Goal: Task Accomplishment & Management: Manage account settings

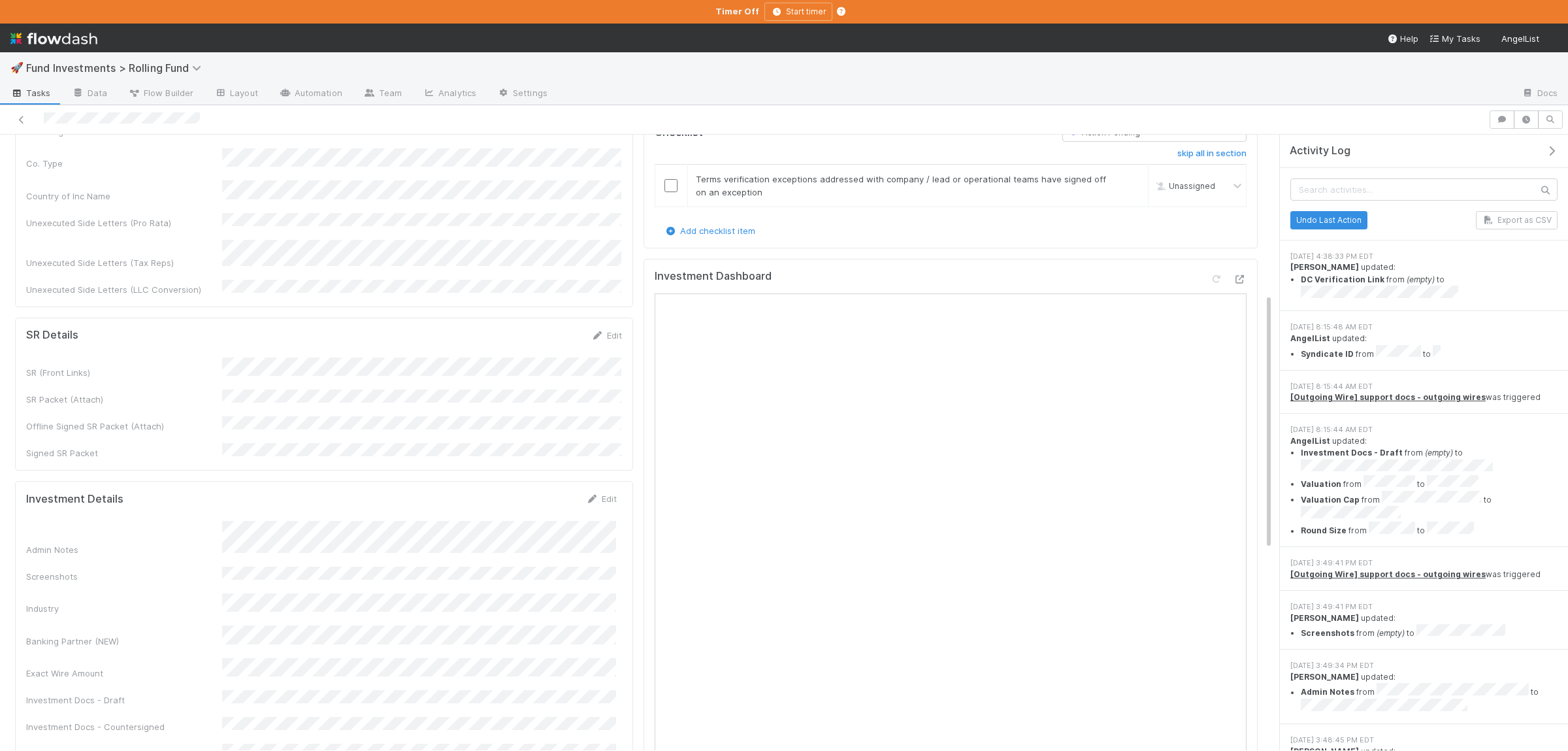
scroll to position [128, 0]
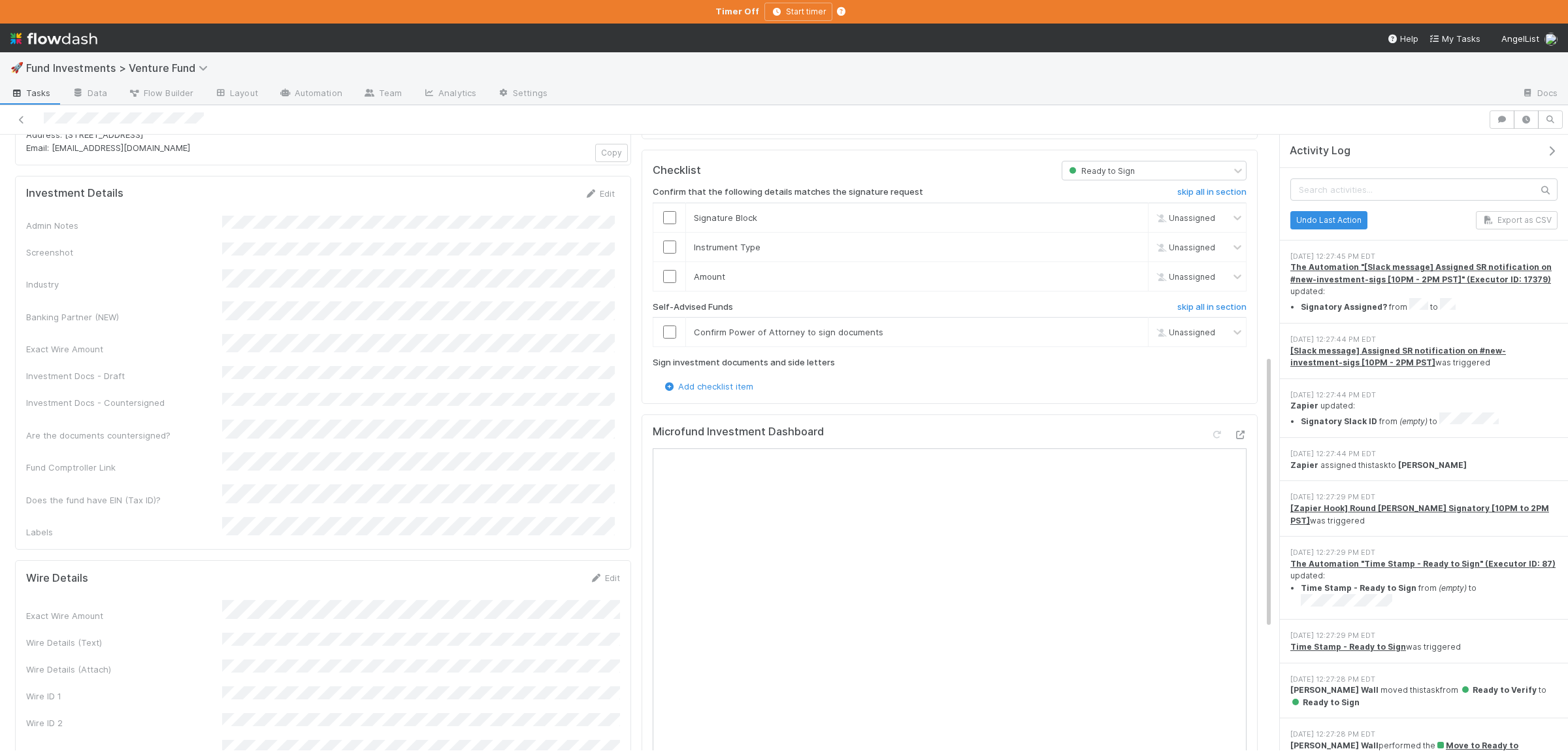
scroll to position [637, 0]
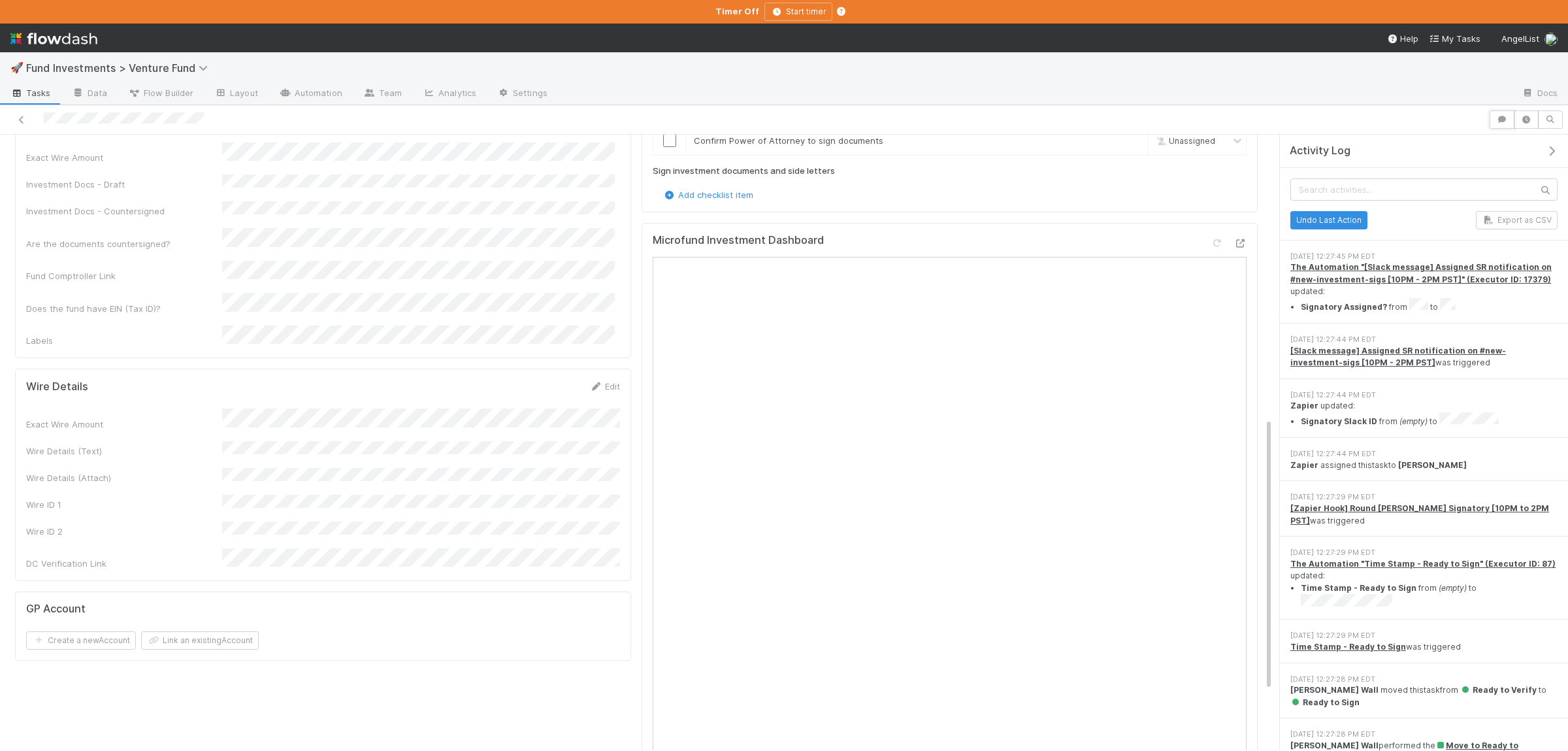
click at [1497, 128] on button "button" at bounding box center [1502, 119] width 25 height 18
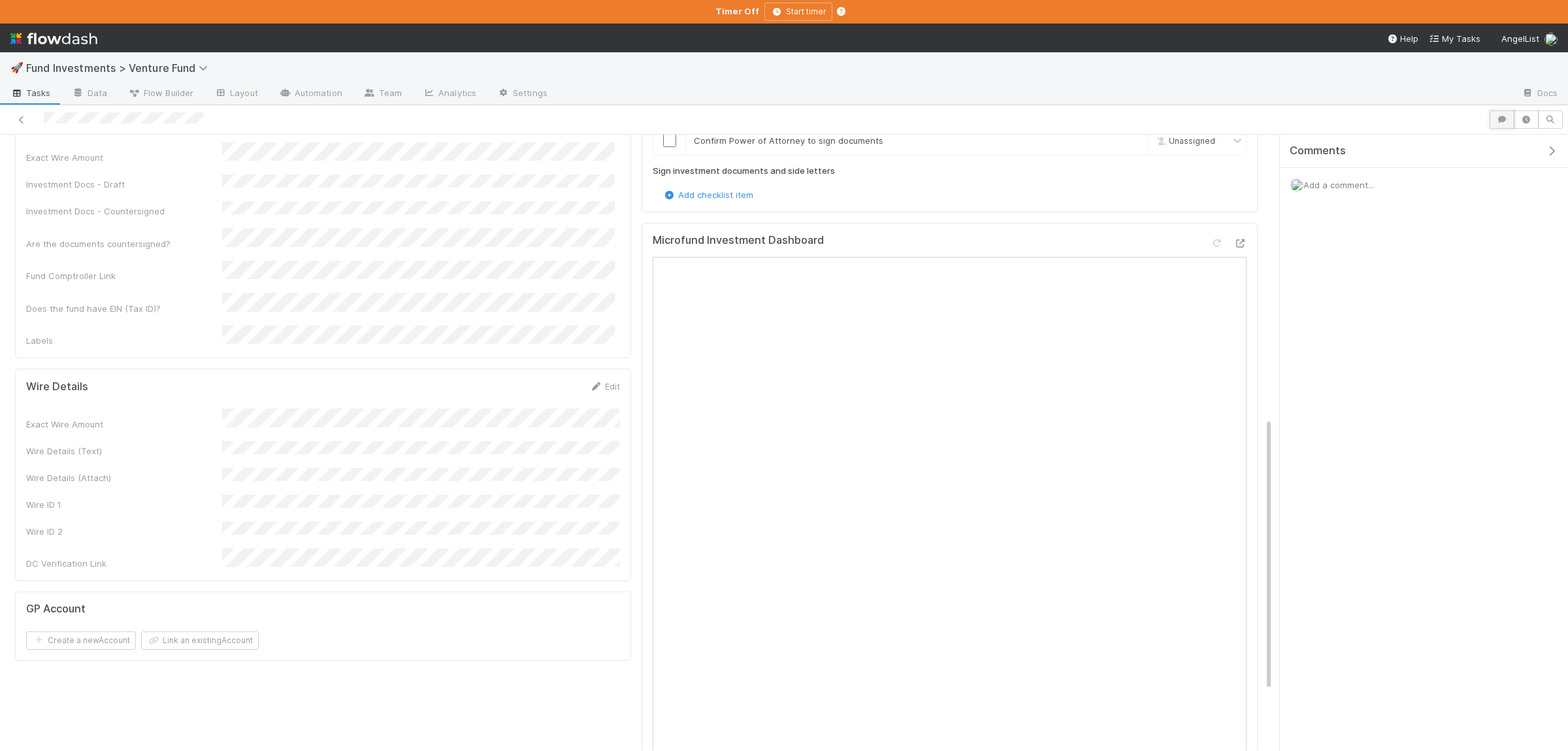
click at [1497, 128] on button "button" at bounding box center [1502, 119] width 25 height 18
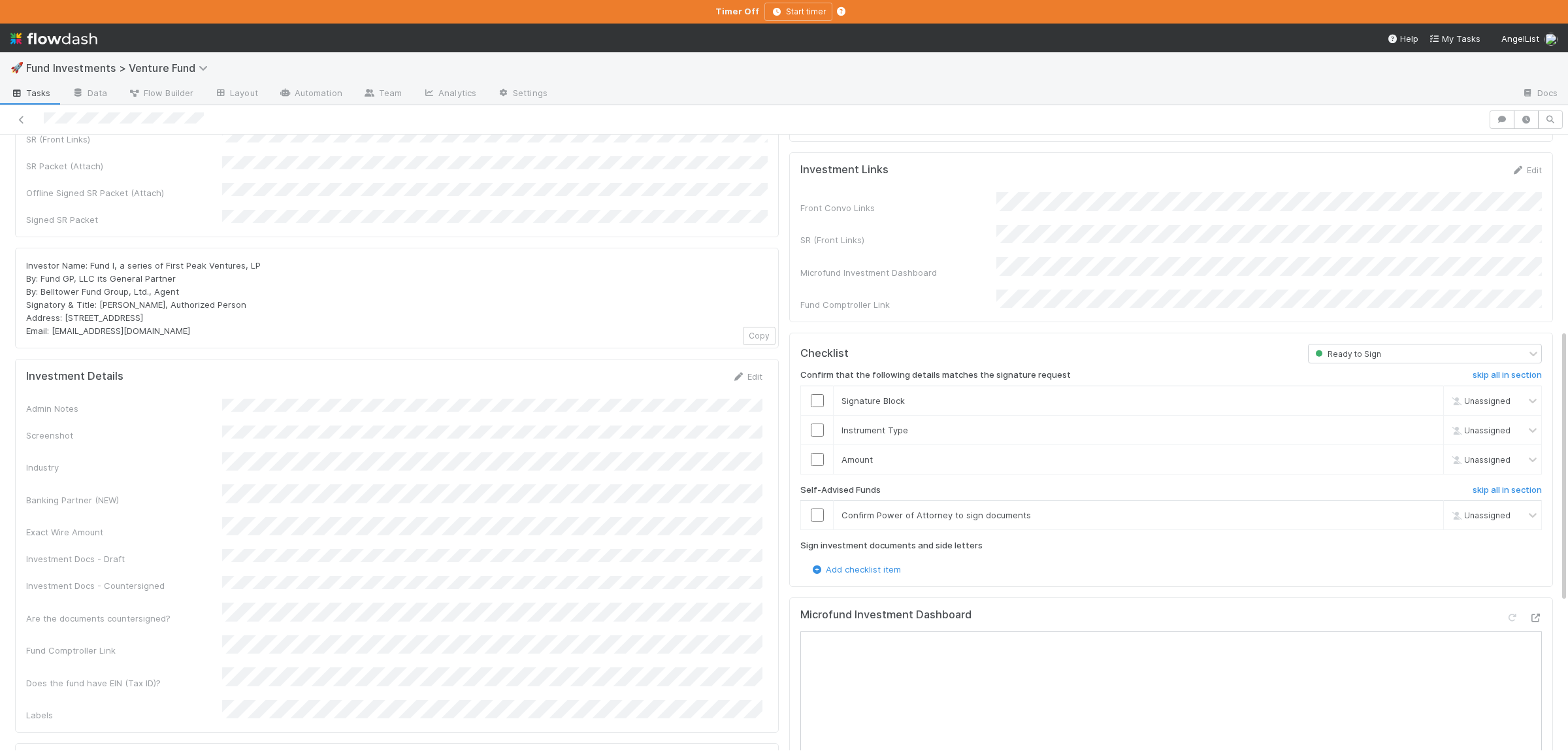
scroll to position [0, 0]
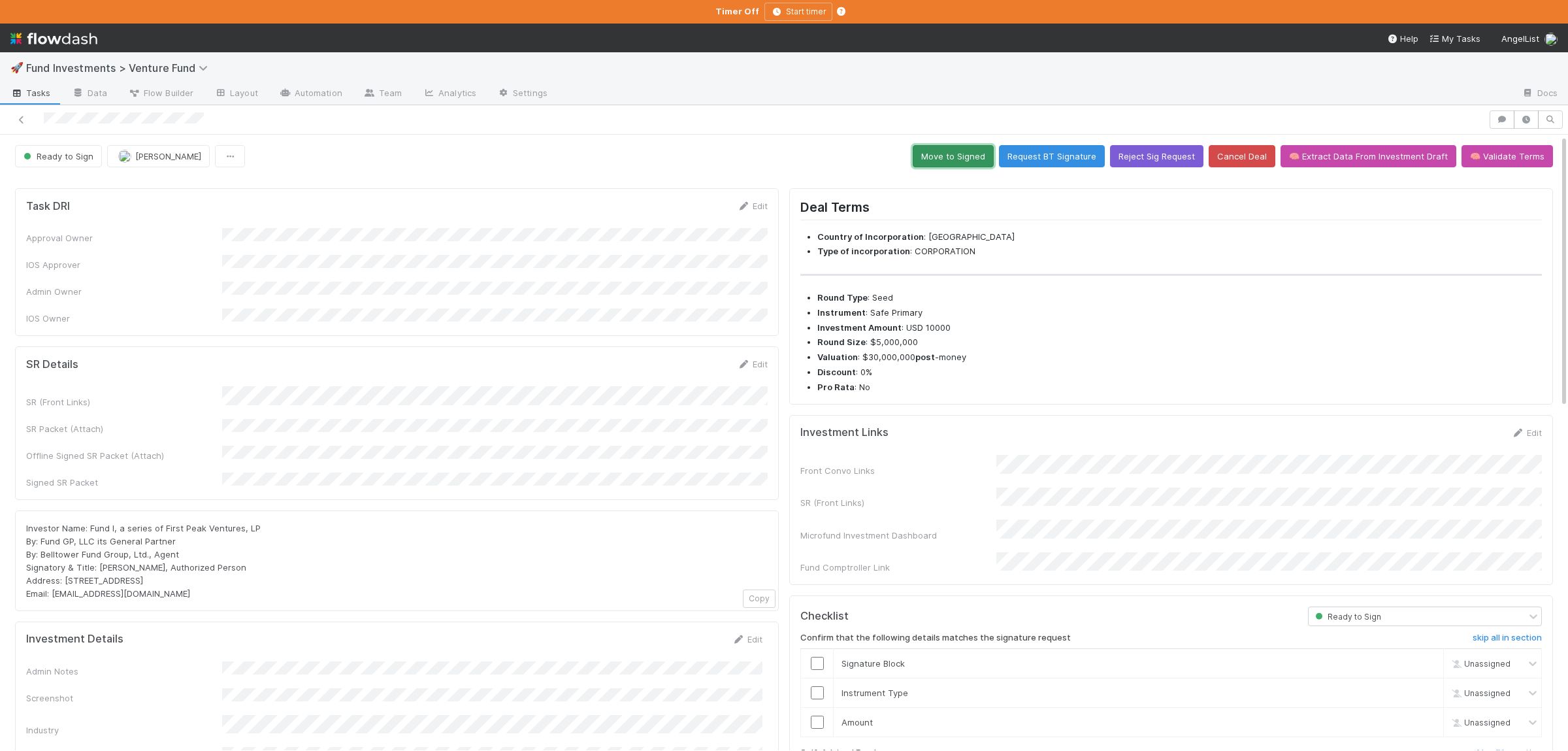
click at [971, 161] on button "Move to Signed" at bounding box center [952, 156] width 81 height 22
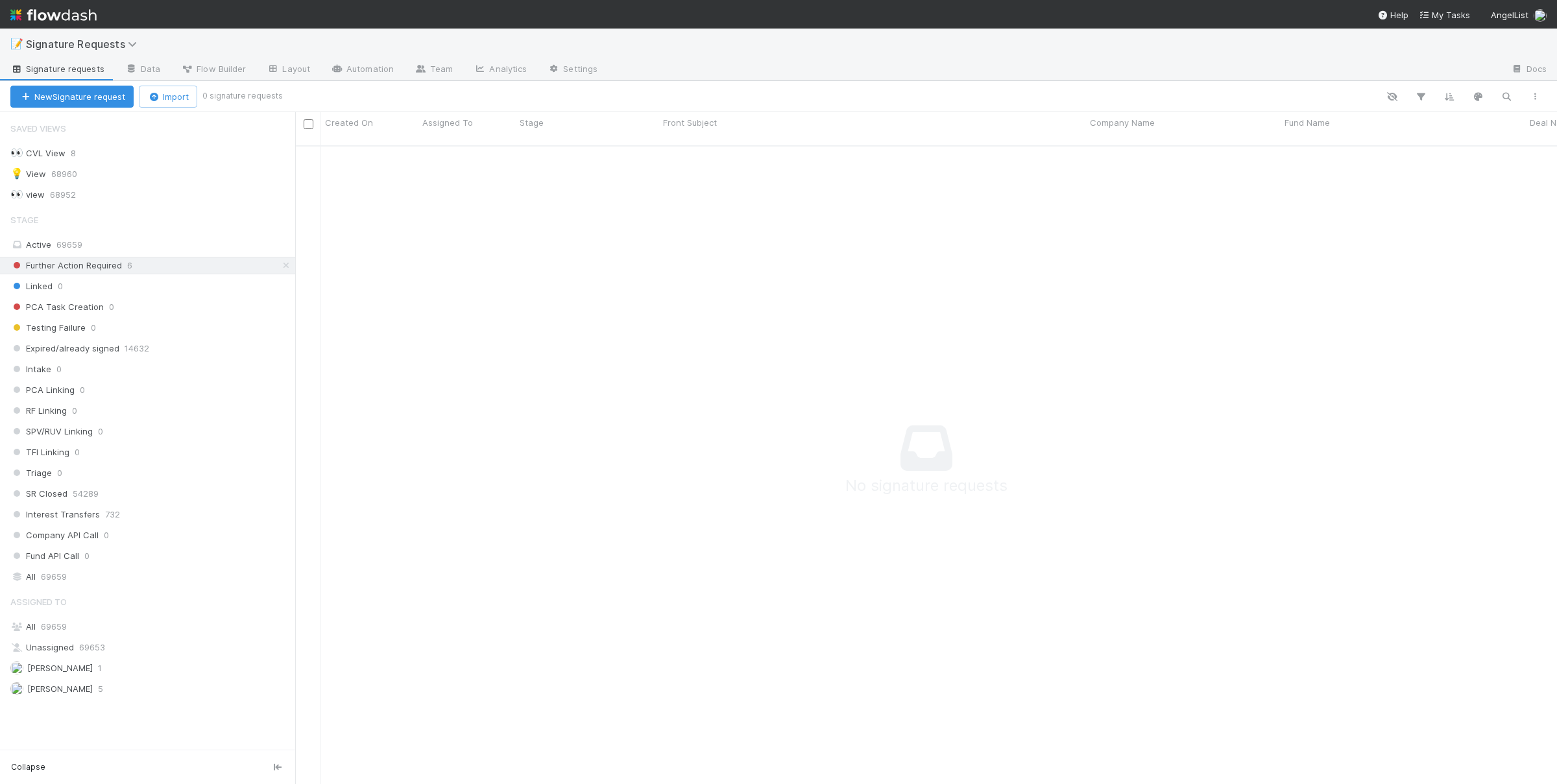
scroll to position [649, 1261]
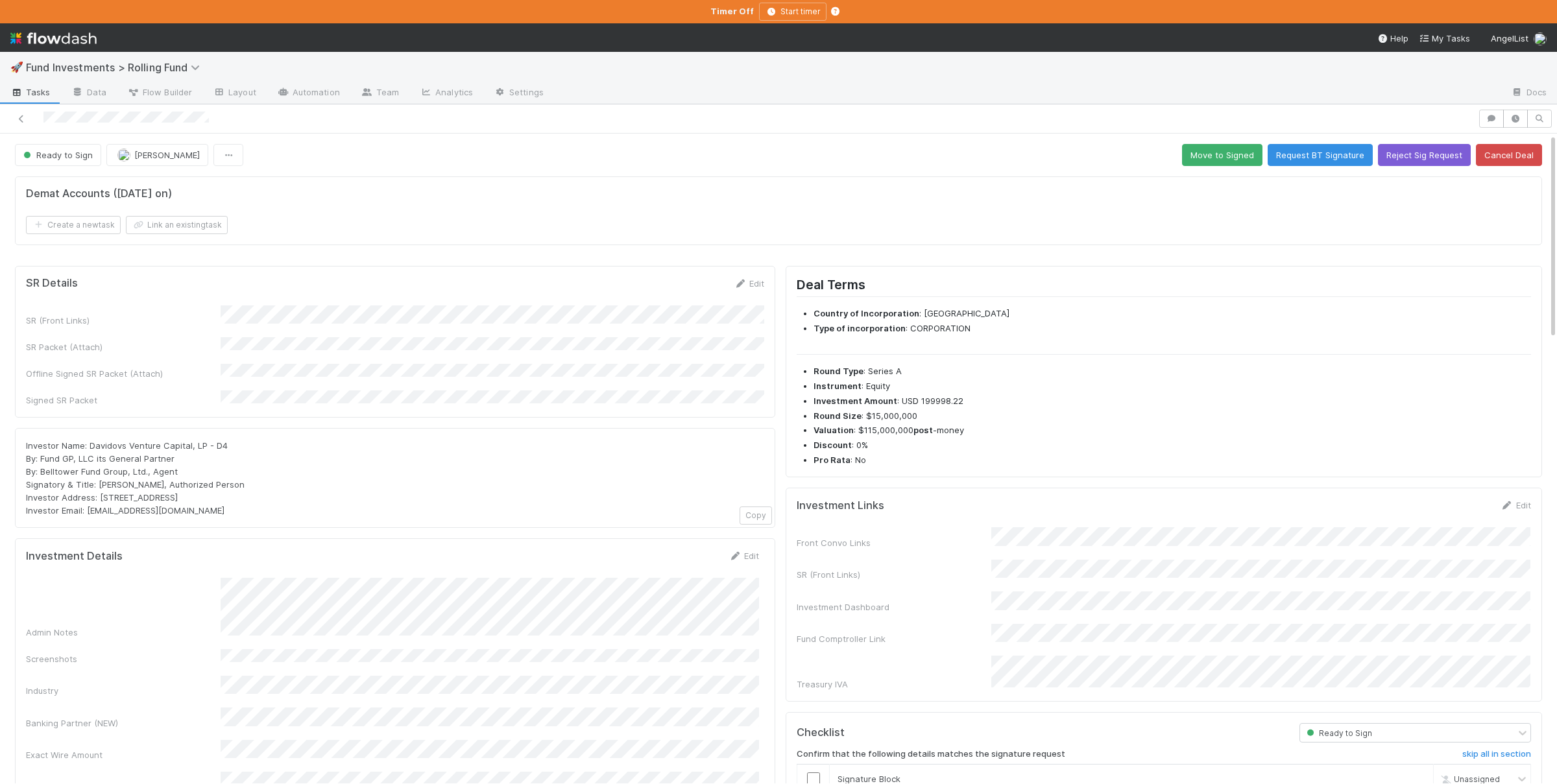
click at [632, 229] on div "Create a new task Link an existing task" at bounding box center [778, 225] width 1505 height 18
click at [1222, 159] on button "Move to Signed" at bounding box center [1222, 155] width 80 height 22
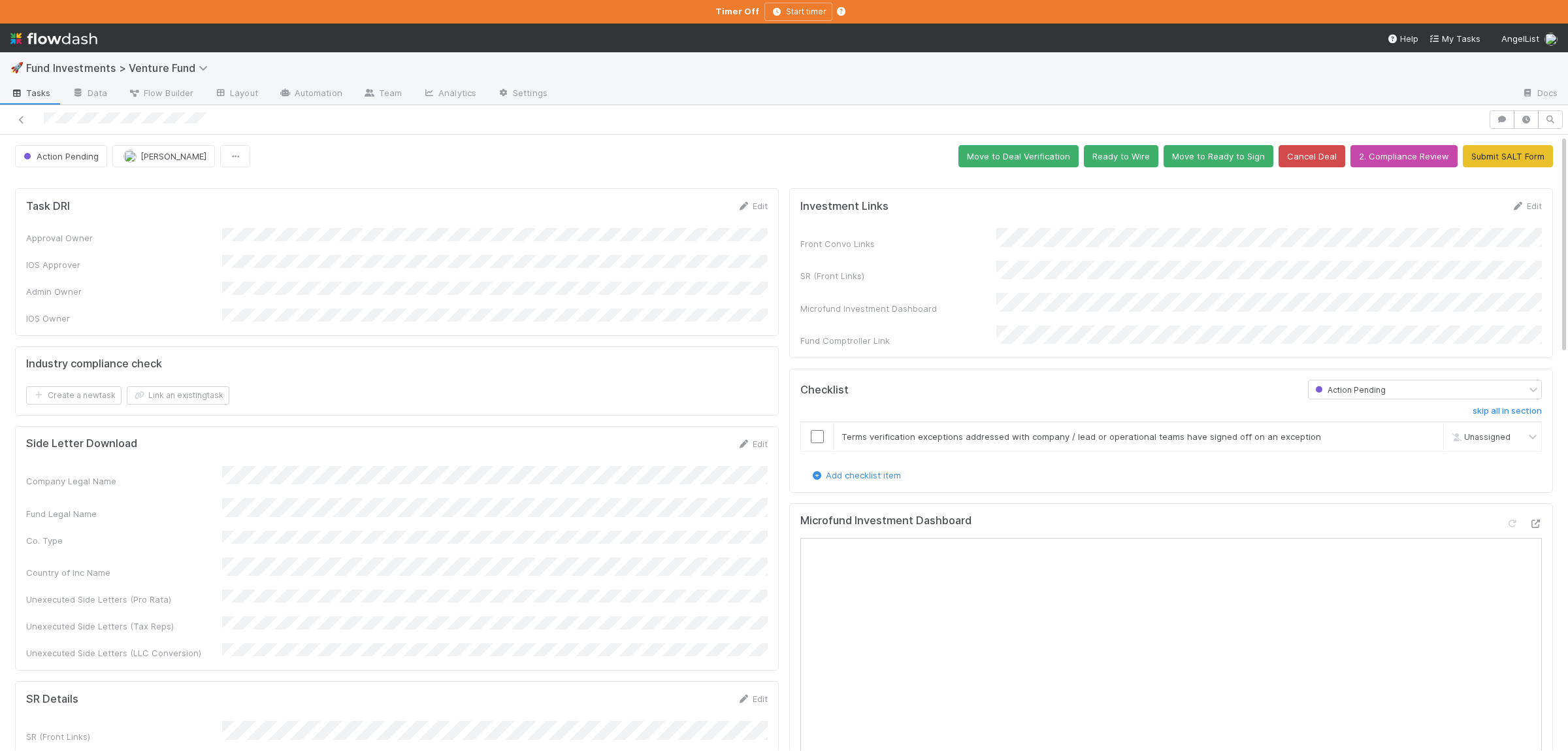
click at [1403, 380] on div "Action Pending" at bounding box center [1417, 389] width 217 height 18
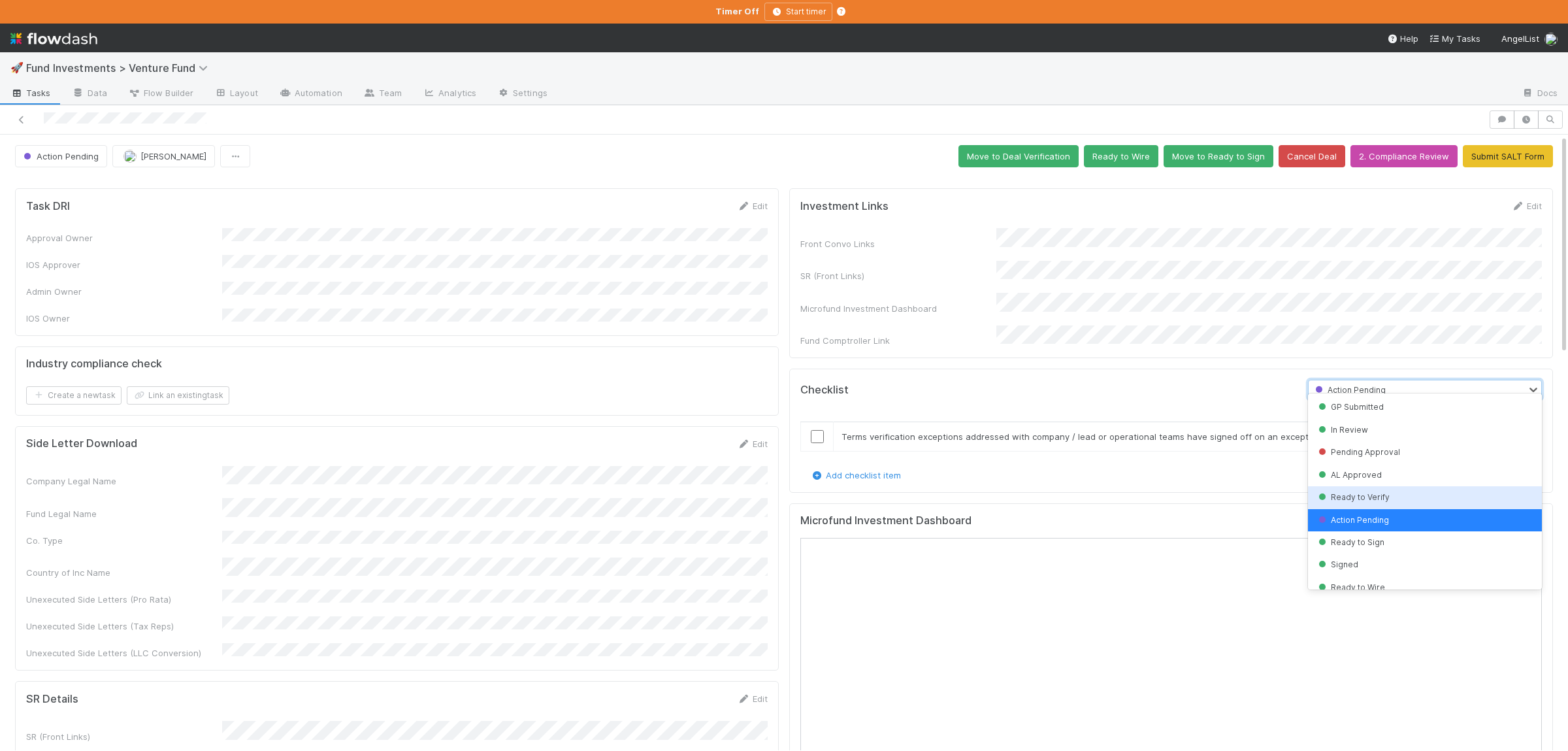
click at [1384, 495] on span "Ready to Verify" at bounding box center [1353, 497] width 74 height 10
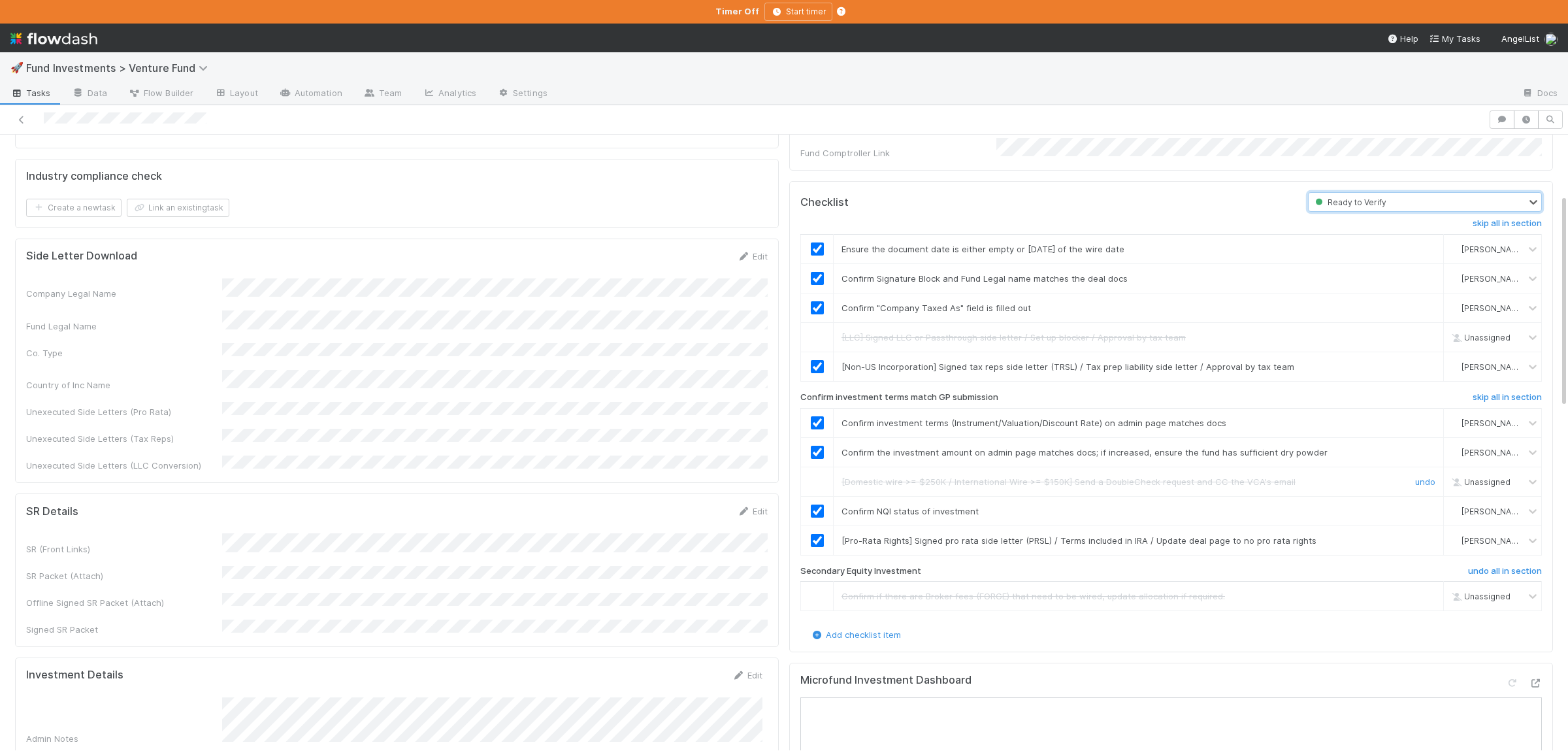
scroll to position [190, 0]
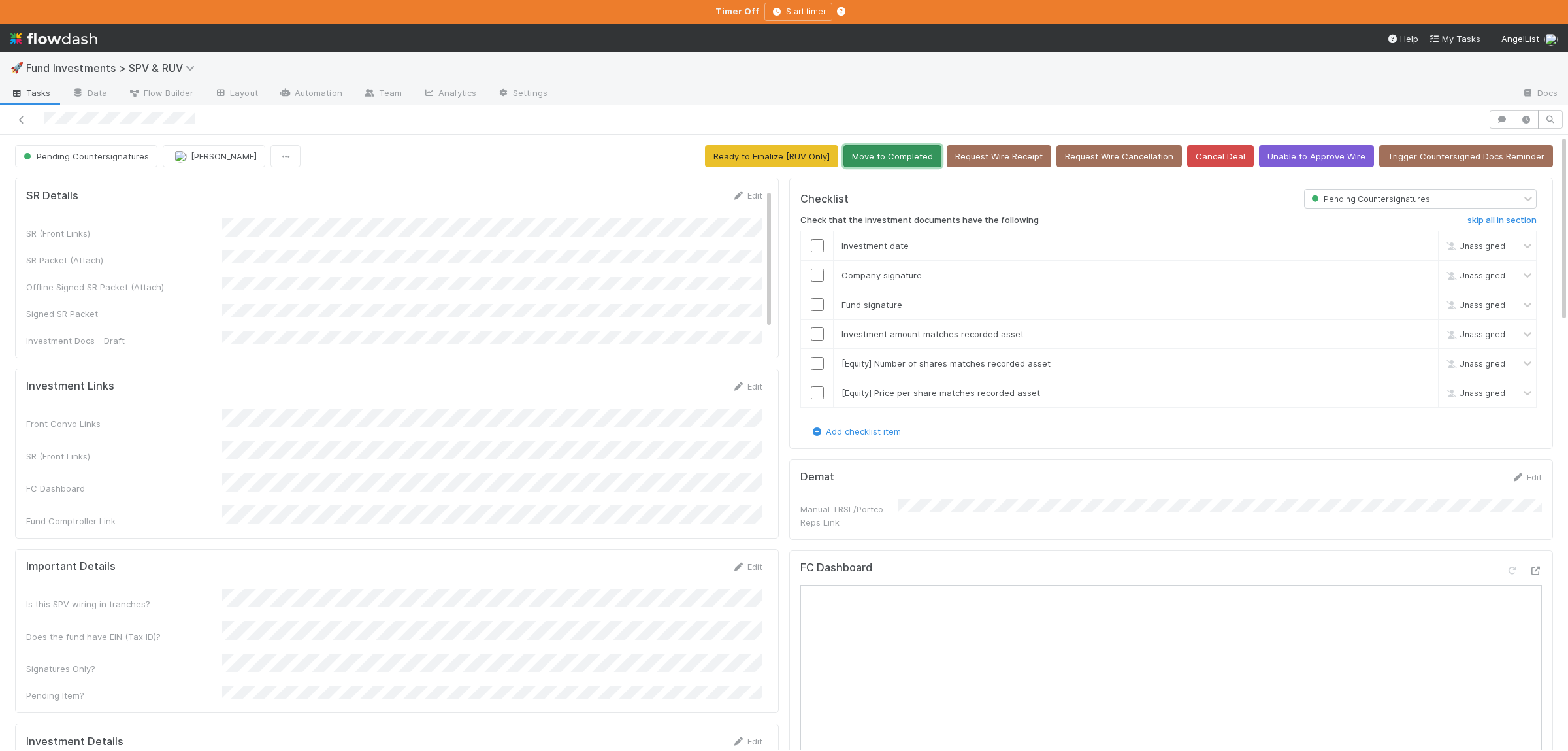
click at [887, 159] on button "Move to Completed" at bounding box center [892, 156] width 98 height 22
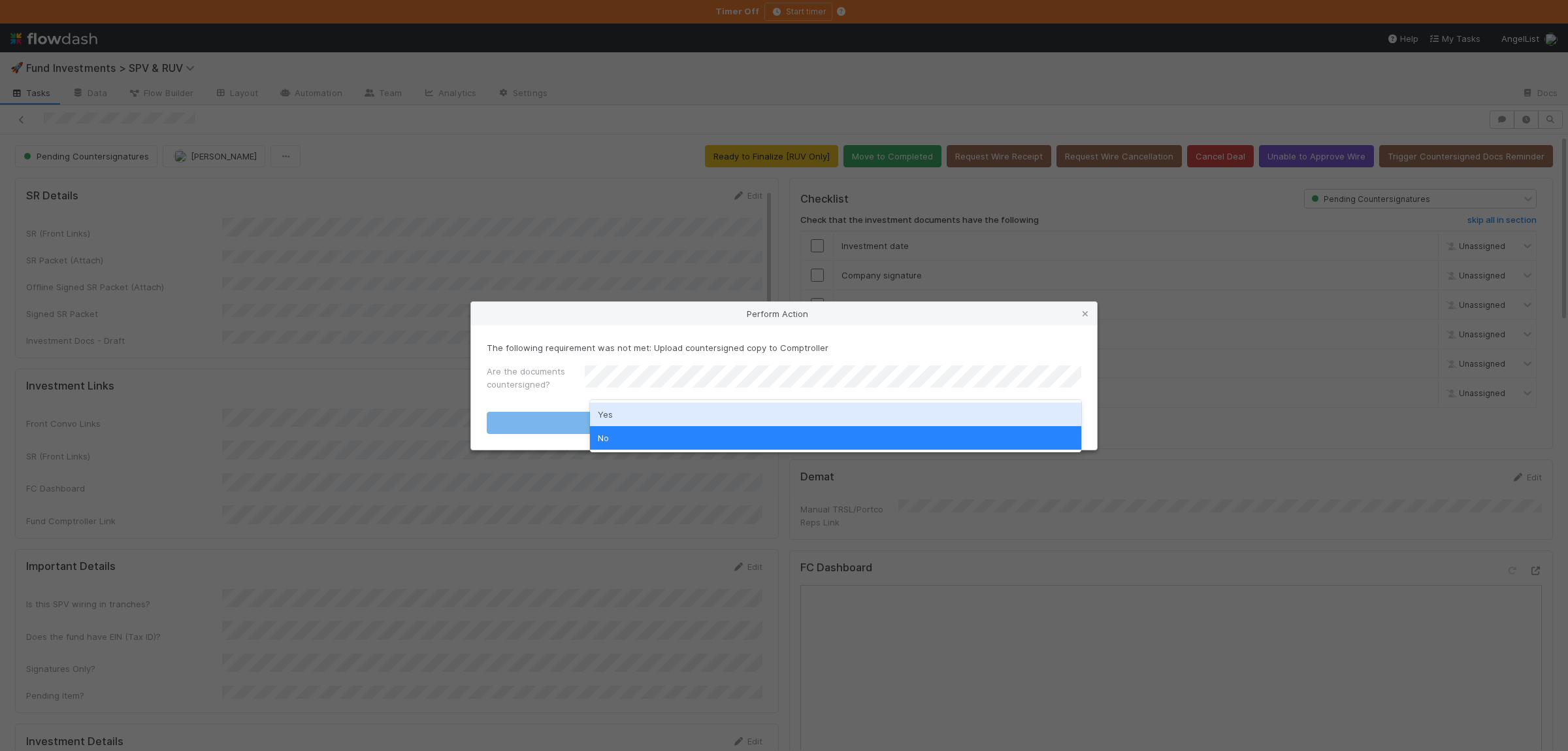
click at [673, 405] on div "Yes" at bounding box center [835, 414] width 491 height 24
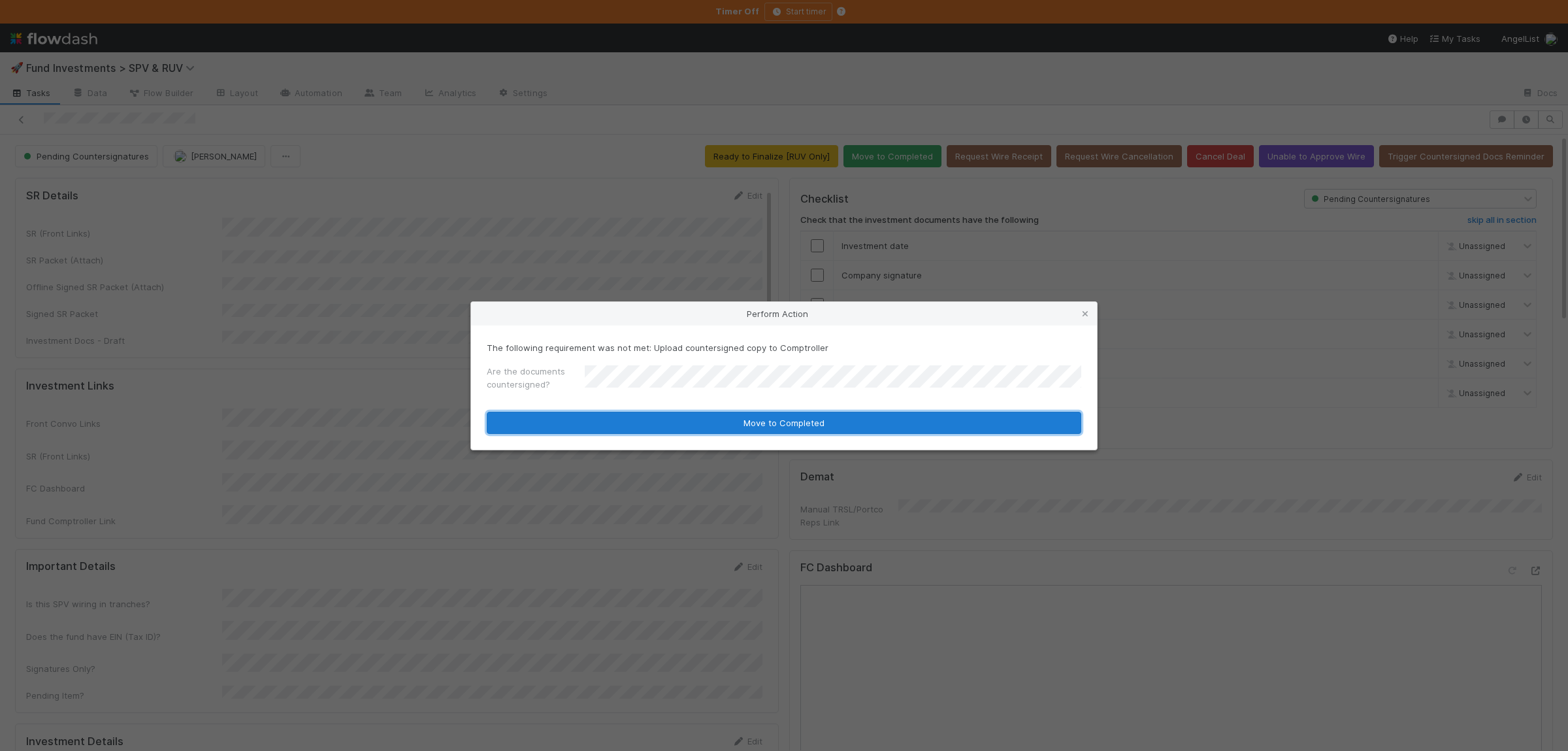
click at [673, 418] on button "Move to Completed" at bounding box center [784, 423] width 595 height 22
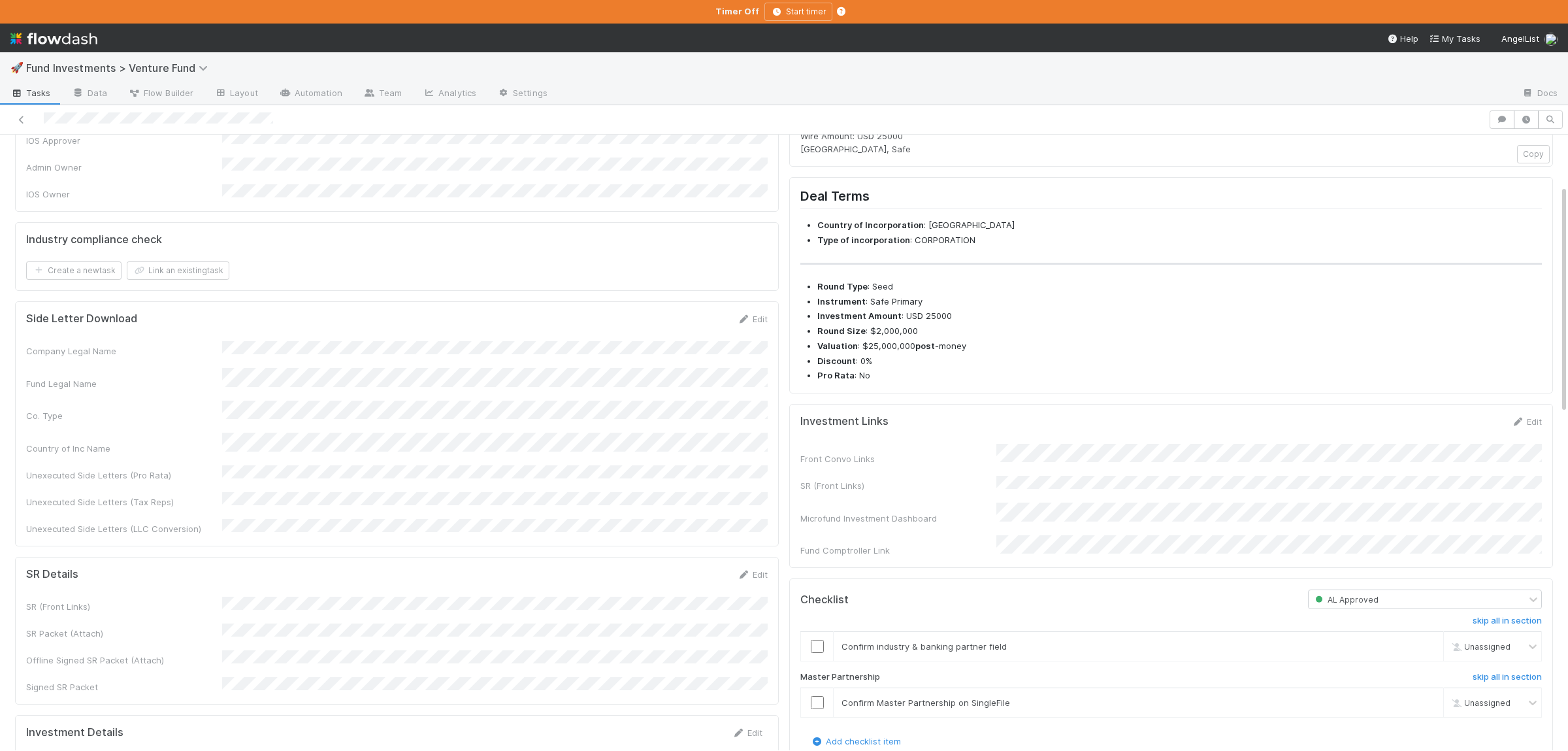
scroll to position [255, 0]
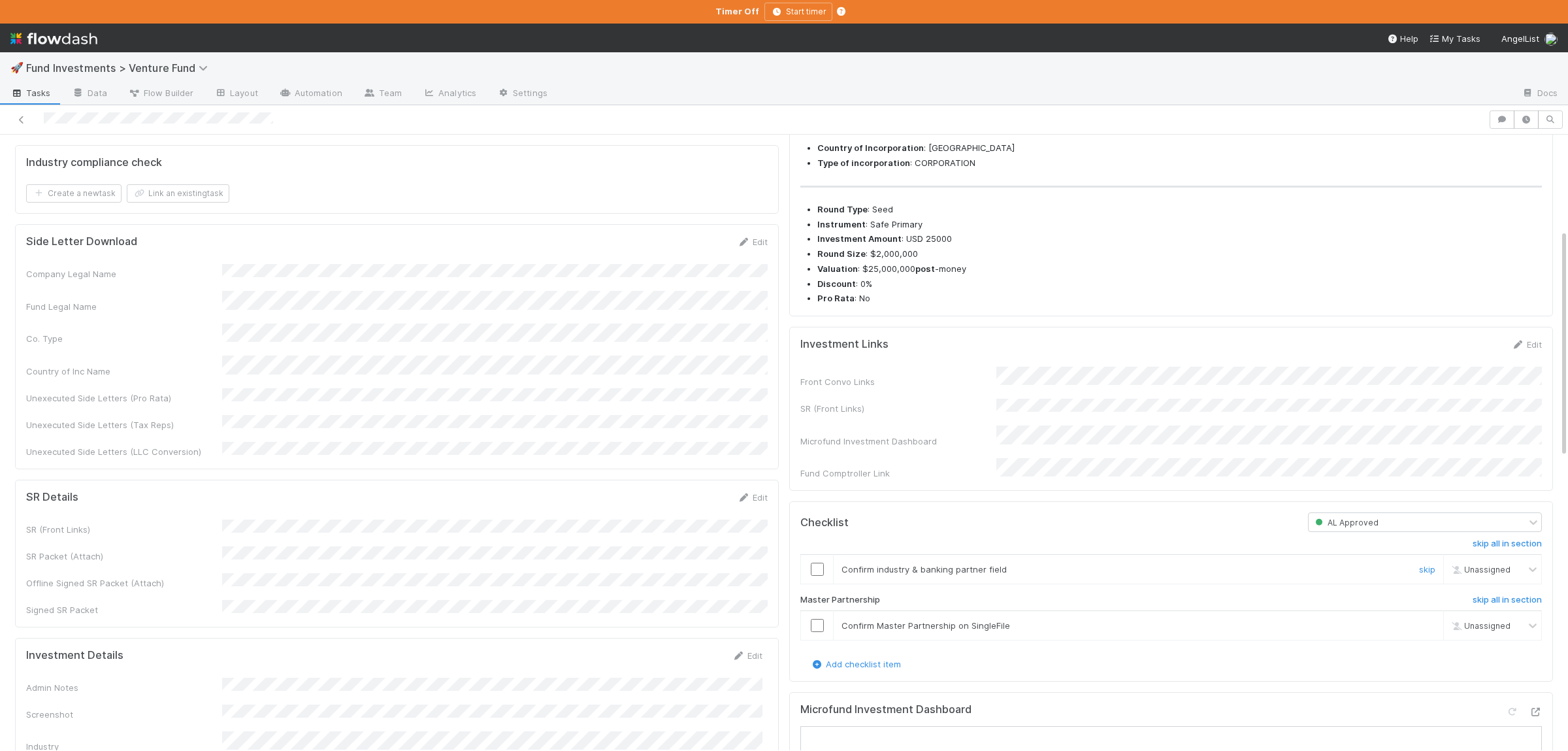
click at [819, 583] on td at bounding box center [817, 569] width 33 height 30
click at [822, 637] on td at bounding box center [817, 626] width 33 height 30
click at [812, 583] on td at bounding box center [817, 569] width 33 height 30
click at [817, 575] on input "checkbox" at bounding box center [817, 569] width 13 height 13
click at [819, 632] on input "checkbox" at bounding box center [817, 625] width 13 height 13
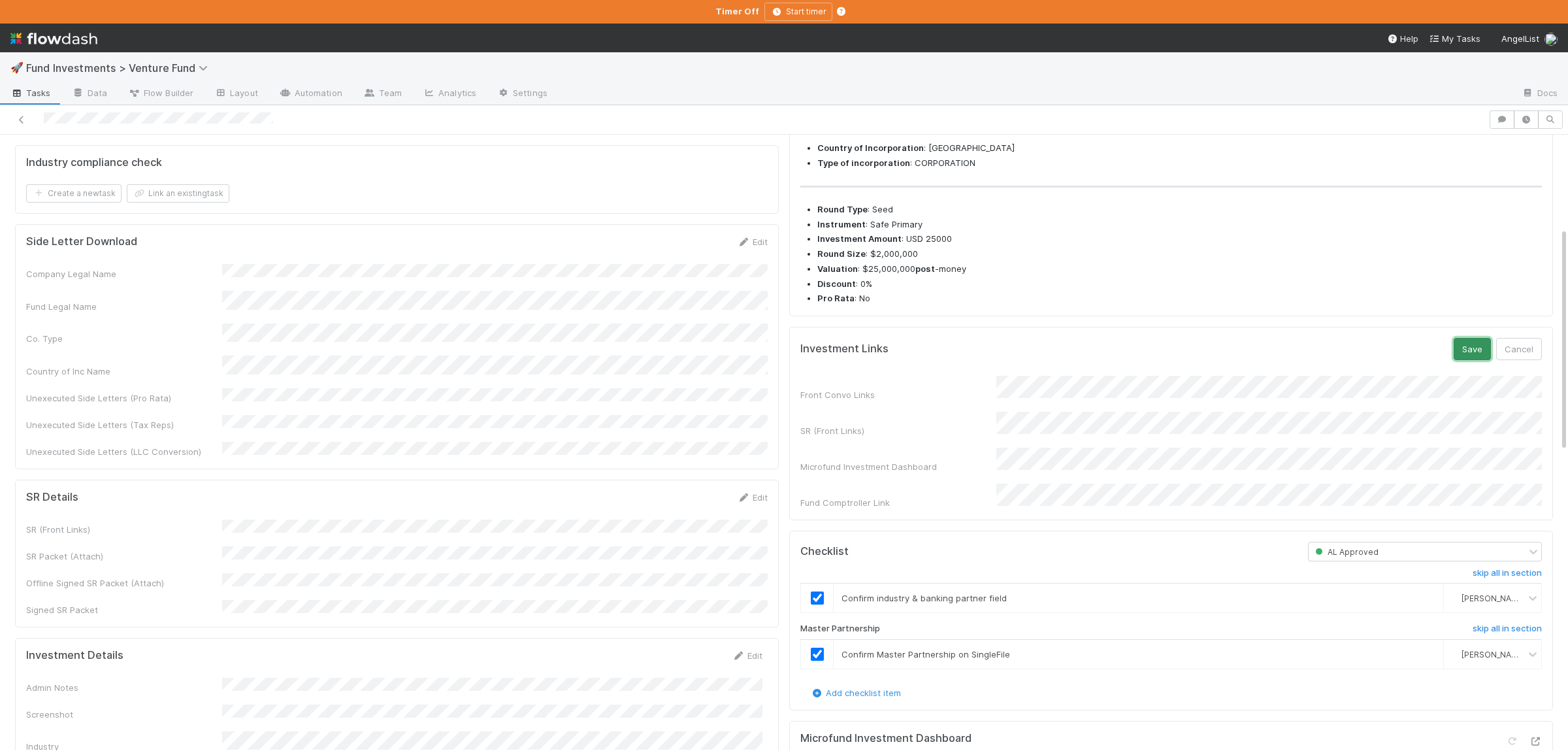
click at [1482, 360] on button "Save" at bounding box center [1472, 349] width 38 height 22
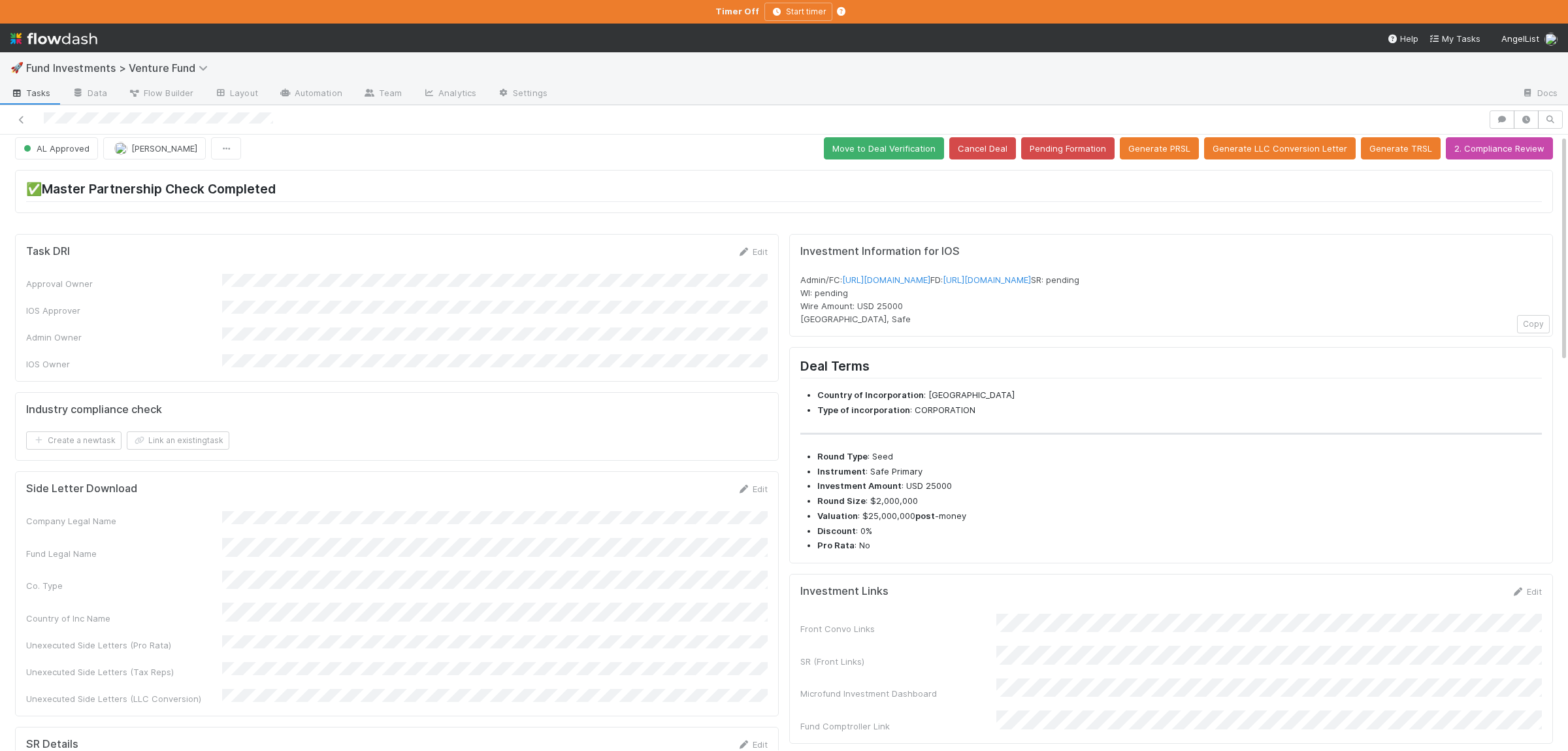
scroll to position [0, 0]
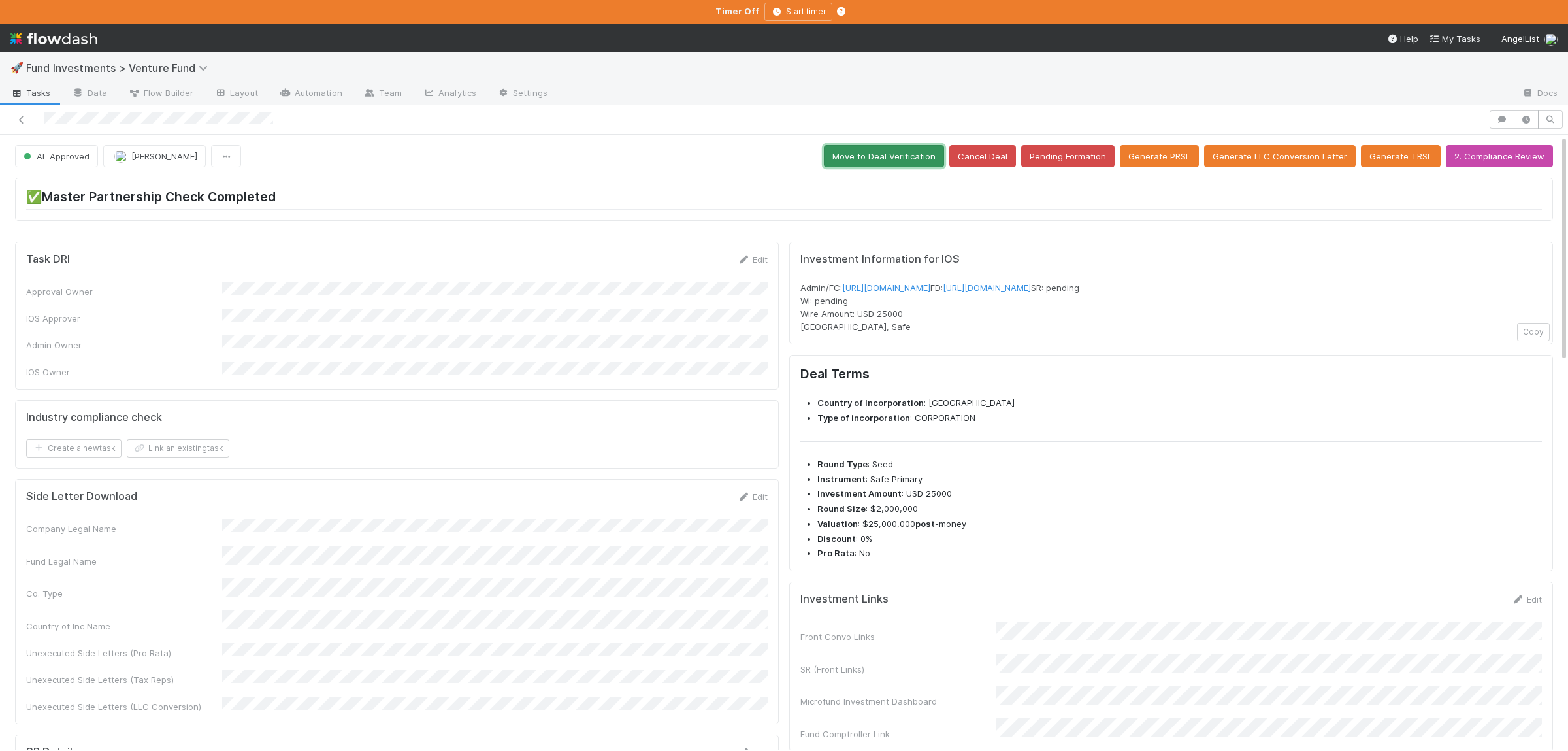
click at [914, 159] on button "Move to Deal Verification" at bounding box center [883, 156] width 120 height 22
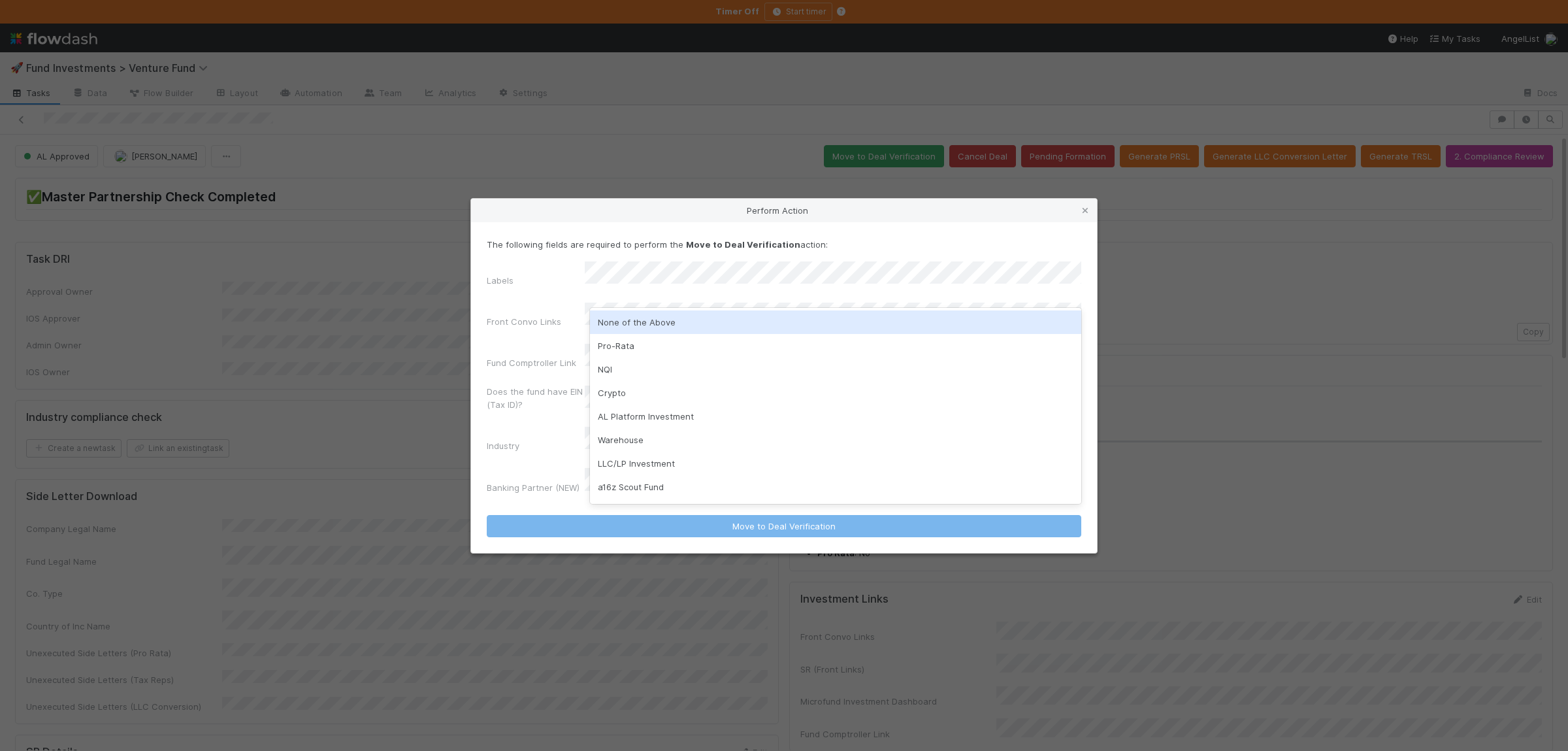
click at [624, 328] on div "None of the Above" at bounding box center [835, 322] width 491 height 24
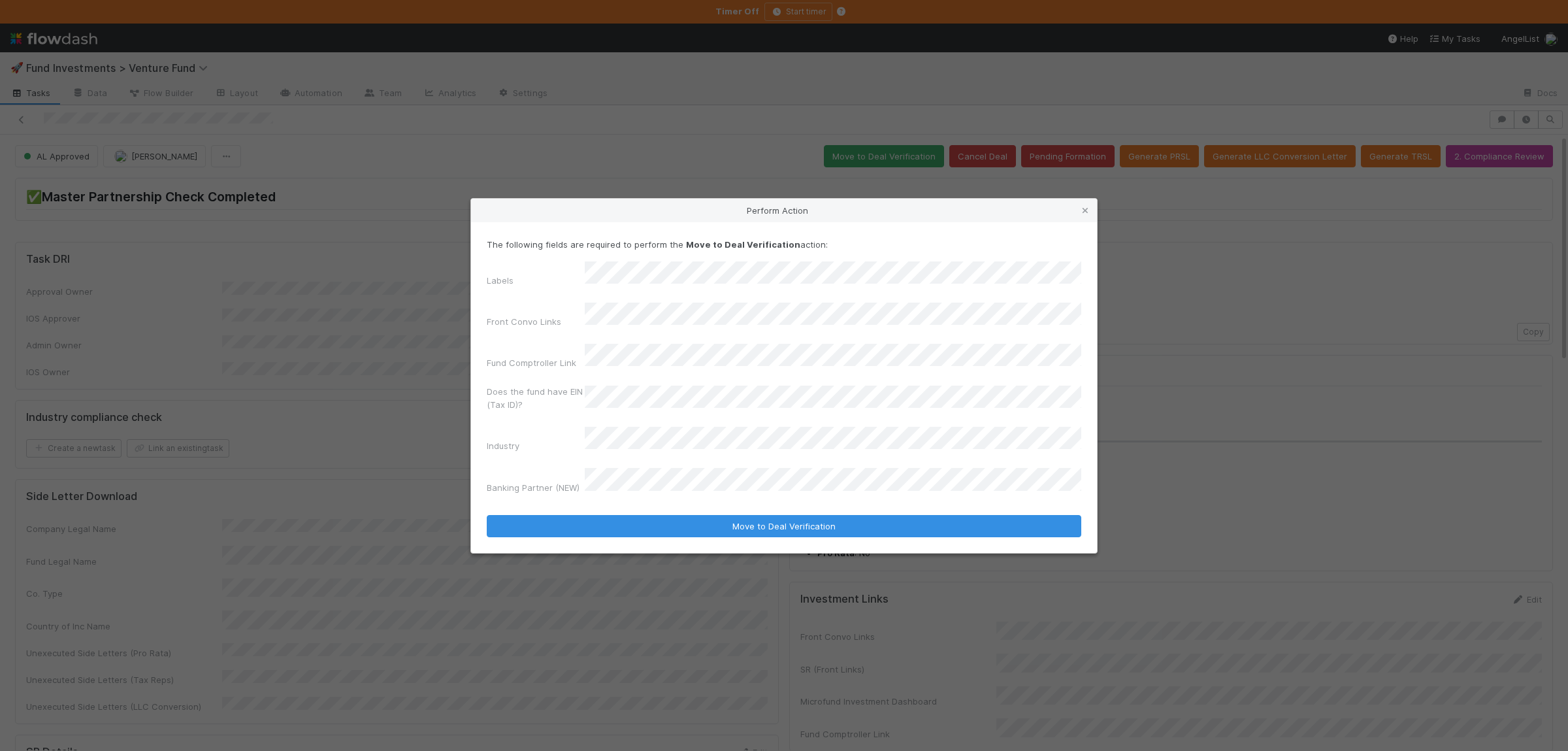
click at [560, 386] on label"] "Does the fund have EIN (Tax ID)?" at bounding box center [535, 397] width 98 height 26
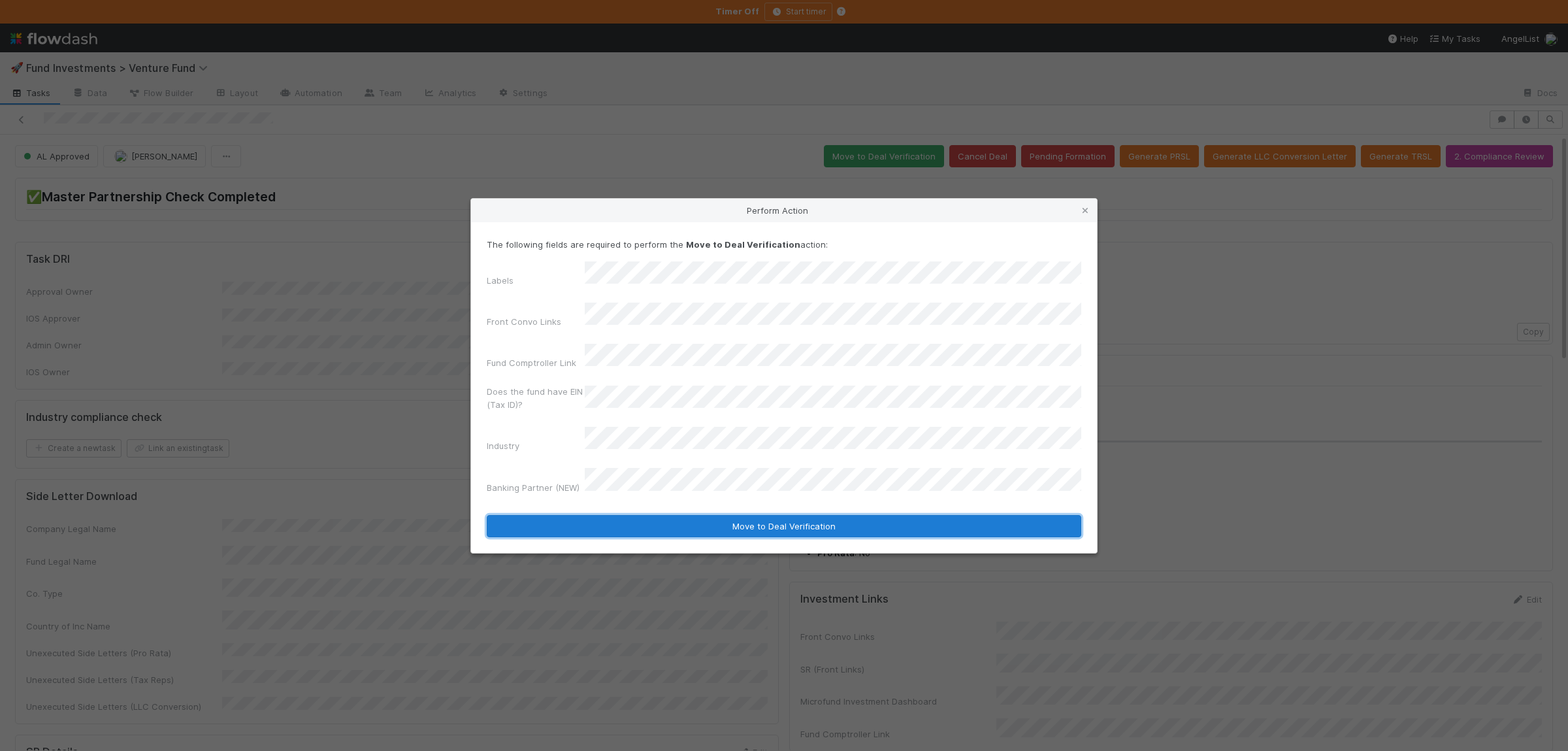
click at [621, 515] on button "Move to Deal Verification" at bounding box center [784, 526] width 595 height 22
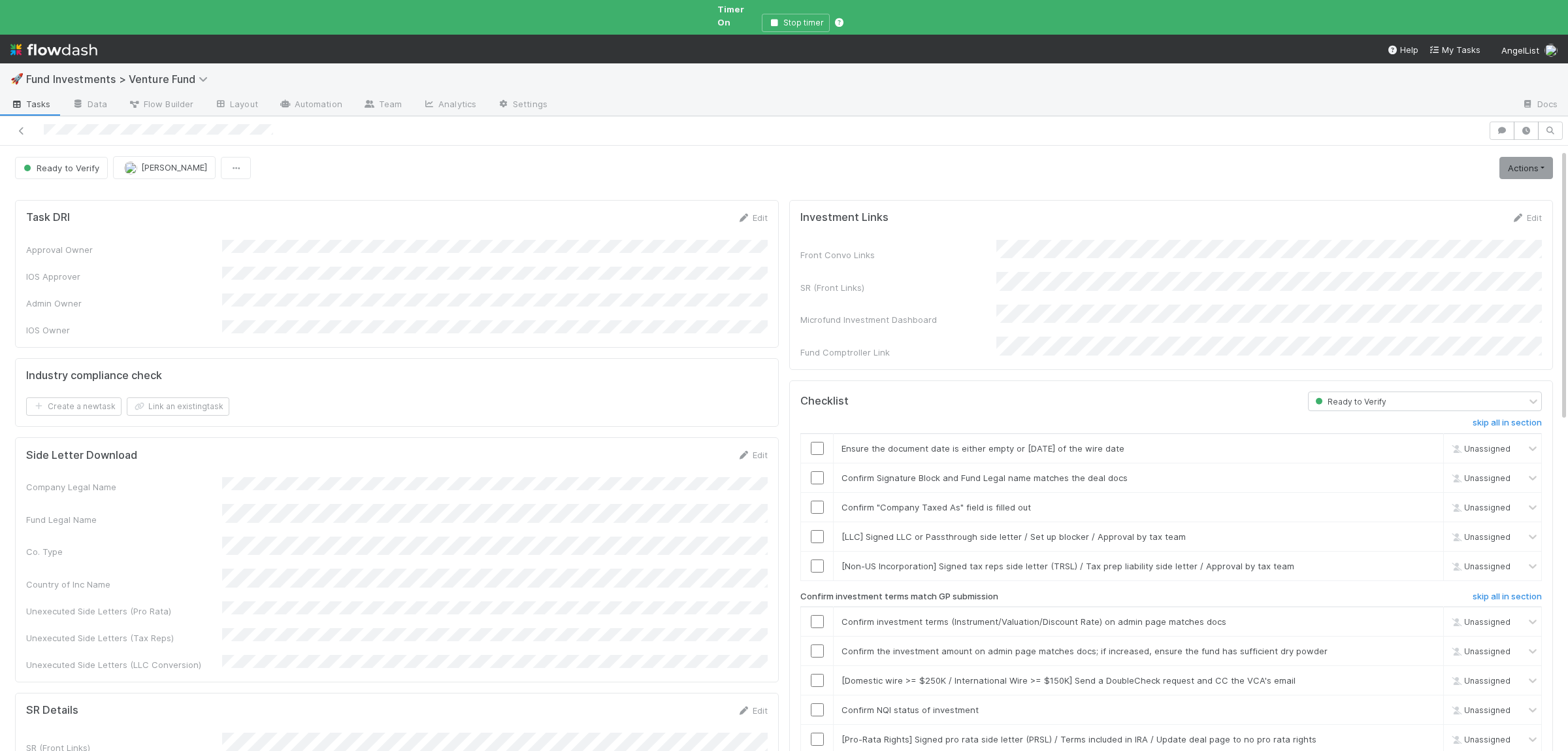
scroll to position [63, 0]
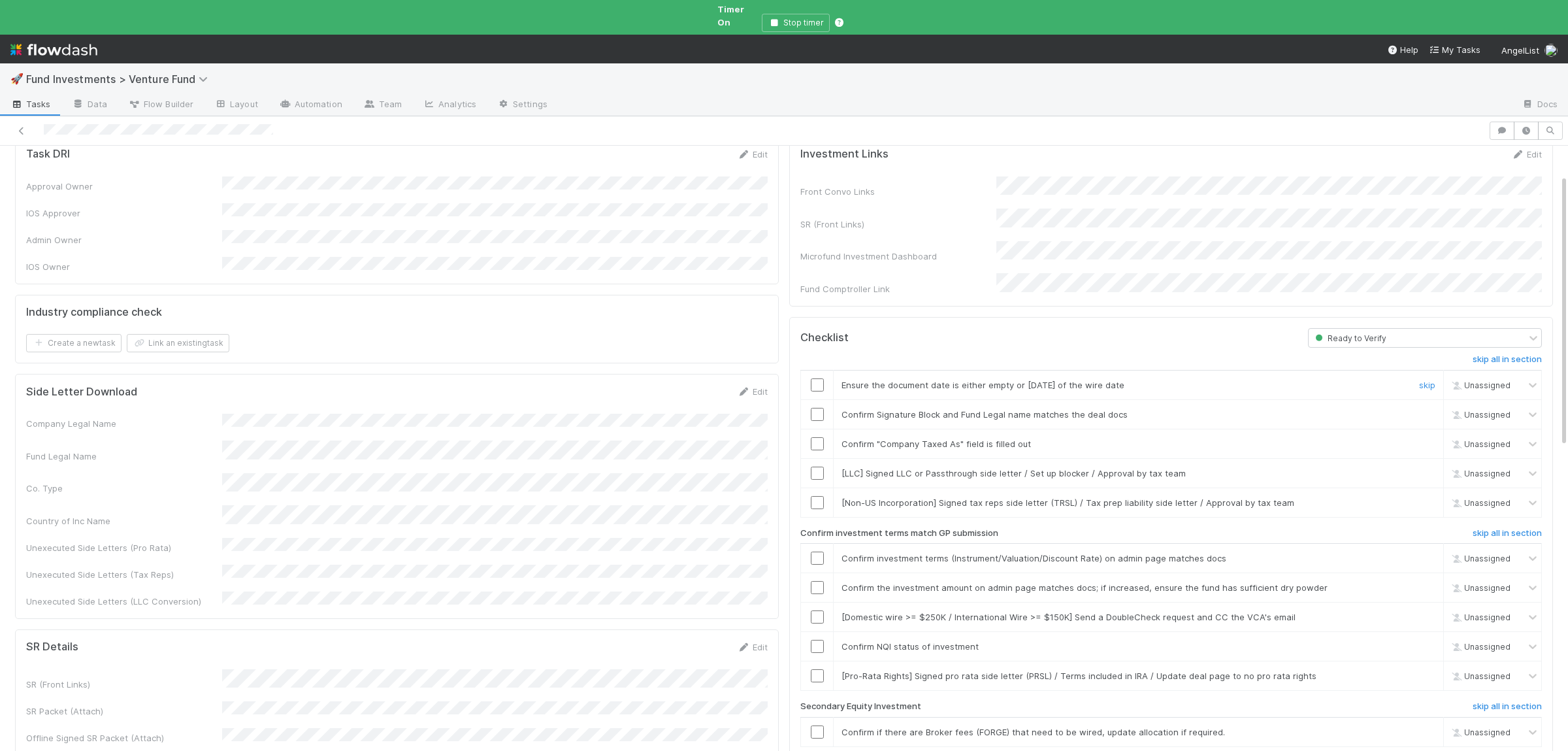
click at [820, 379] on input "checkbox" at bounding box center [817, 385] width 13 height 13
click at [818, 408] on input "checkbox" at bounding box center [817, 414] width 13 height 13
click at [818, 437] on input "checkbox" at bounding box center [817, 444] width 13 height 13
click at [819, 552] on input "checkbox" at bounding box center [817, 558] width 13 height 13
click at [817, 581] on input "checkbox" at bounding box center [817, 587] width 13 height 13
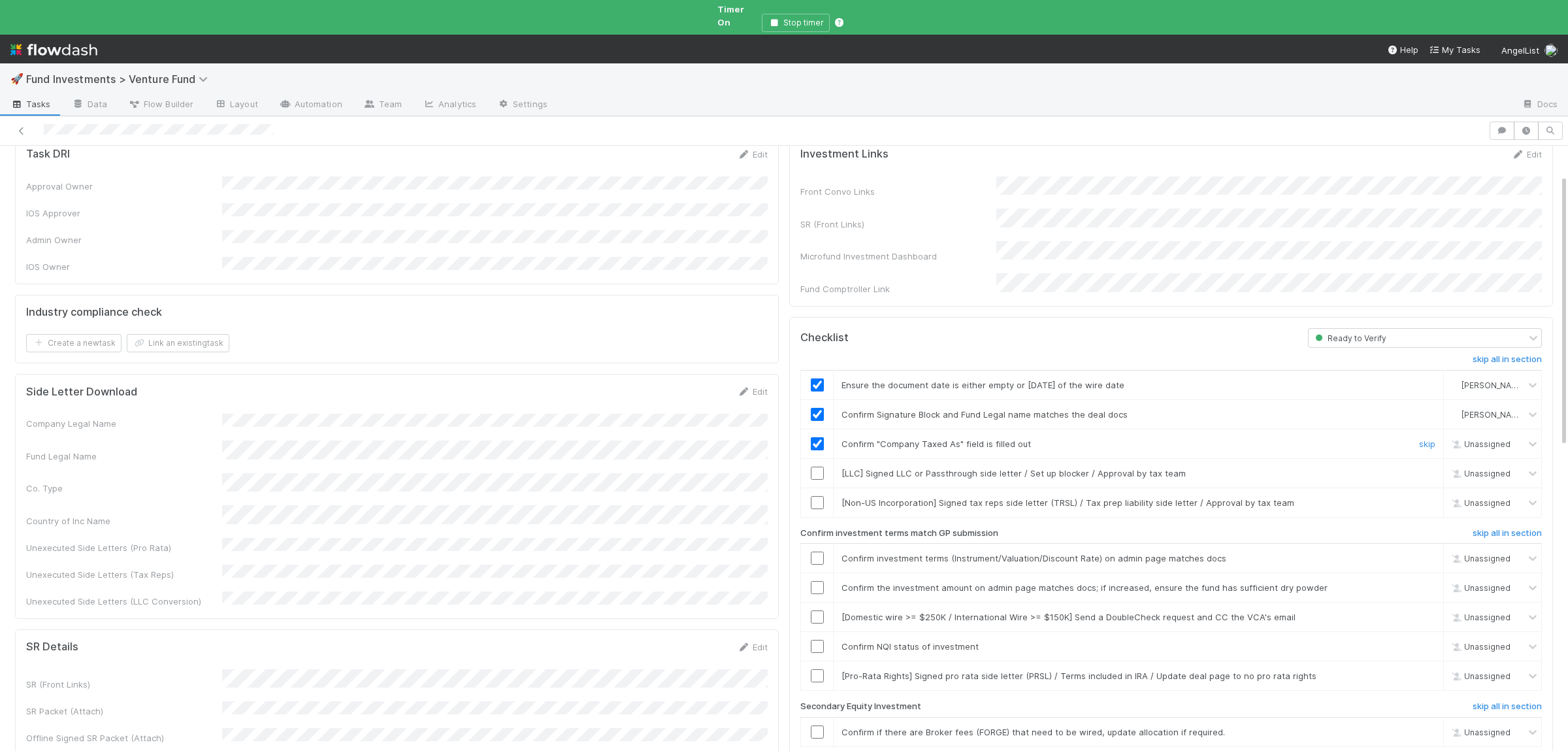
checkbox input "true"
click at [818, 437] on input "checkbox" at bounding box center [817, 444] width 13 height 13
click at [816, 640] on input "checkbox" at bounding box center [817, 646] width 13 height 13
click at [817, 581] on input "checkbox" at bounding box center [817, 587] width 13 height 13
click at [820, 552] on input "checkbox" at bounding box center [817, 558] width 13 height 13
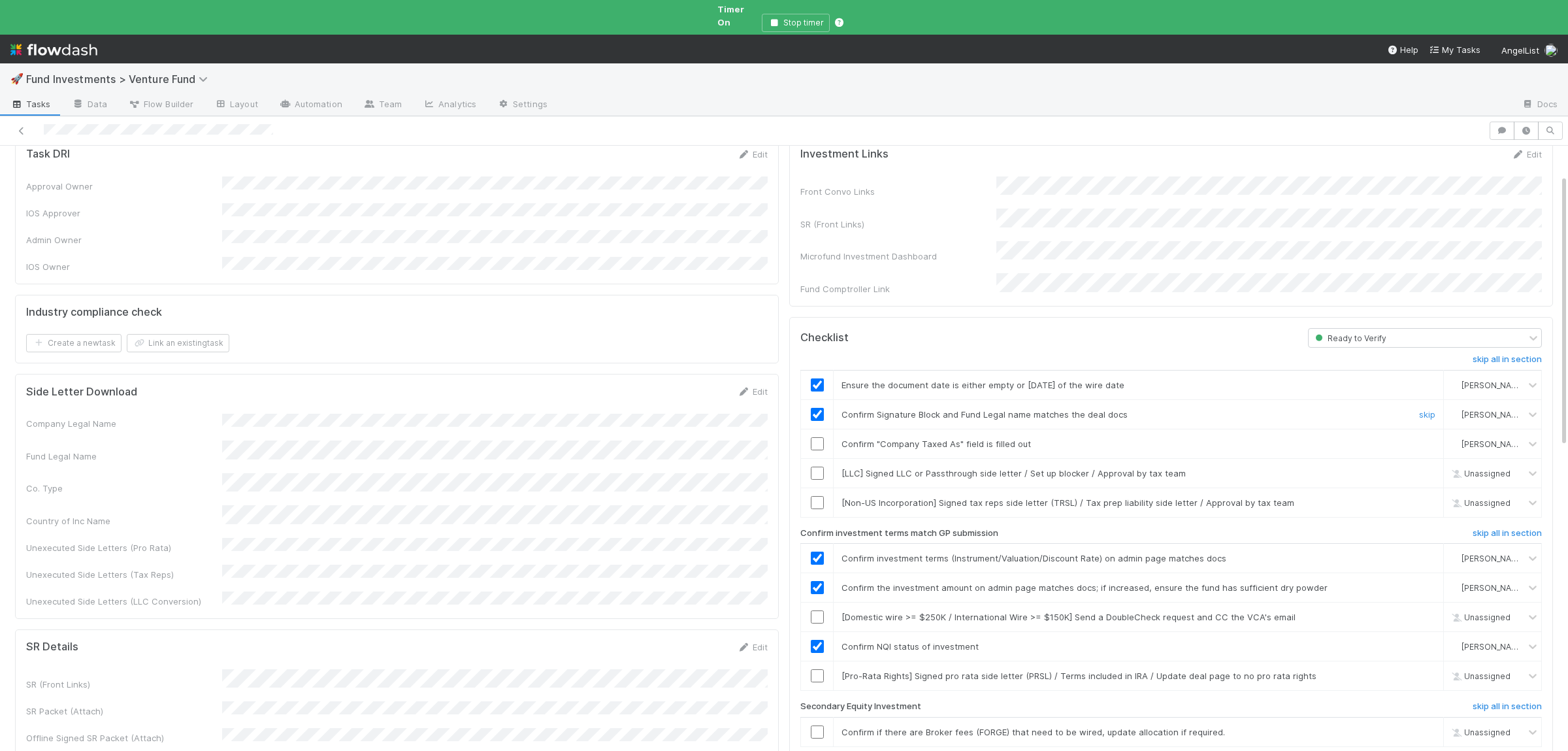
scroll to position [0, 0]
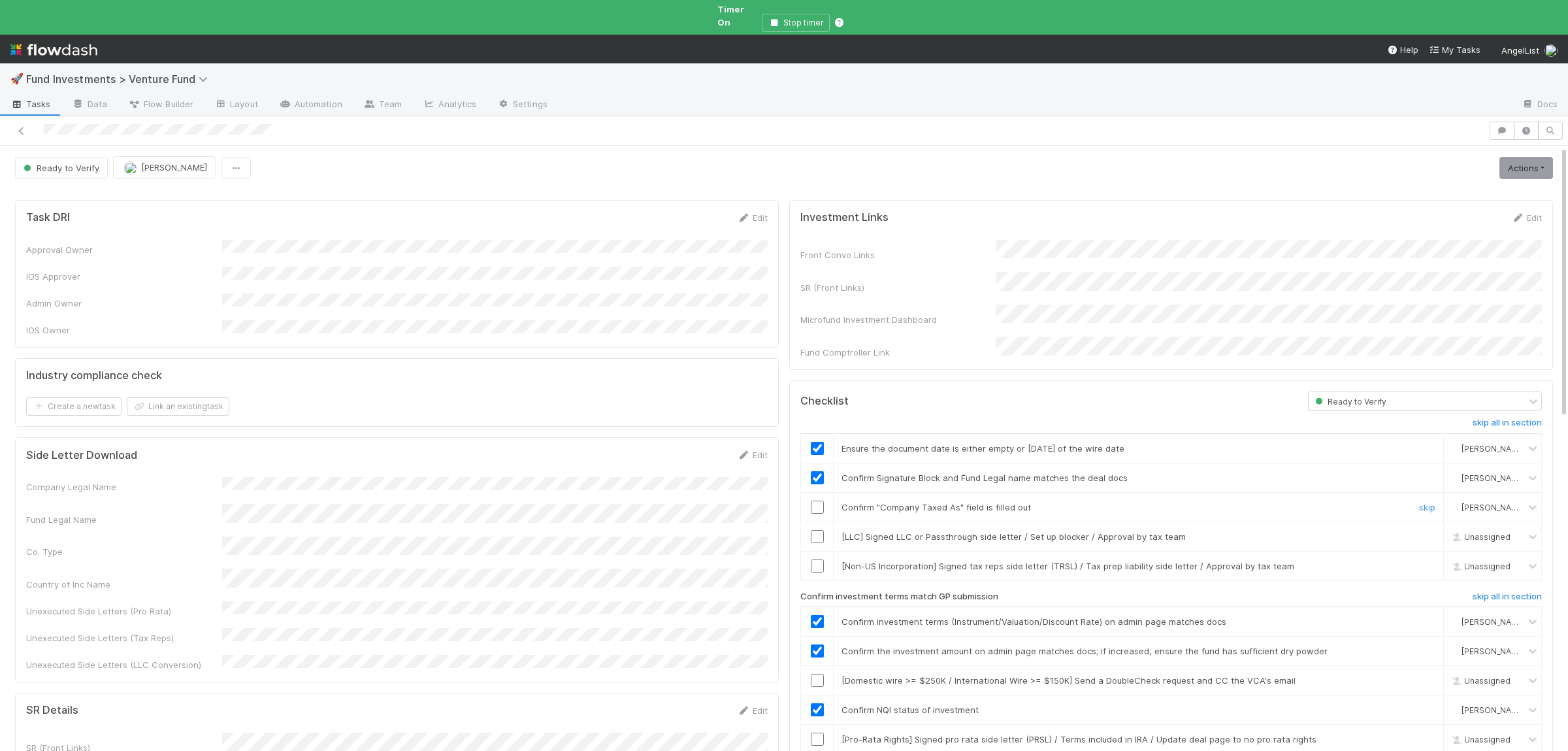
click at [822, 501] on input "checkbox" at bounding box center [817, 507] width 13 height 13
click at [1514, 159] on link "Actions" at bounding box center [1526, 168] width 53 height 22
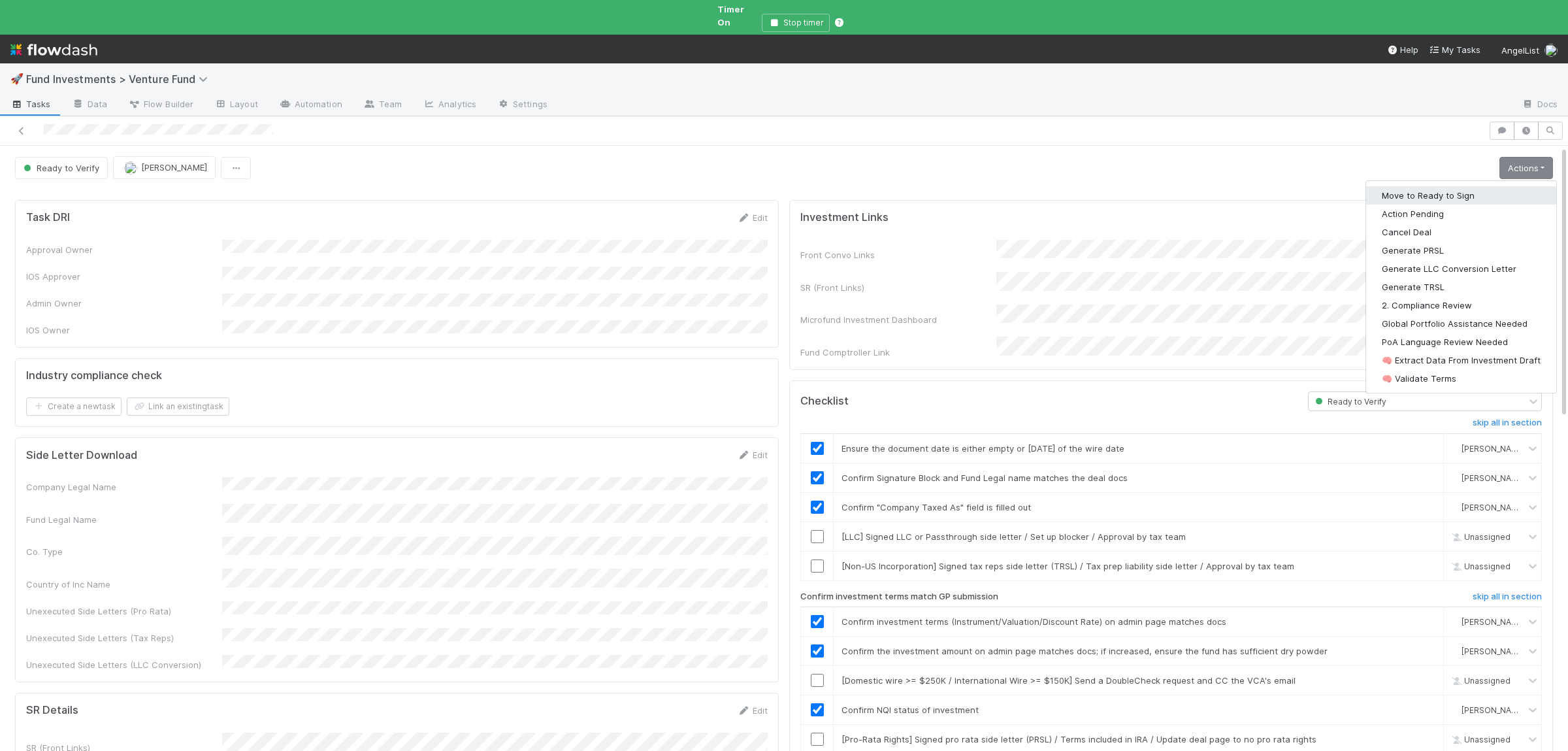
click at [1458, 191] on button "Move to Ready to Sign" at bounding box center [1461, 195] width 190 height 18
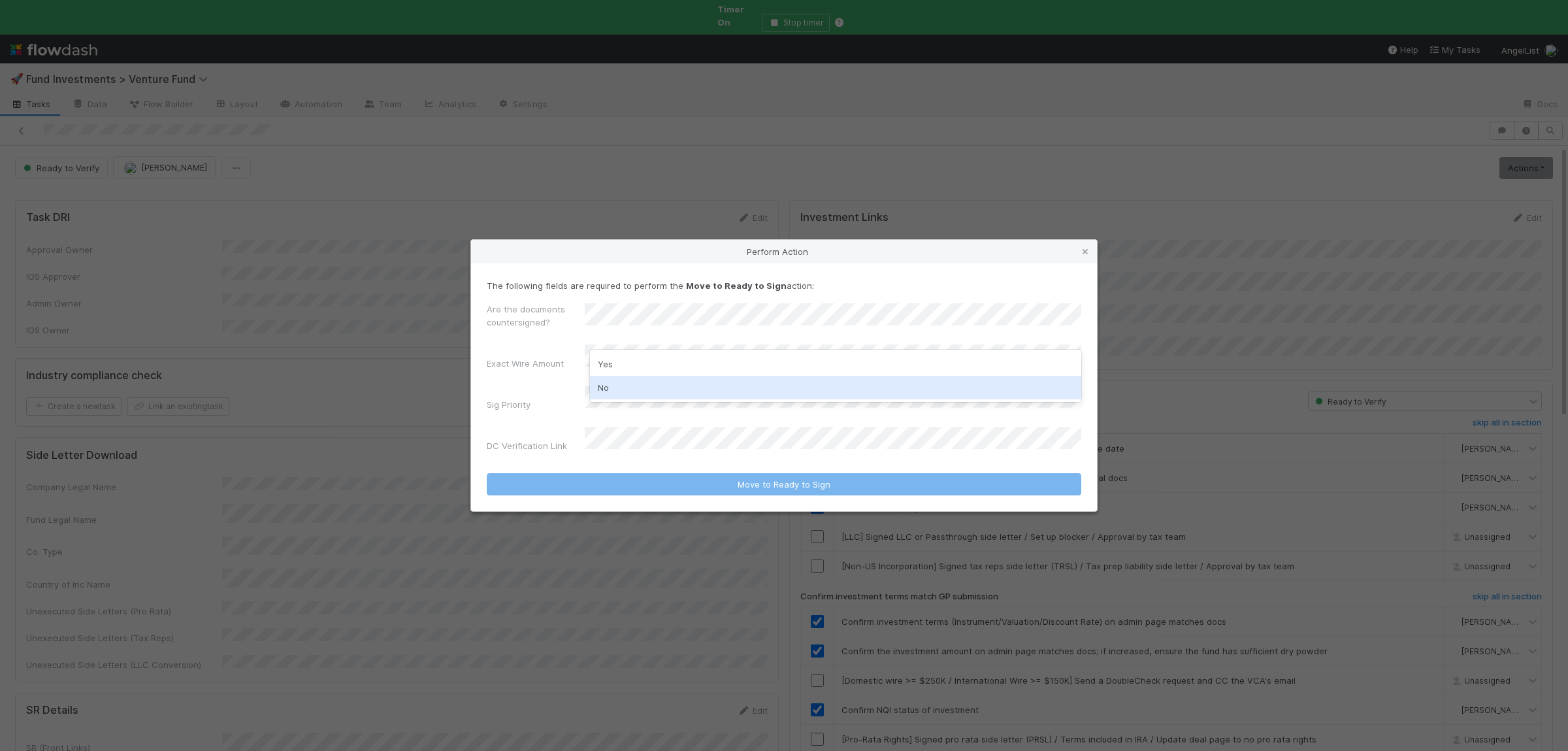
click at [633, 382] on div "No" at bounding box center [835, 387] width 491 height 24
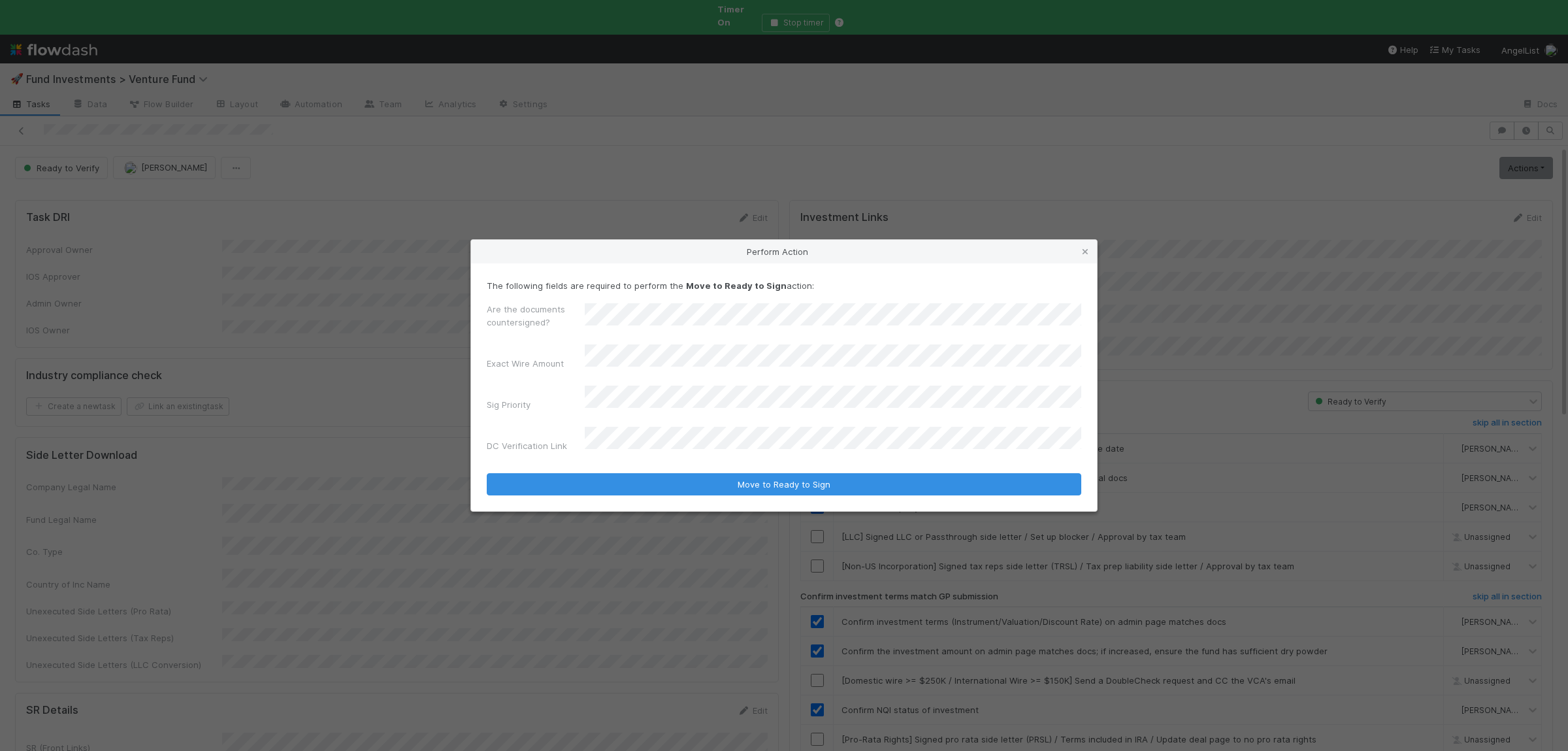
click at [487, 473] on button "Move to Ready to Sign" at bounding box center [784, 484] width 595 height 22
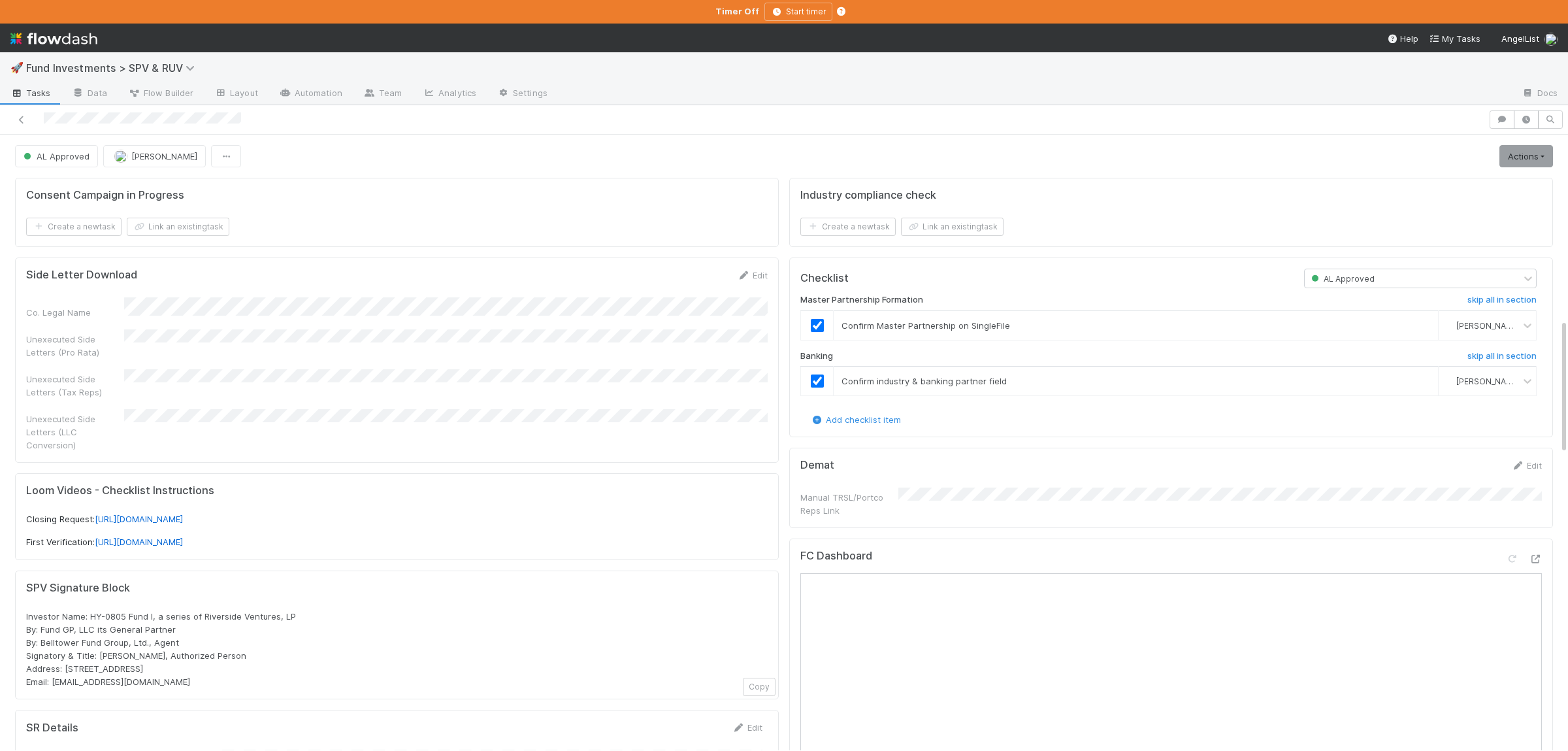
scroll to position [838, 0]
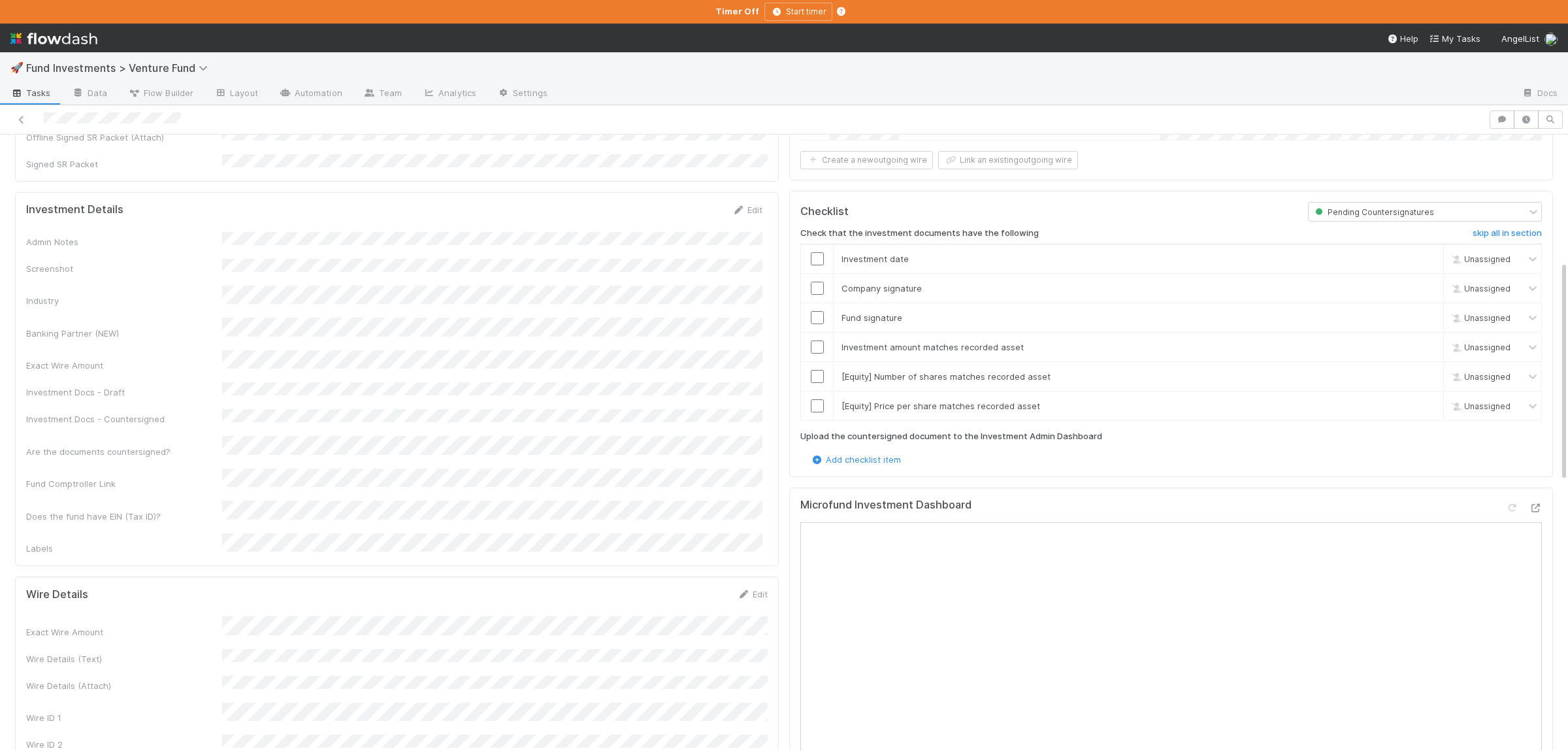
scroll to position [573, 0]
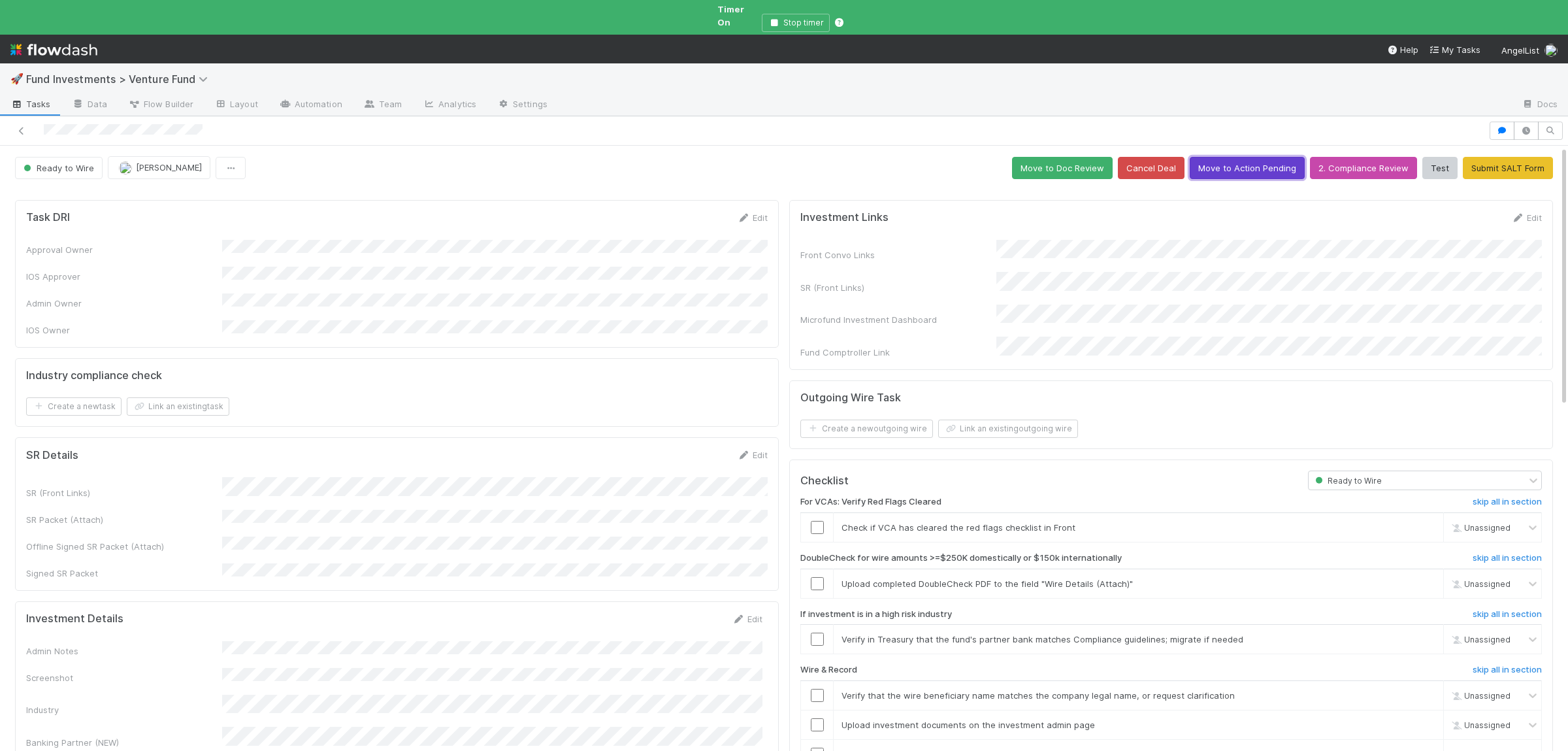
click at [1230, 160] on button "Move to Action Pending" at bounding box center [1247, 168] width 115 height 22
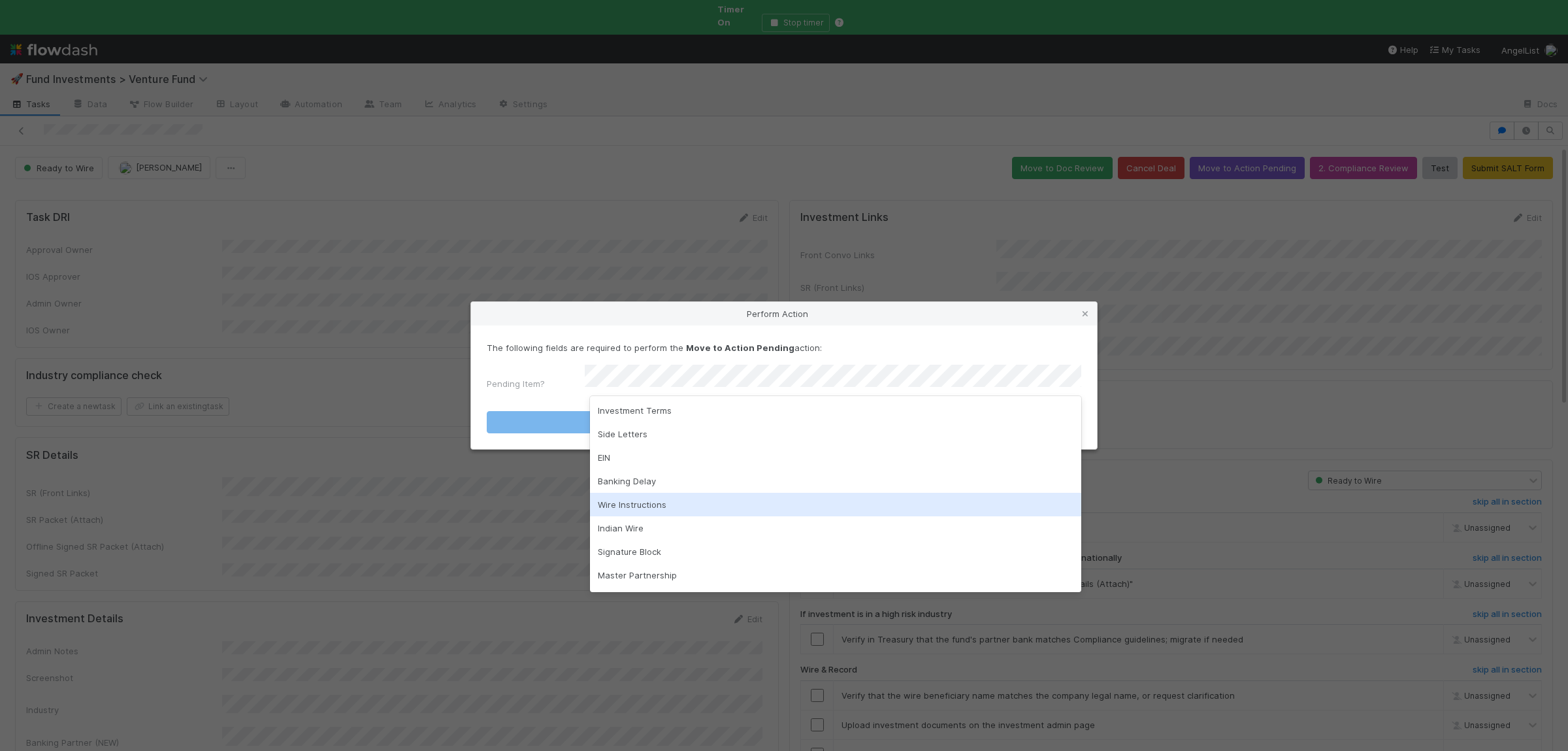
click at [699, 496] on div "Wire Instructions" at bounding box center [835, 505] width 491 height 24
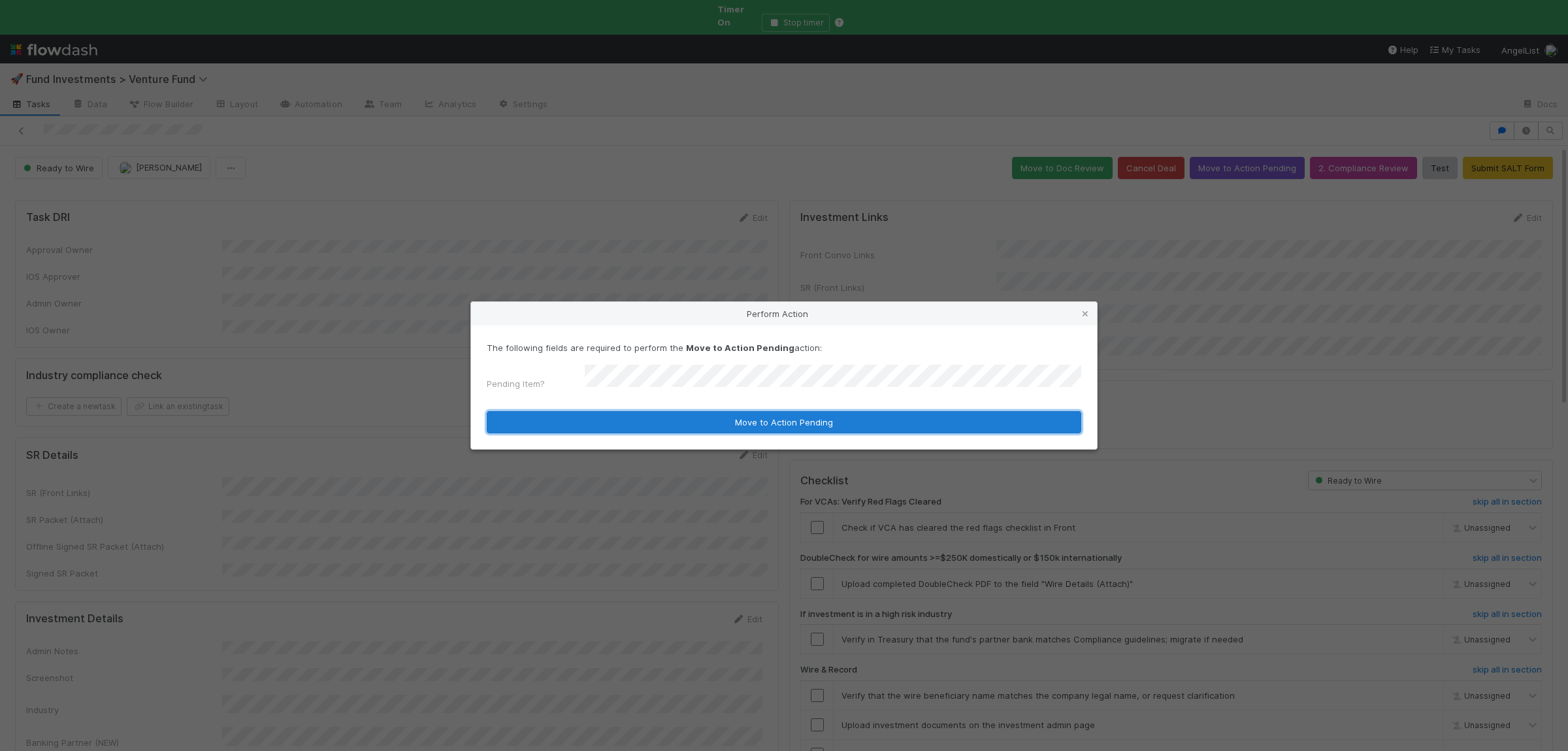
click at [697, 418] on button "Move to Action Pending" at bounding box center [784, 422] width 595 height 22
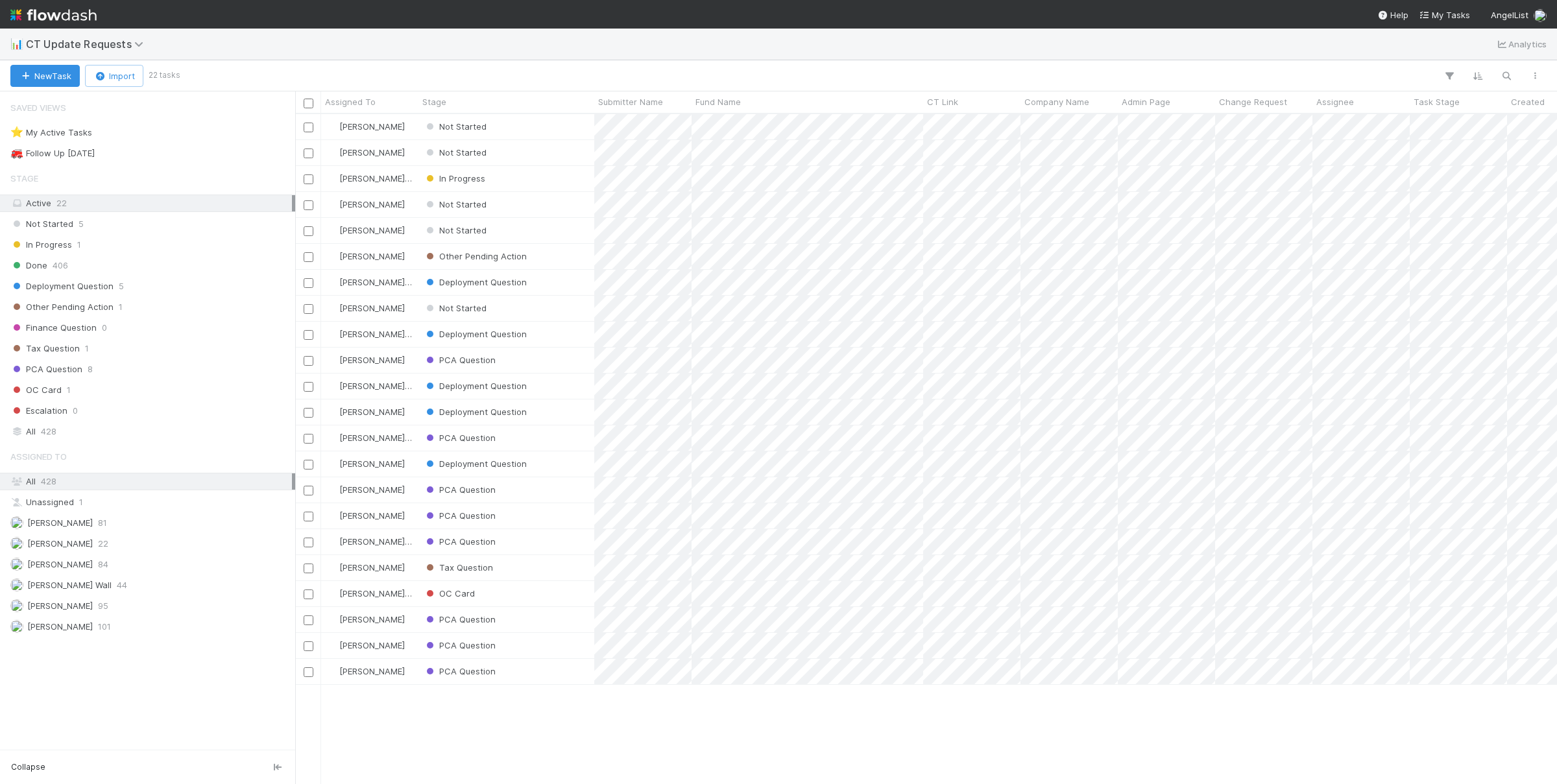
scroll to position [670, 1261]
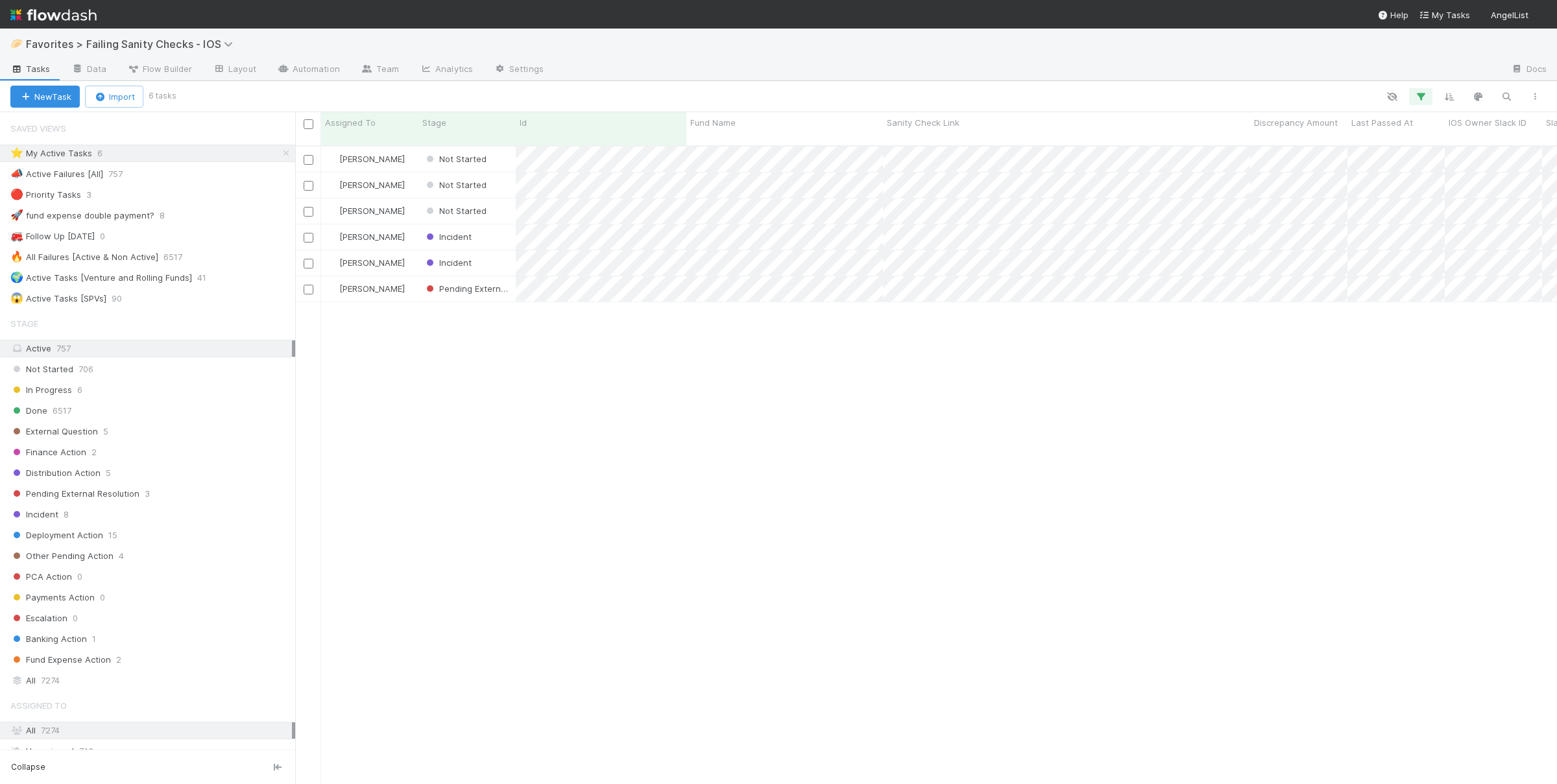
scroll to position [649, 1261]
click at [951, 348] on div "Susan Tang Not Started 8/25/25, 12:27:52 PM 8/25/25, 12:27:53 PM 0 0 1 1 50 Sus…" at bounding box center [925, 471] width 1261 height 649
click at [1015, 376] on div at bounding box center [778, 392] width 1557 height 784
click at [931, 415] on div "Susan Tang Not Started 8/25/25, 12:27:52 PM 8/25/25, 12:27:53 PM 0 0 1 1 50 Sus…" at bounding box center [925, 471] width 1261 height 649
click at [446, 180] on span "Not Started" at bounding box center [454, 184] width 63 height 10
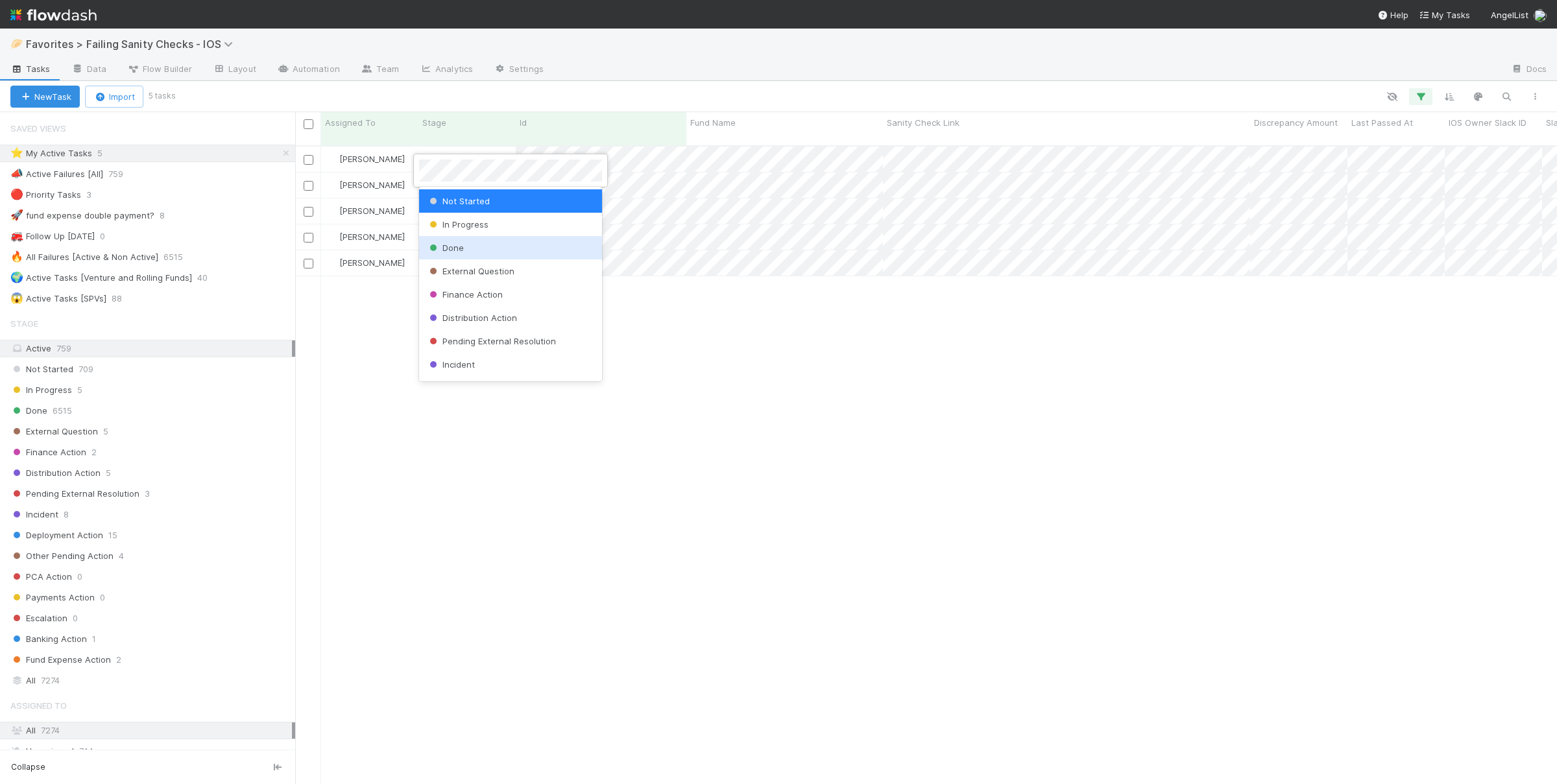
click at [496, 247] on div "Done" at bounding box center [510, 247] width 183 height 23
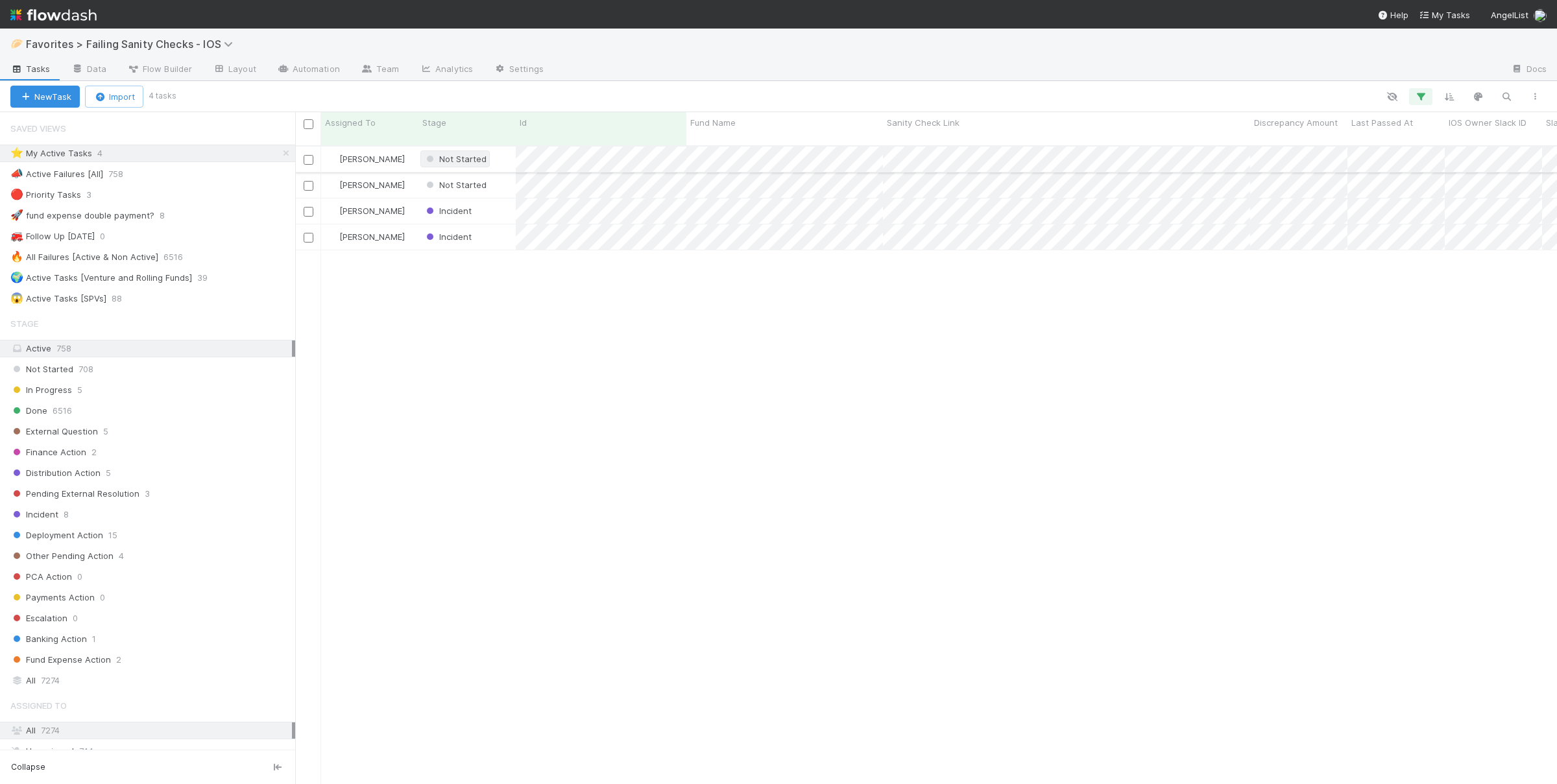
click at [462, 154] on span "Not Started" at bounding box center [454, 159] width 63 height 10
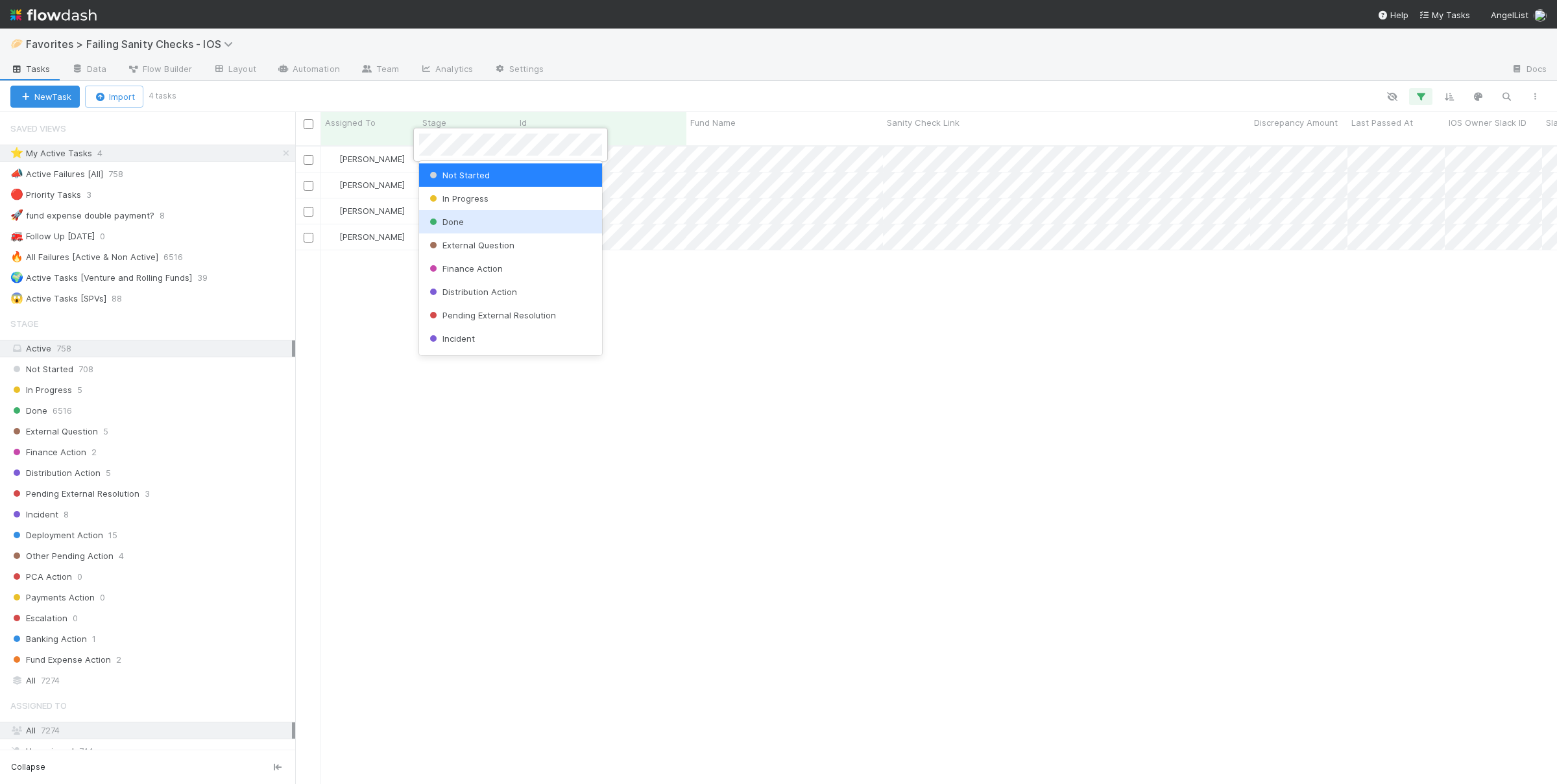
click at [521, 227] on div "Done" at bounding box center [510, 222] width 183 height 23
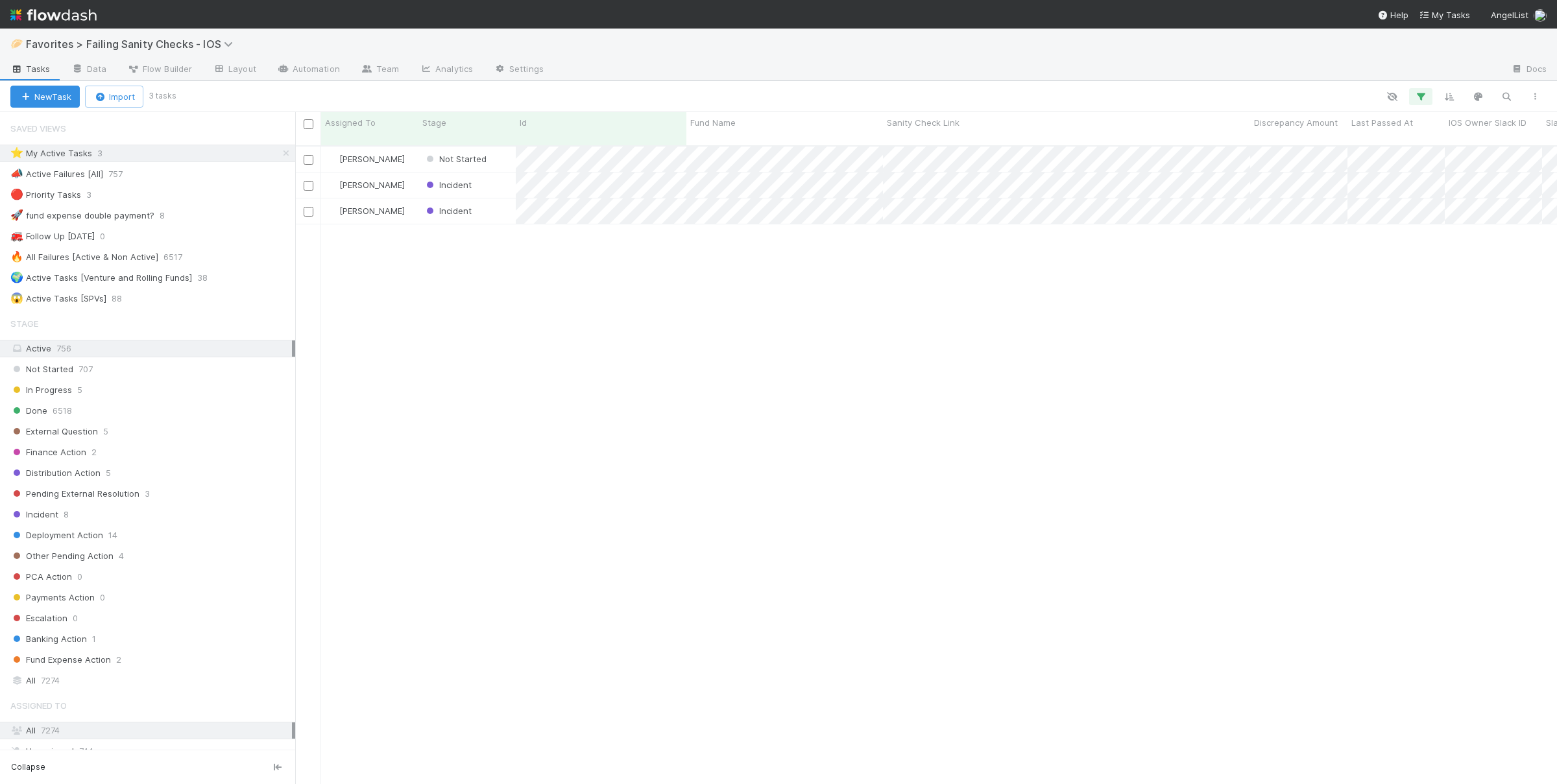
click at [498, 146] on div "Not Started" at bounding box center [467, 159] width 97 height 26
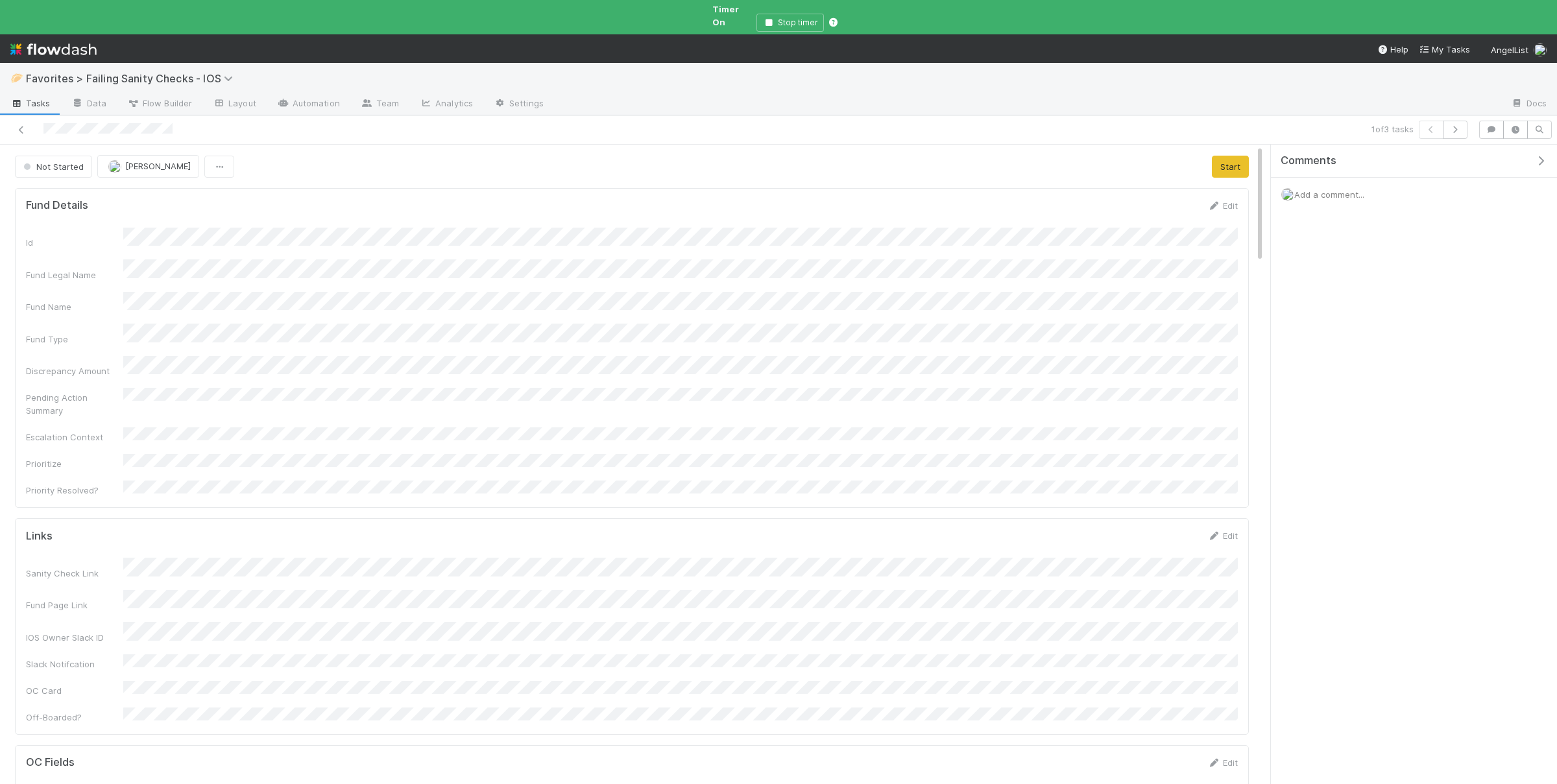
scroll to position [264, 1211]
click at [54, 162] on span "Not Started" at bounding box center [52, 166] width 63 height 10
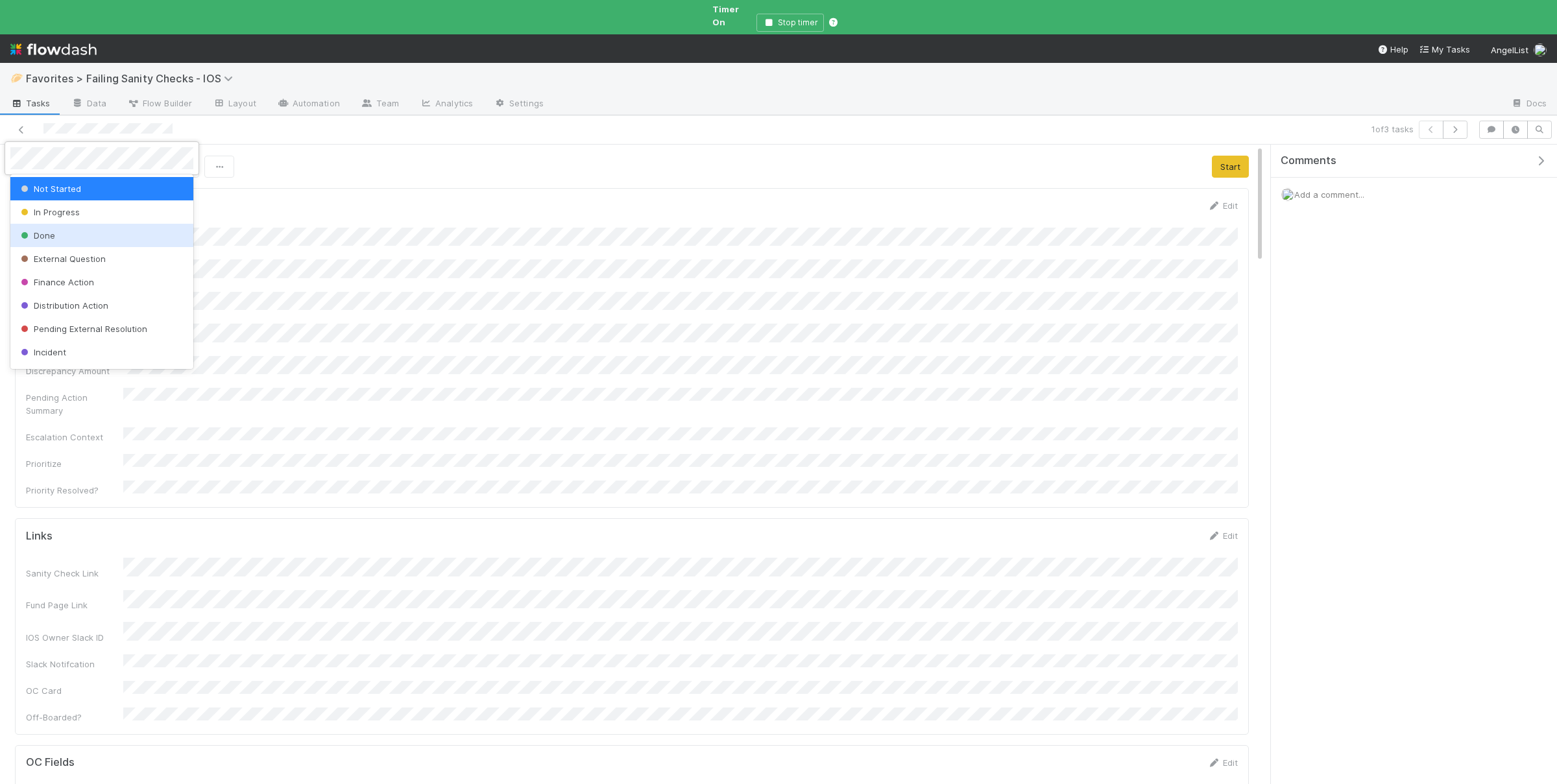
click at [114, 236] on div "Done" at bounding box center [101, 236] width 183 height 23
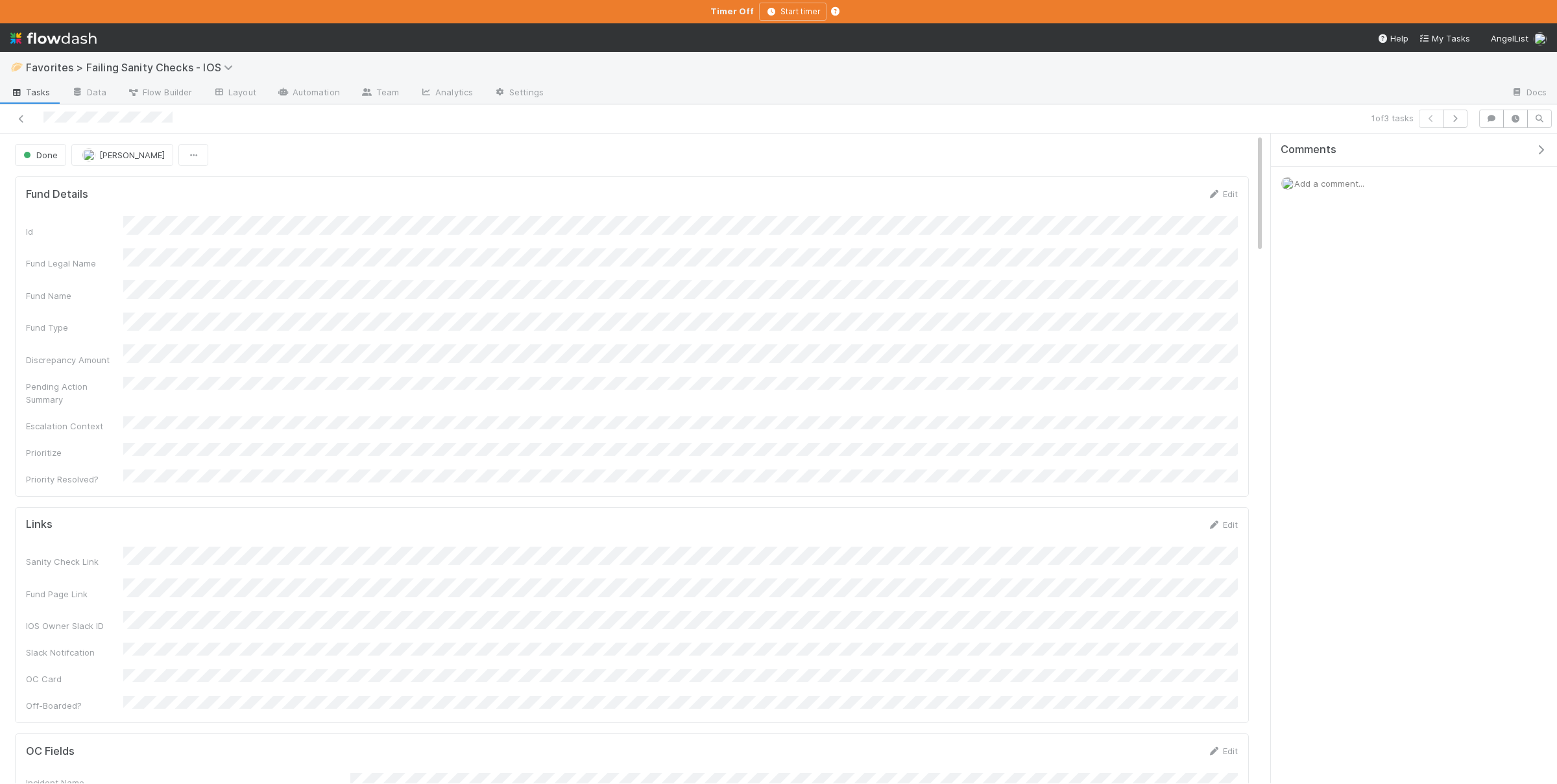
click at [36, 96] on span "Tasks" at bounding box center [30, 92] width 40 height 13
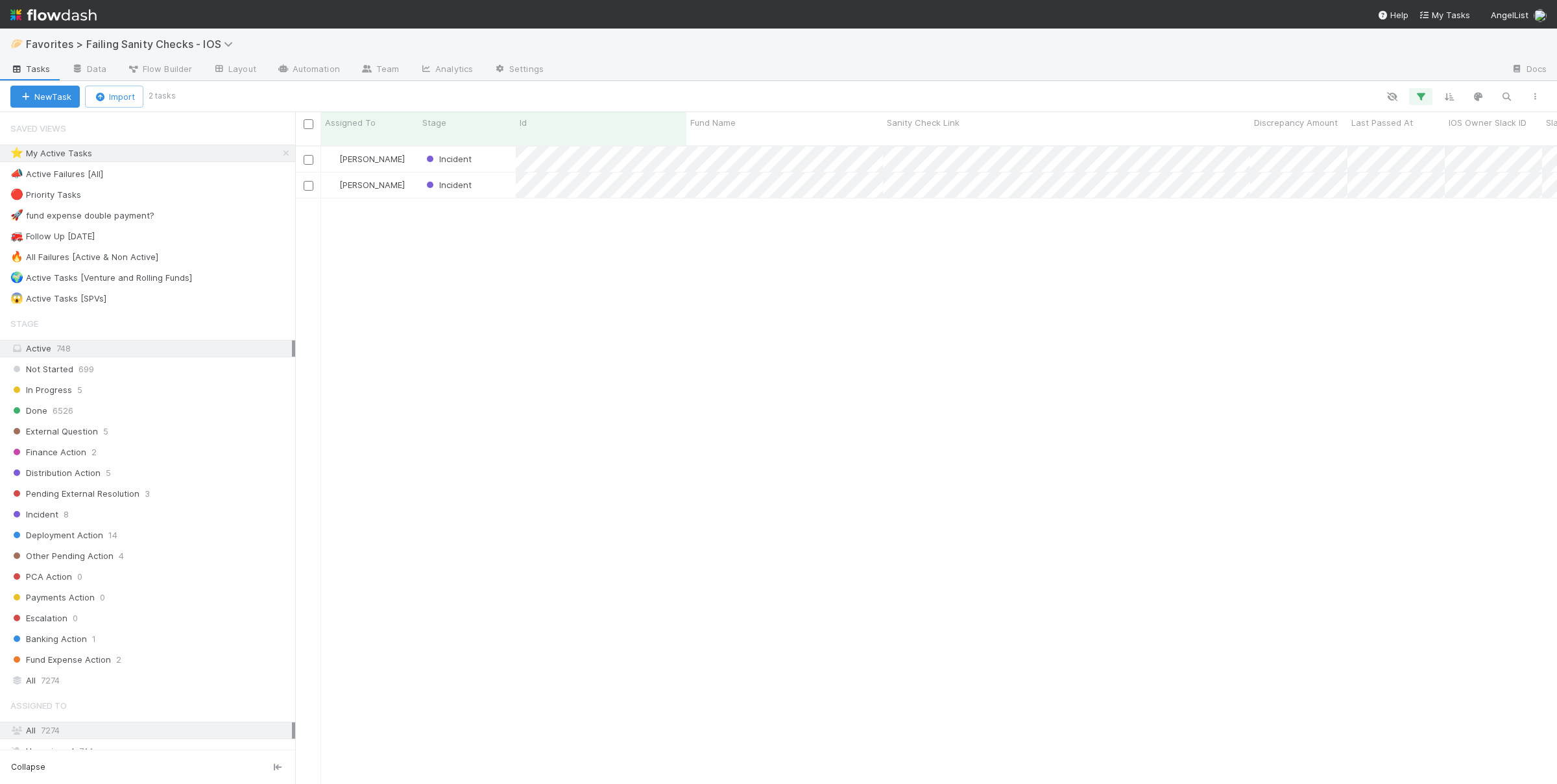
scroll to position [649, 1261]
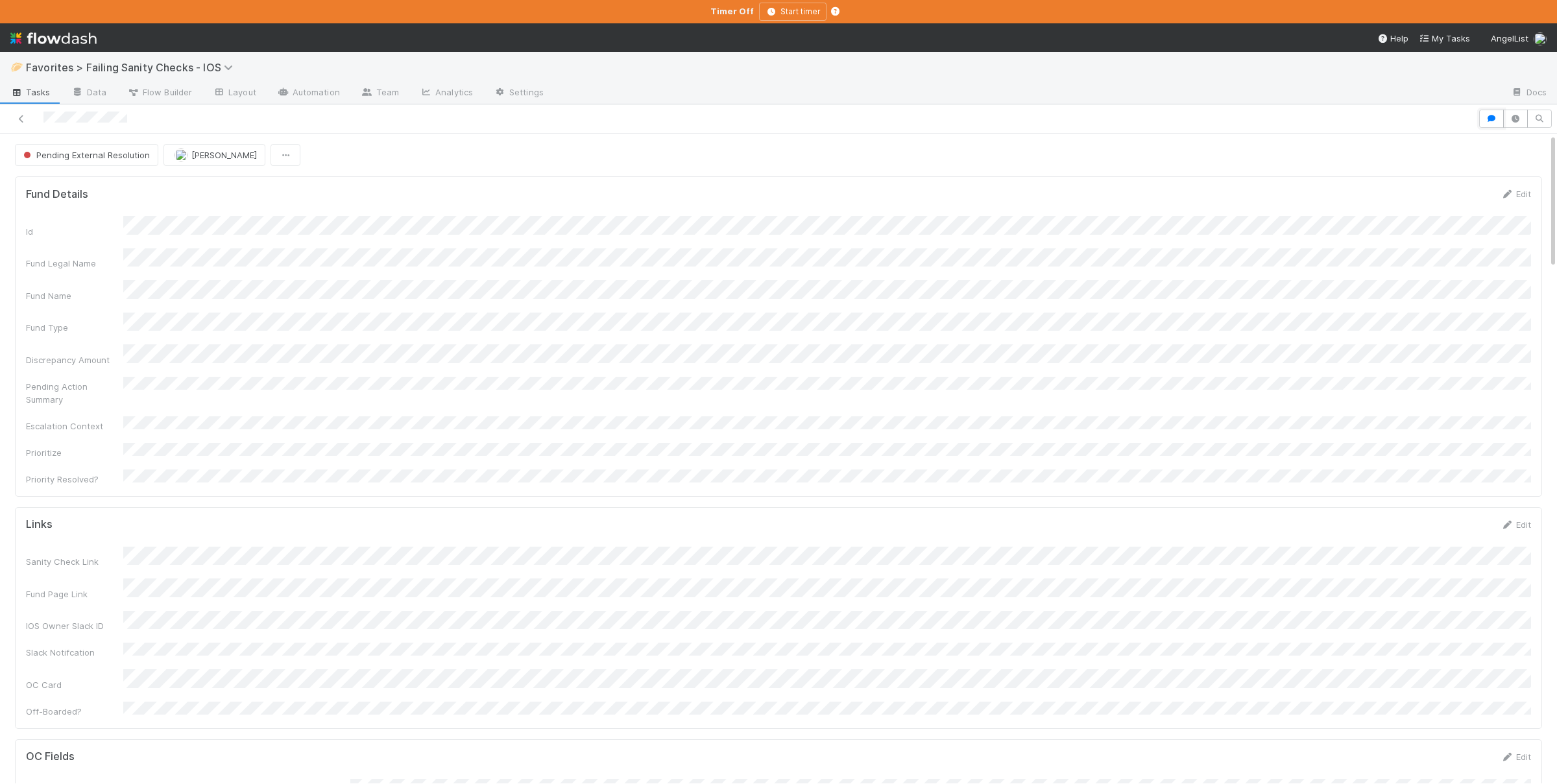
drag, startPoint x: 1489, startPoint y: 115, endPoint x: 1482, endPoint y: 130, distance: 16.6
click at [1489, 117] on icon "button" at bounding box center [1491, 119] width 13 height 8
click at [227, 160] on span "Susan Tang" at bounding box center [224, 155] width 65 height 10
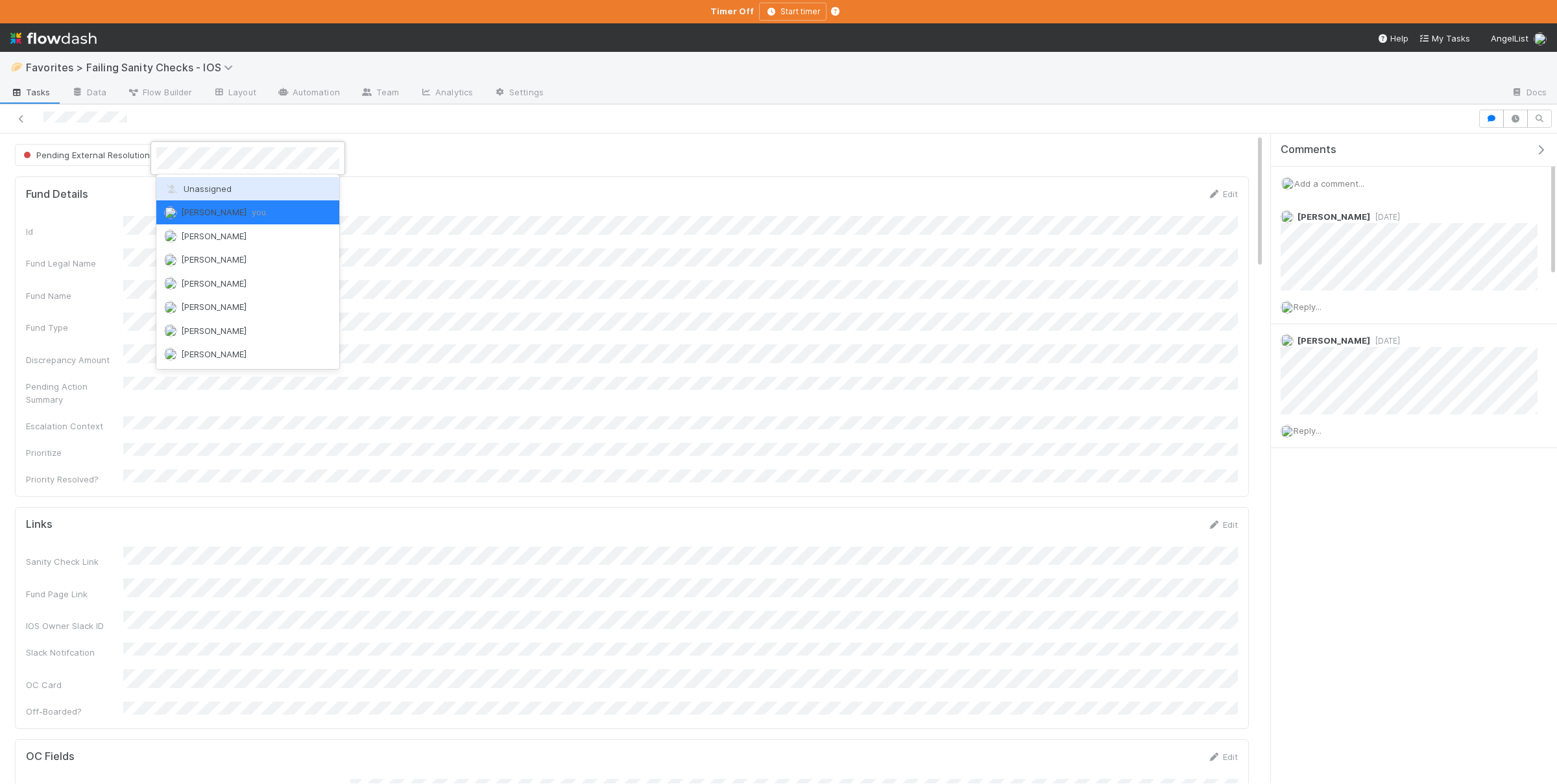
click at [260, 189] on div "Unassigned" at bounding box center [247, 189] width 183 height 23
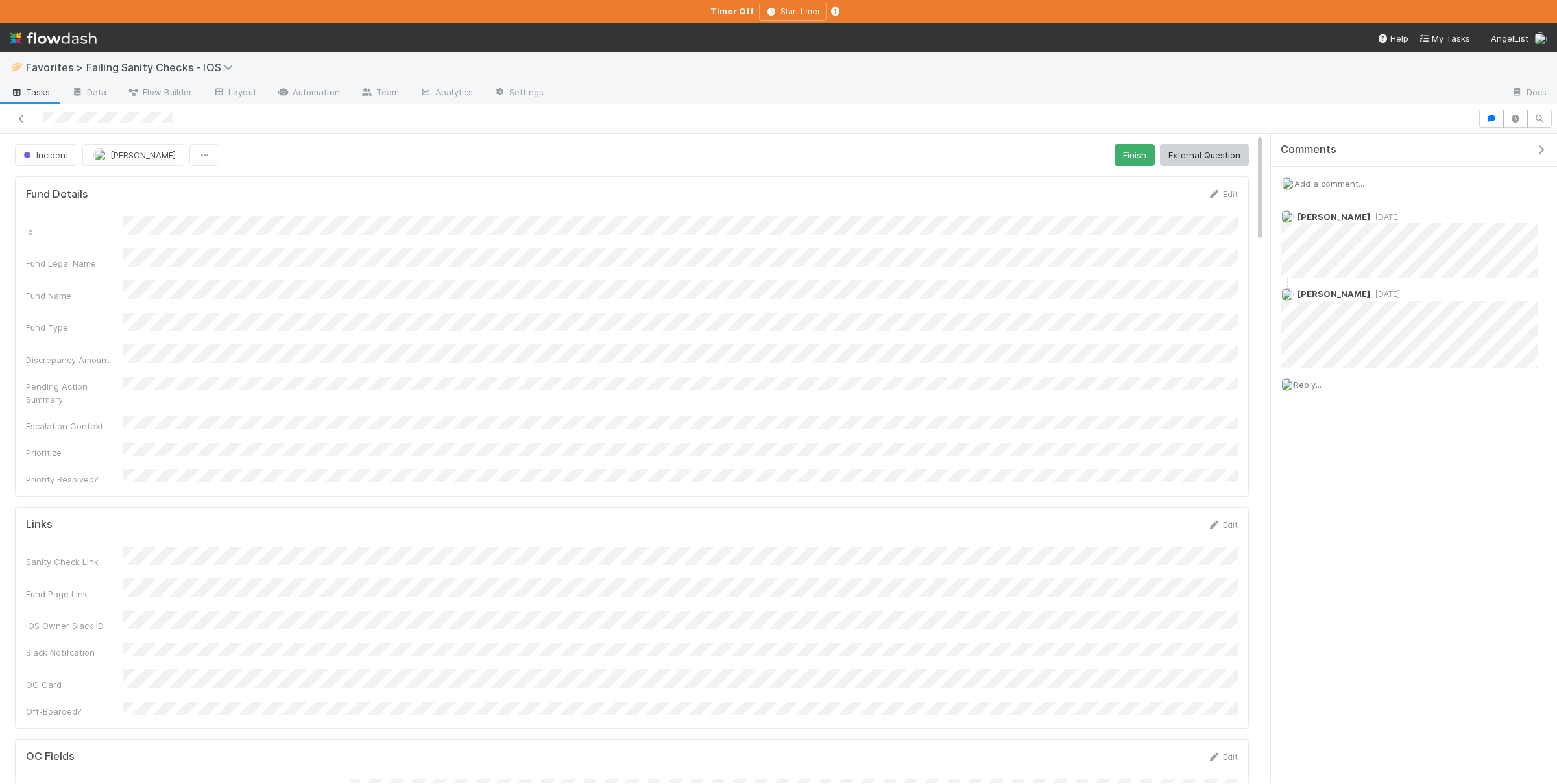
scroll to position [264, 1211]
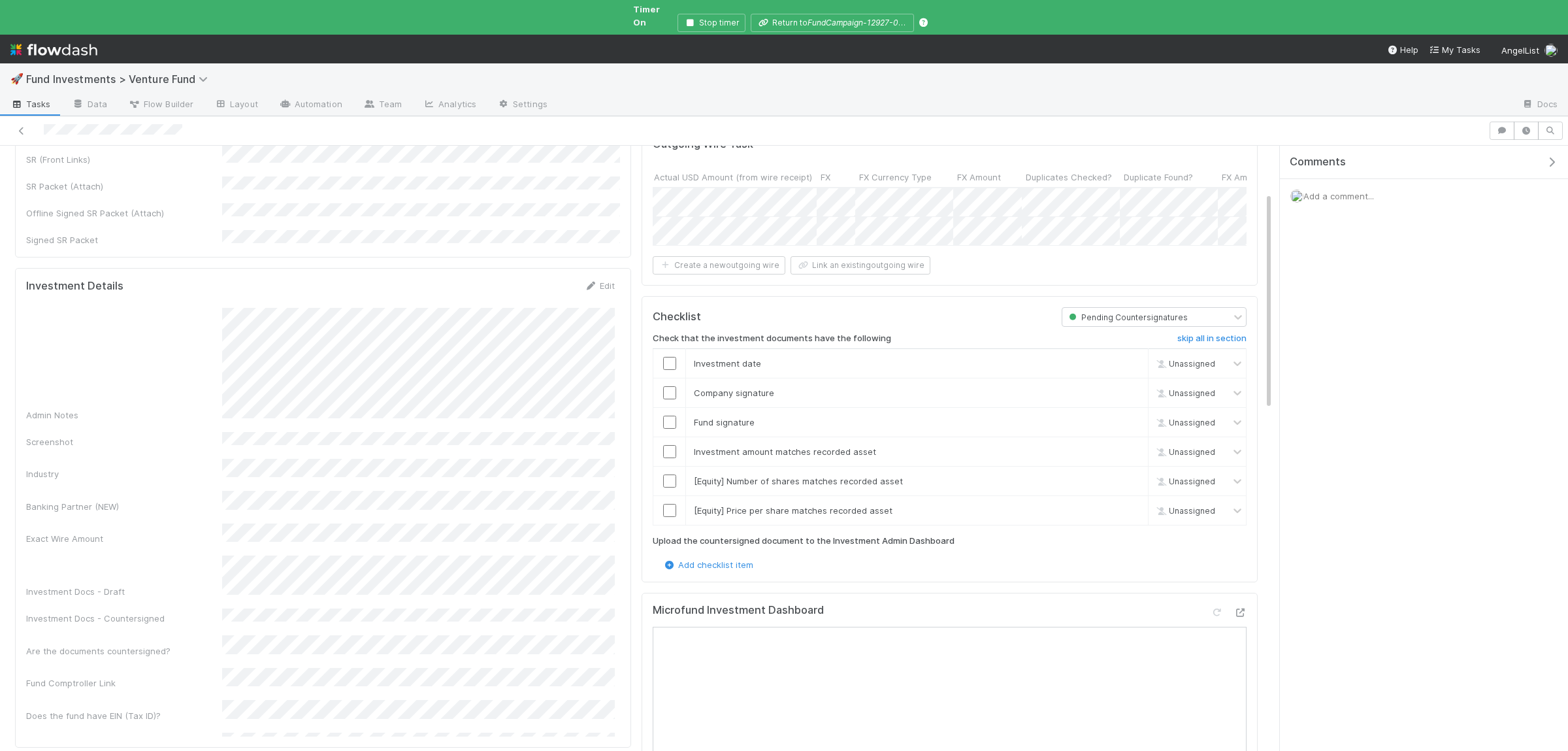
scroll to position [255, 0]
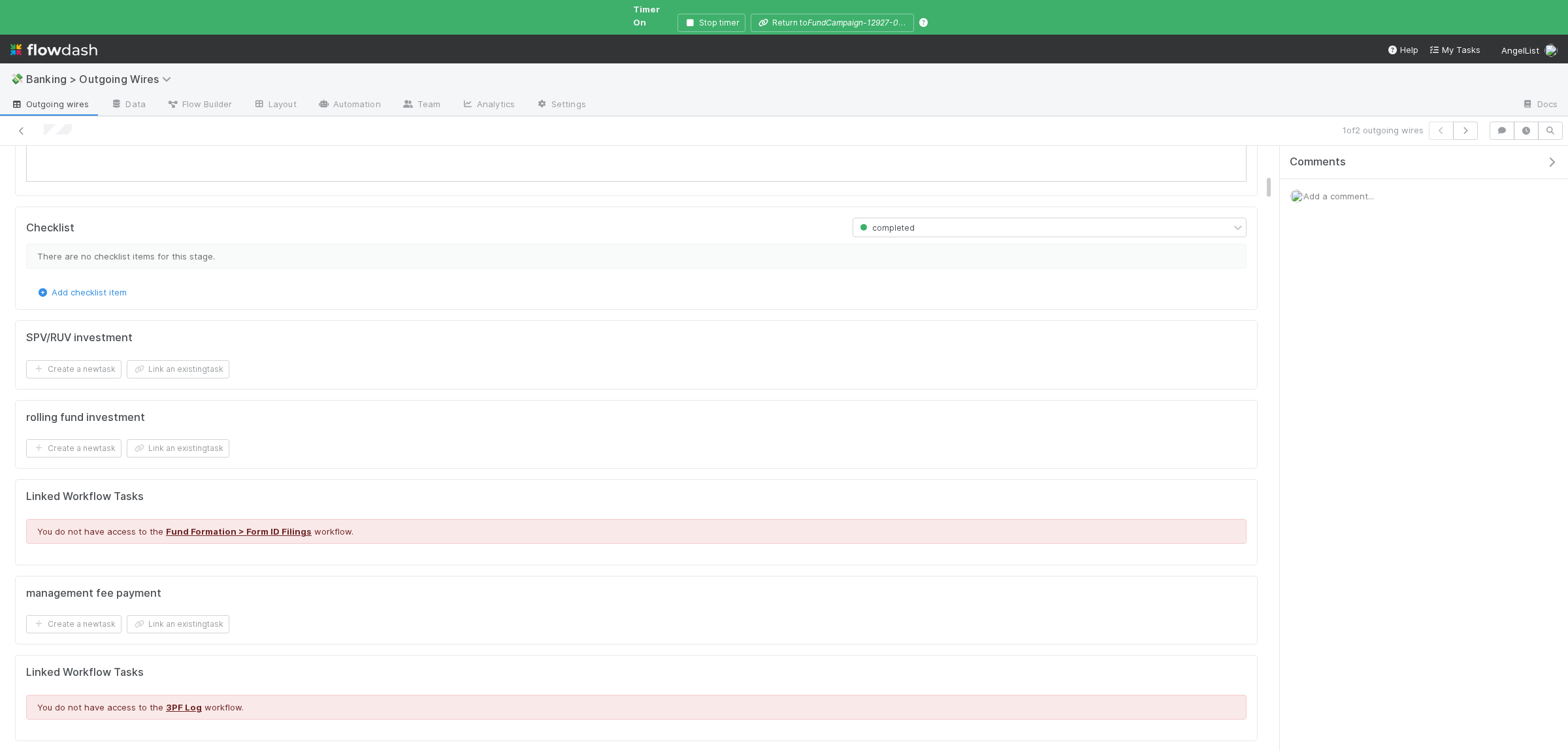
scroll to position [318, 0]
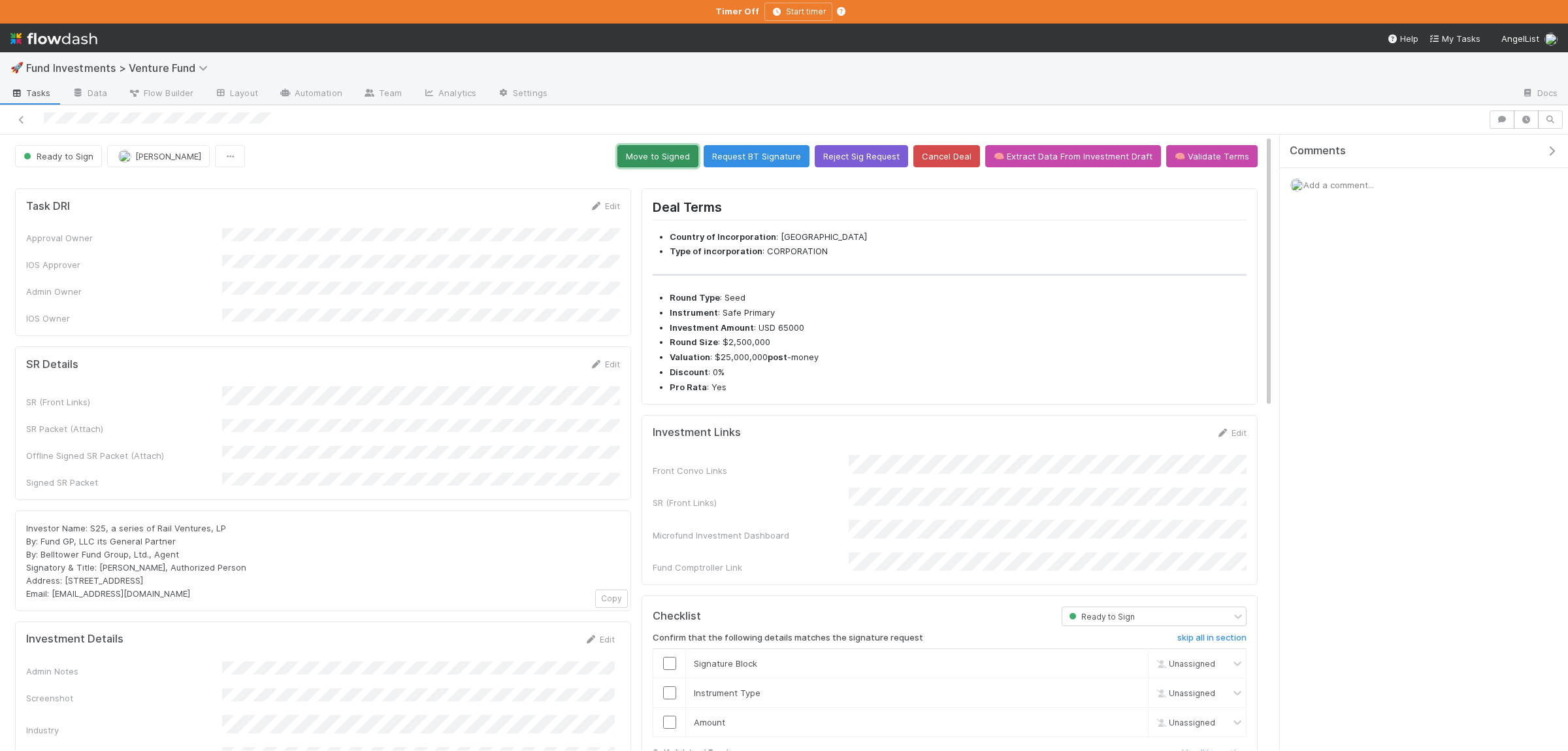
click at [664, 163] on button "Move to Signed" at bounding box center [657, 156] width 81 height 22
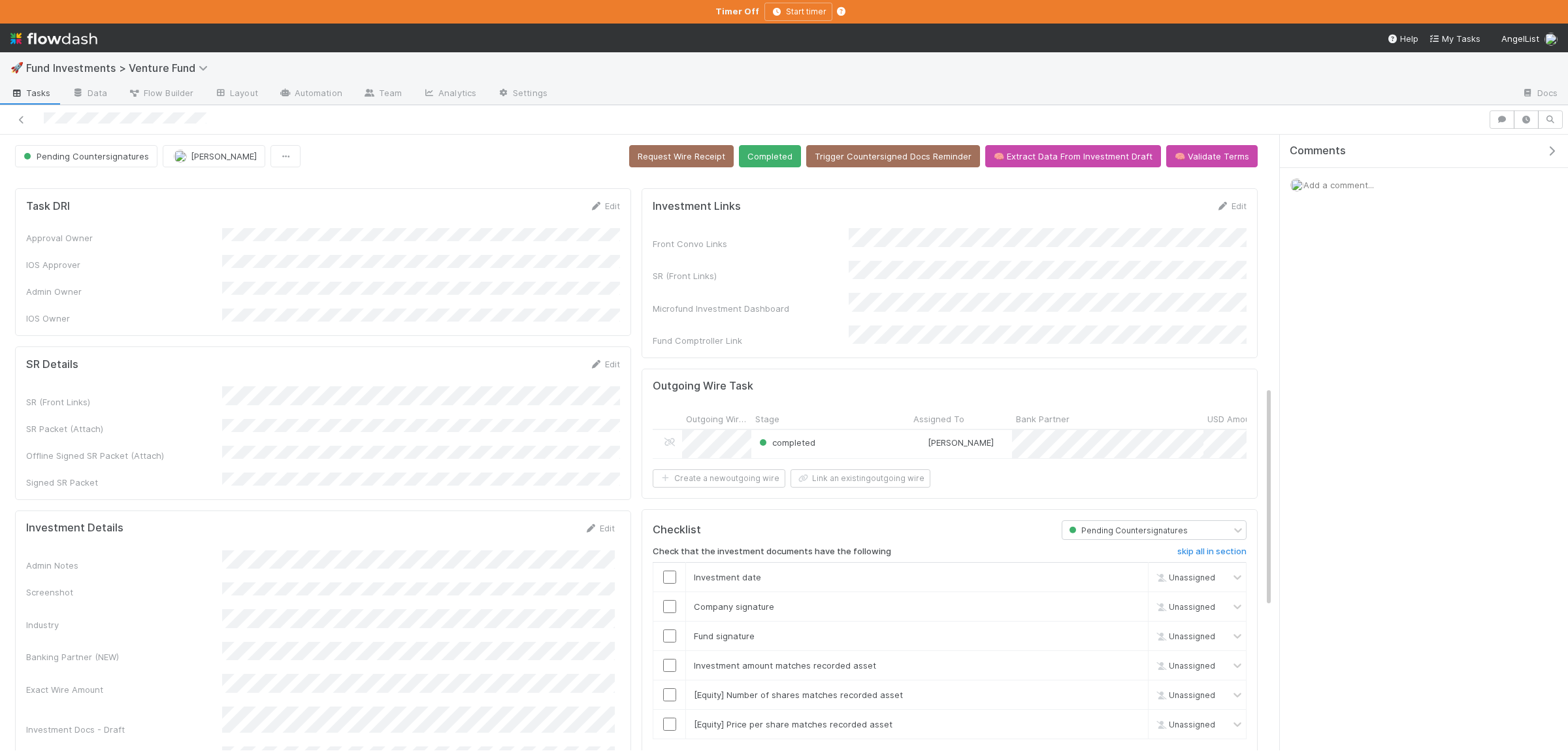
scroll to position [701, 0]
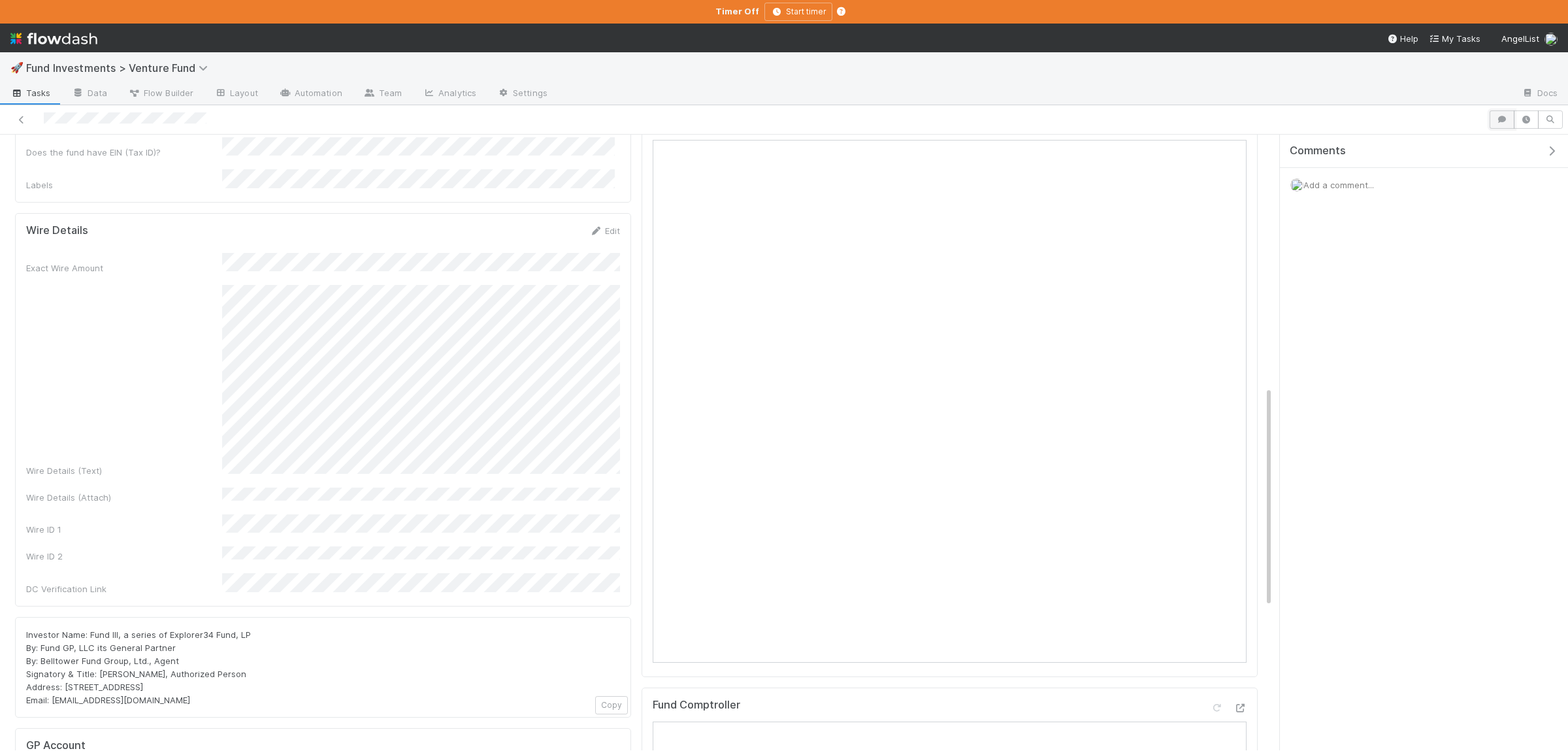
click at [1501, 126] on button "button" at bounding box center [1502, 119] width 25 height 18
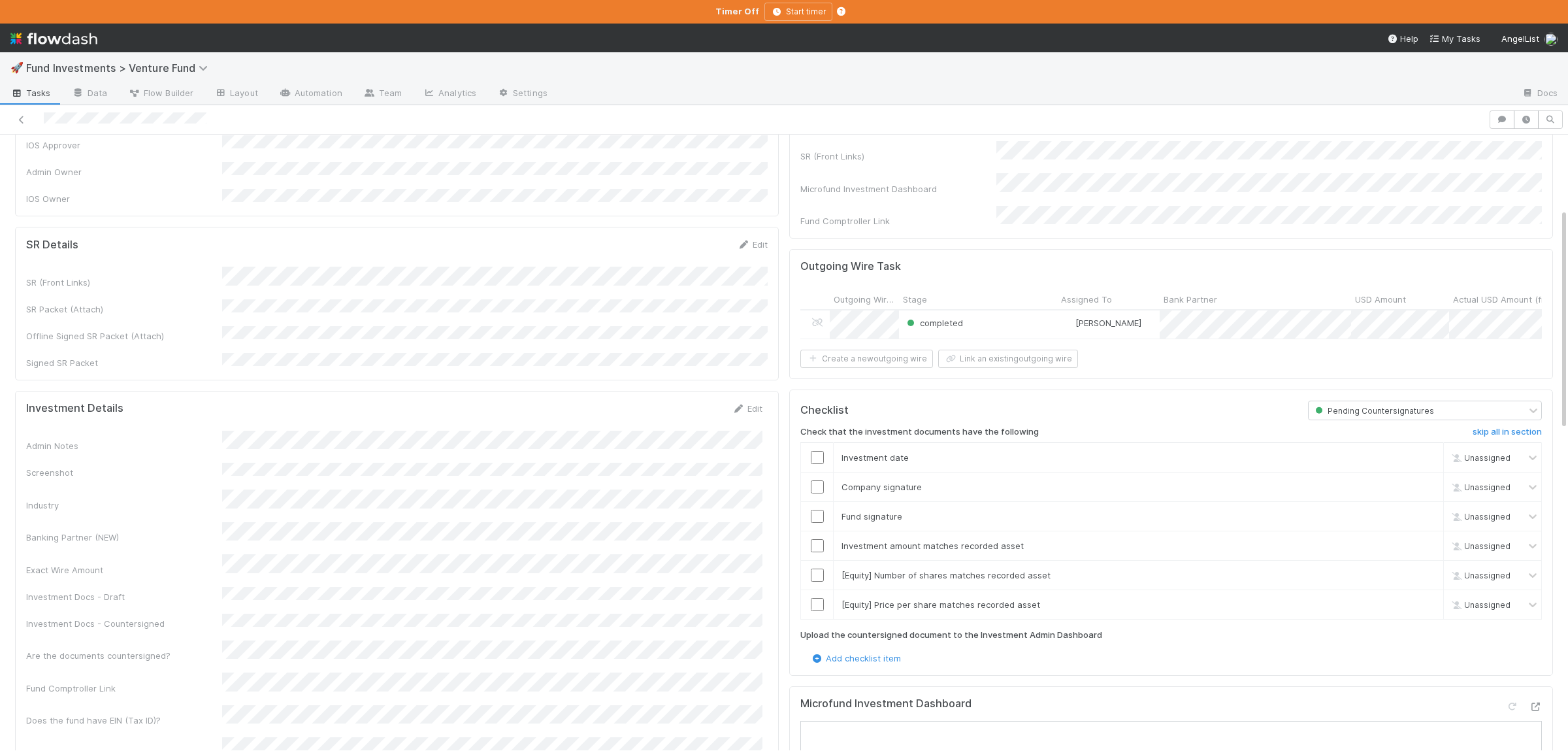
scroll to position [0, 0]
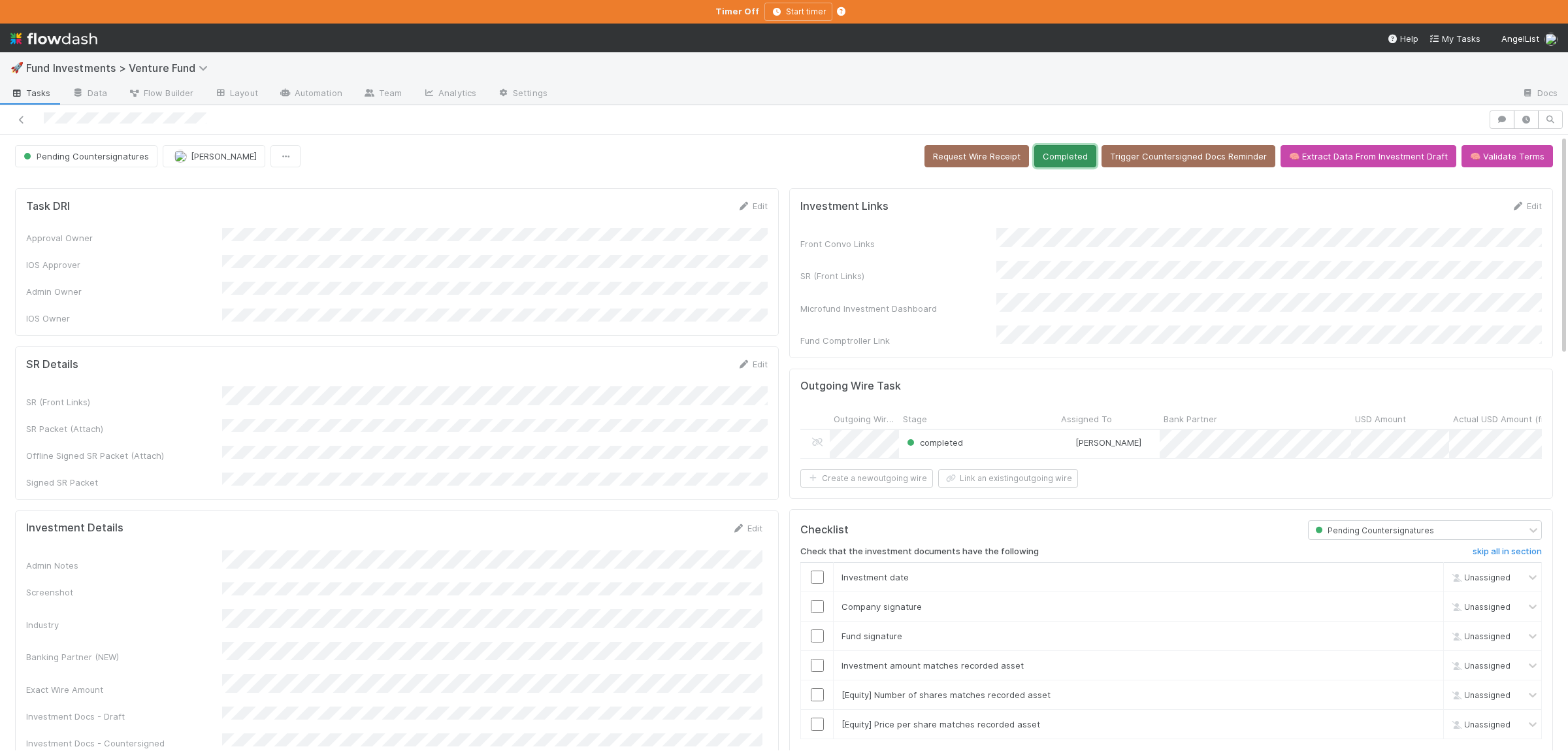
click at [1056, 151] on button "Completed" at bounding box center [1065, 156] width 62 height 22
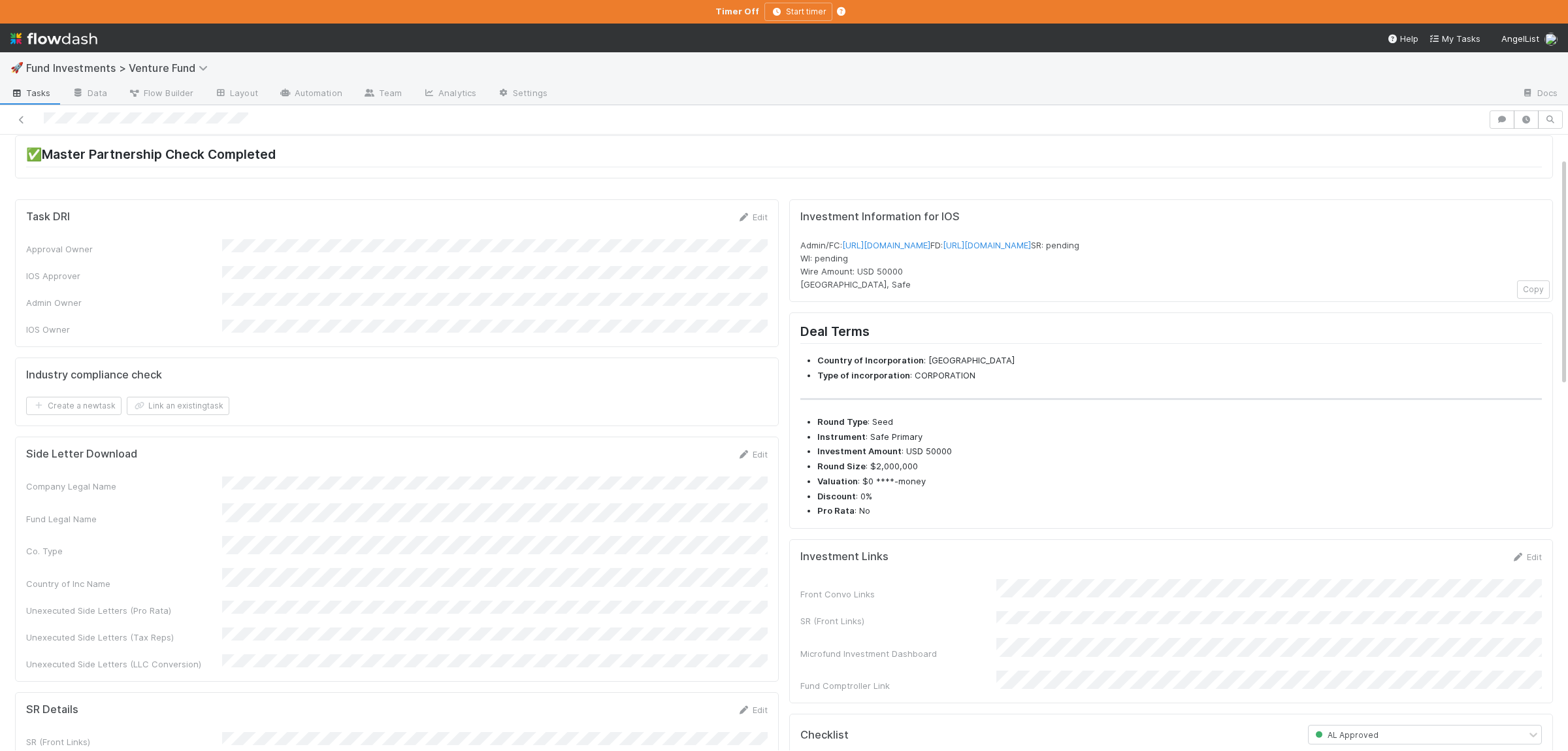
scroll to position [63, 0]
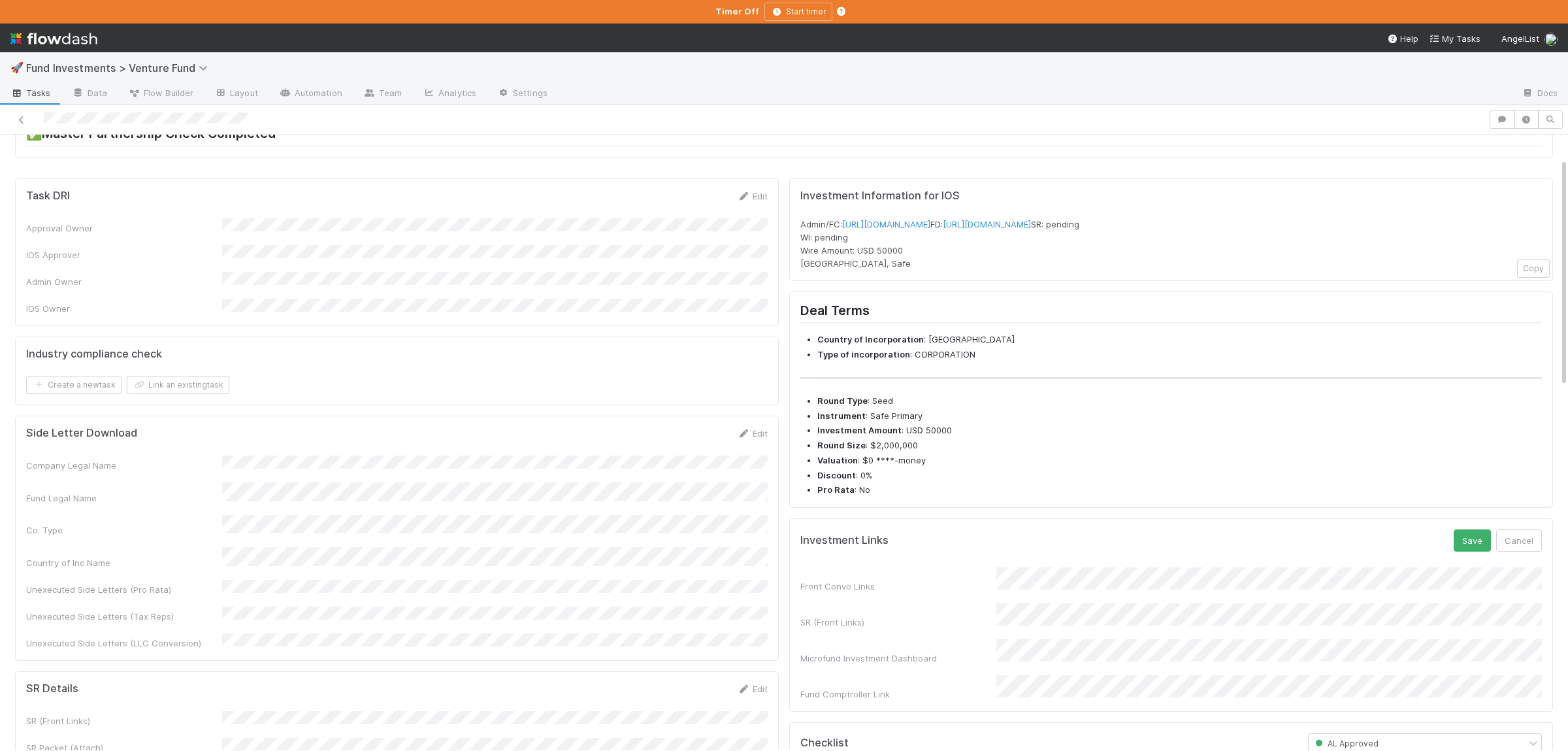
click at [1103, 630] on div "Front Convo Links SR (Front Links) Microfund Investment Dashboard Fund Comptrol…" at bounding box center [1171, 634] width 741 height 133
click at [1458, 552] on button "Save" at bounding box center [1472, 540] width 38 height 22
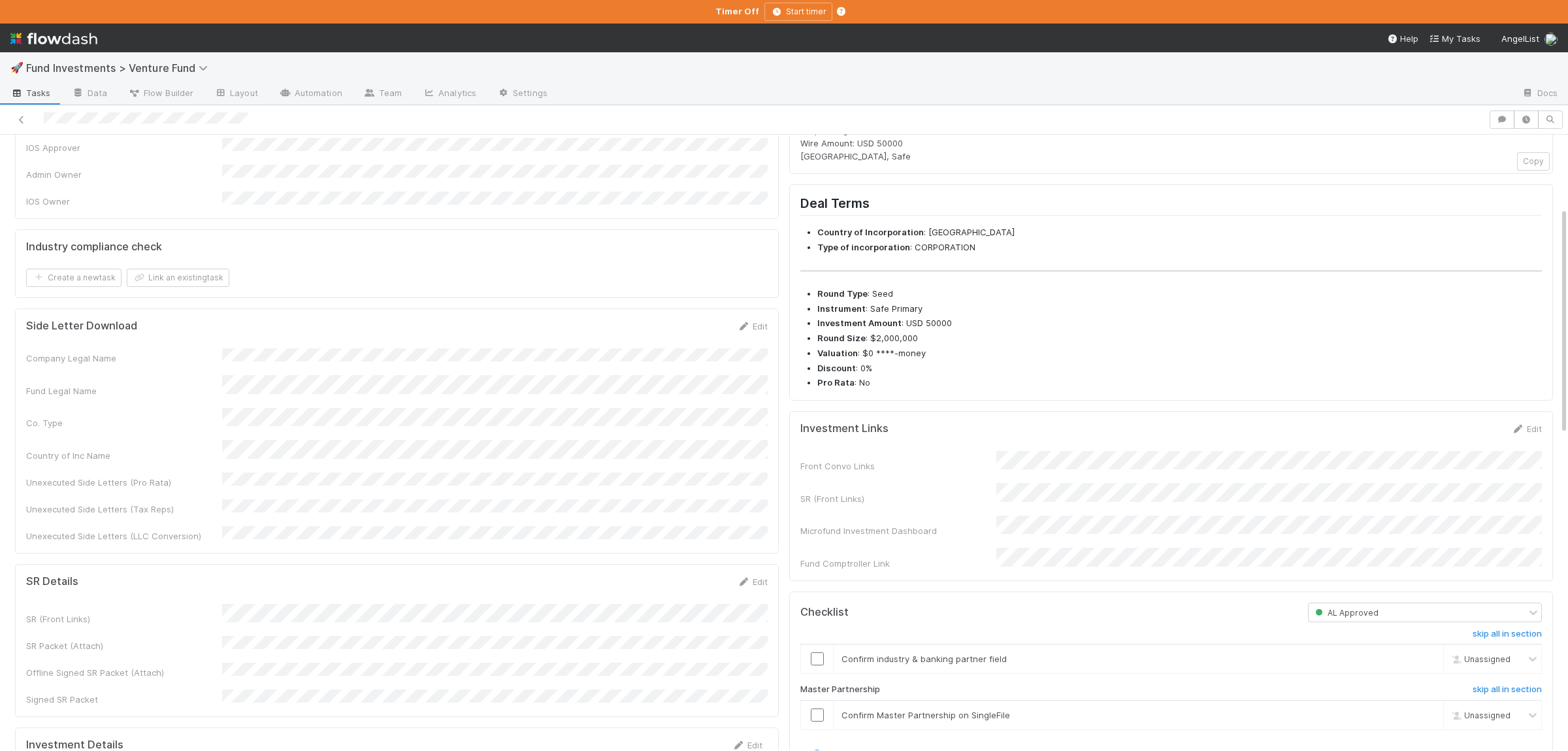
scroll to position [255, 0]
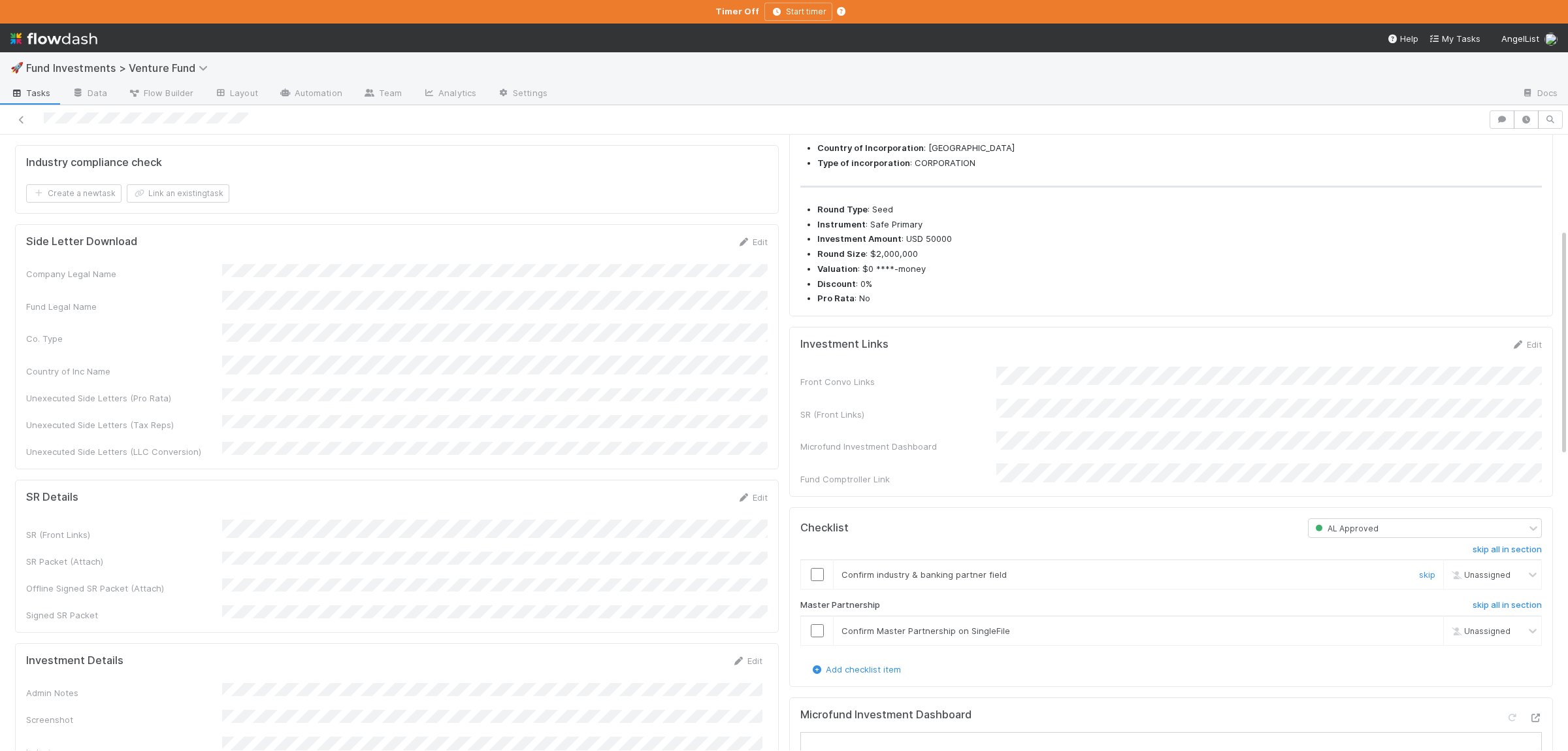
click at [818, 581] on input "checkbox" at bounding box center [817, 574] width 13 height 13
click at [818, 637] on input "checkbox" at bounding box center [817, 630] width 13 height 13
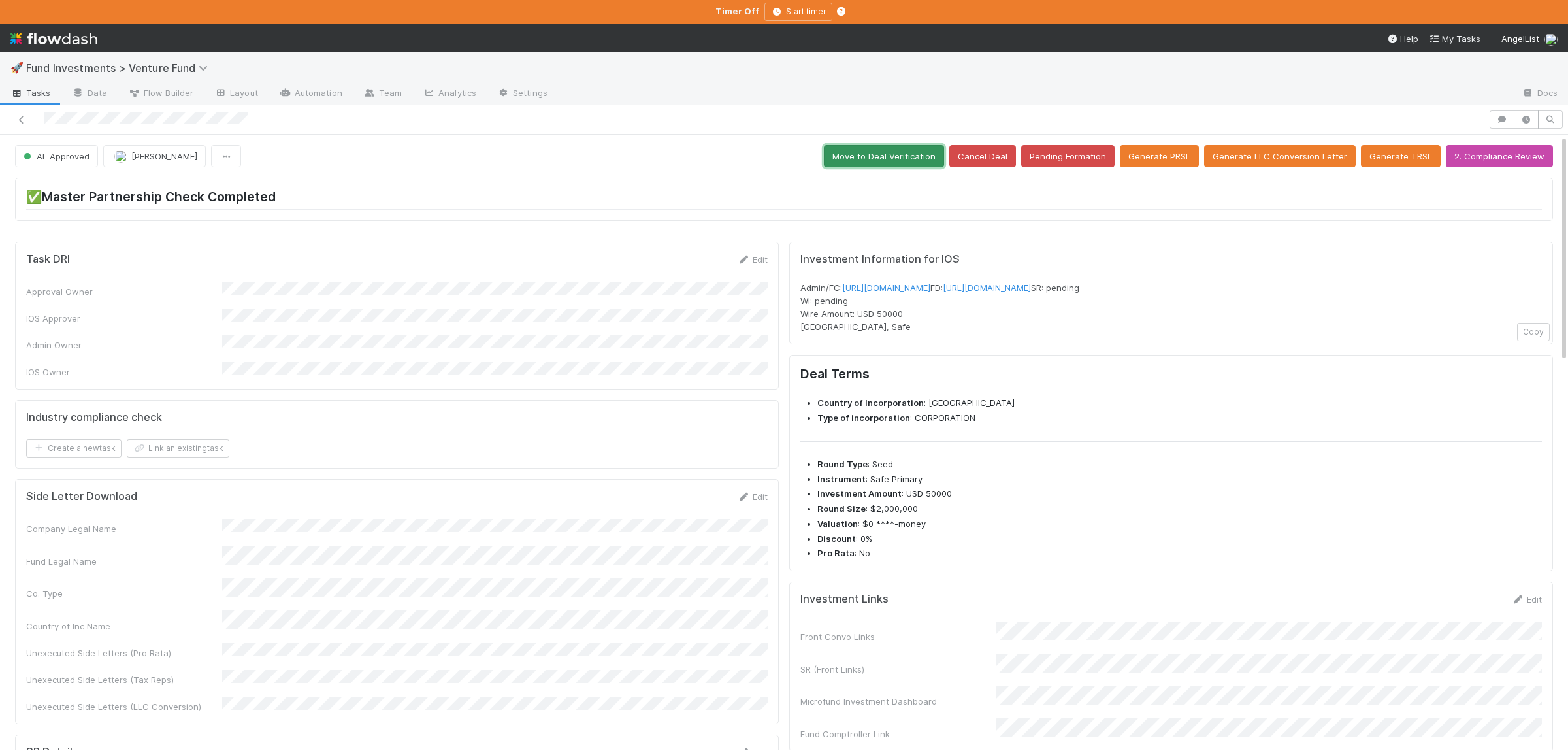
click at [891, 163] on button "Move to Deal Verification" at bounding box center [883, 156] width 120 height 22
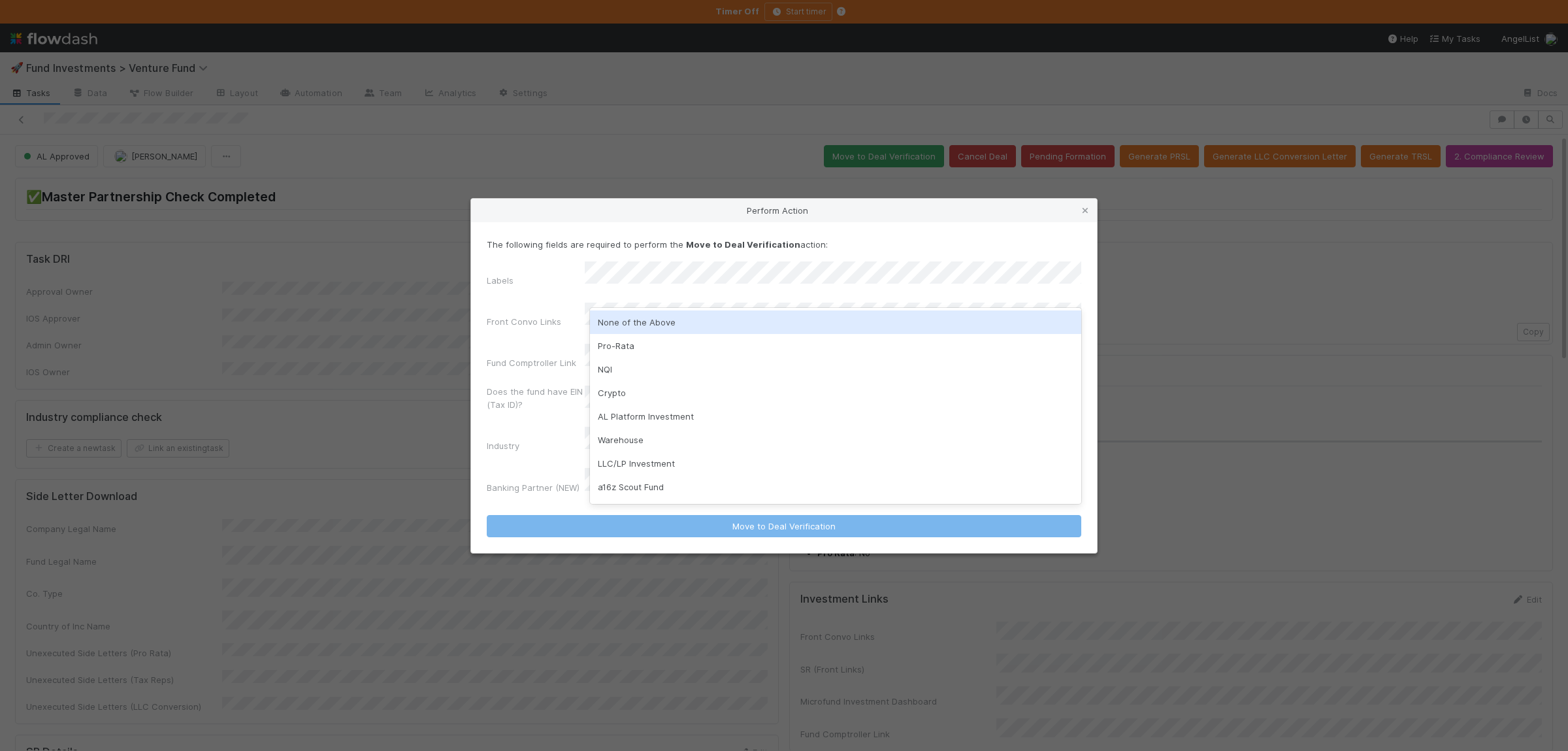
click at [673, 328] on div "None of the Above" at bounding box center [835, 322] width 491 height 24
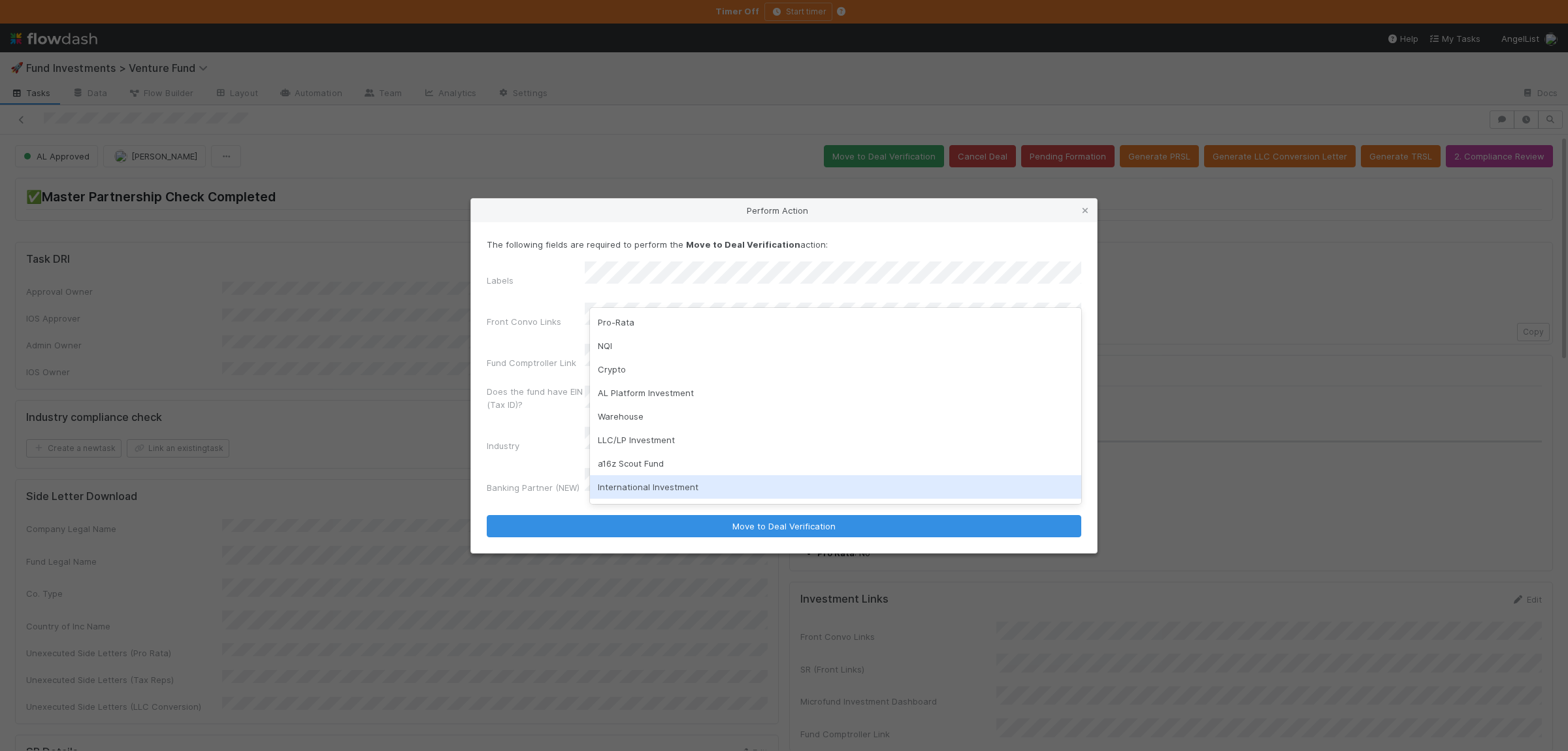
click at [528, 393] on label"] "Does the fund have EIN (Tax ID)?" at bounding box center [535, 397] width 98 height 26
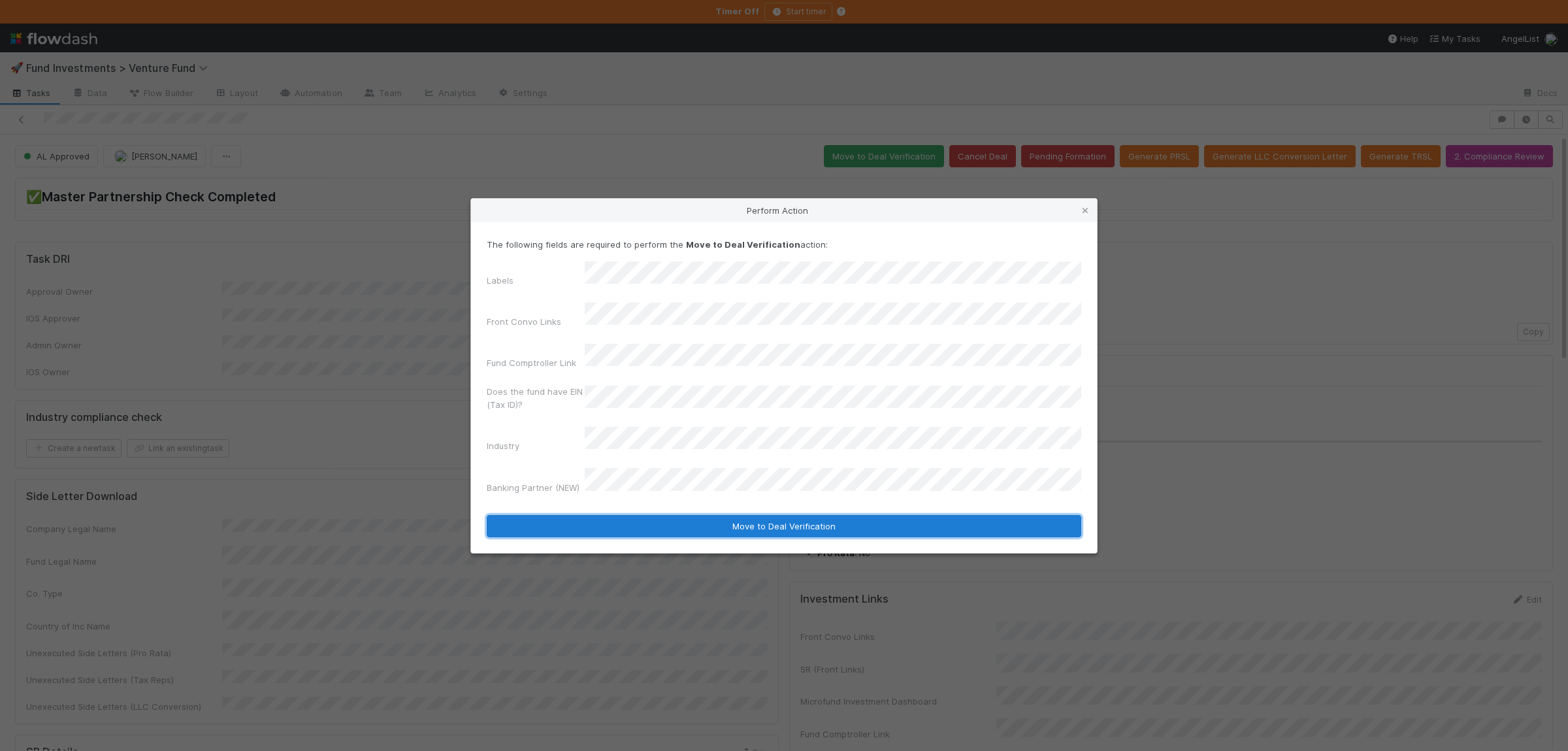
click at [597, 515] on button "Move to Deal Verification" at bounding box center [784, 526] width 595 height 22
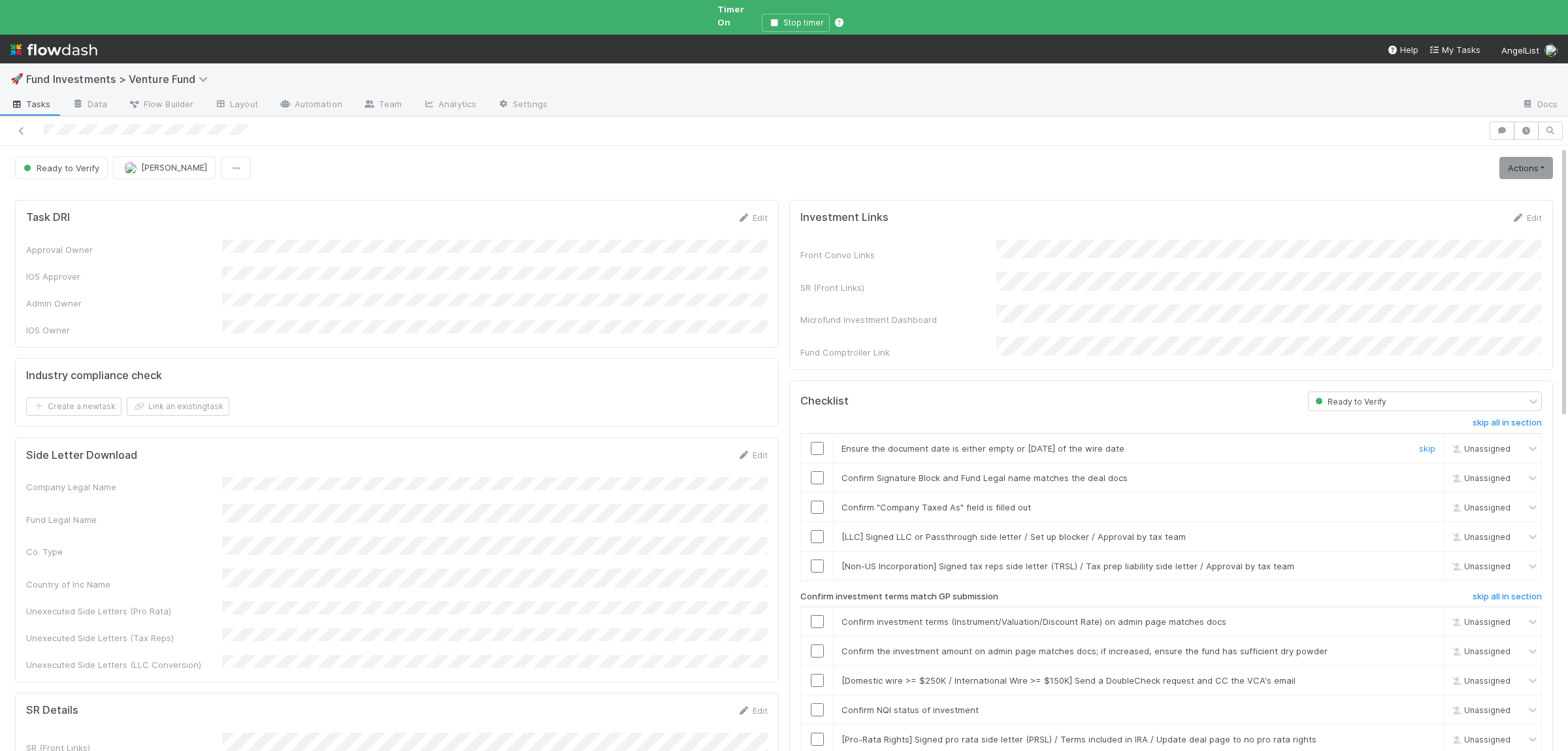
click at [810, 441] on div at bounding box center [817, 448] width 32 height 13
drag, startPoint x: 815, startPoint y: 424, endPoint x: 817, endPoint y: 434, distance: 10.2
click at [815, 441] on input "checkbox" at bounding box center [817, 448] width 13 height 13
click at [817, 471] on input "checkbox" at bounding box center [817, 477] width 13 height 13
click at [820, 501] on input "checkbox" at bounding box center [817, 507] width 13 height 13
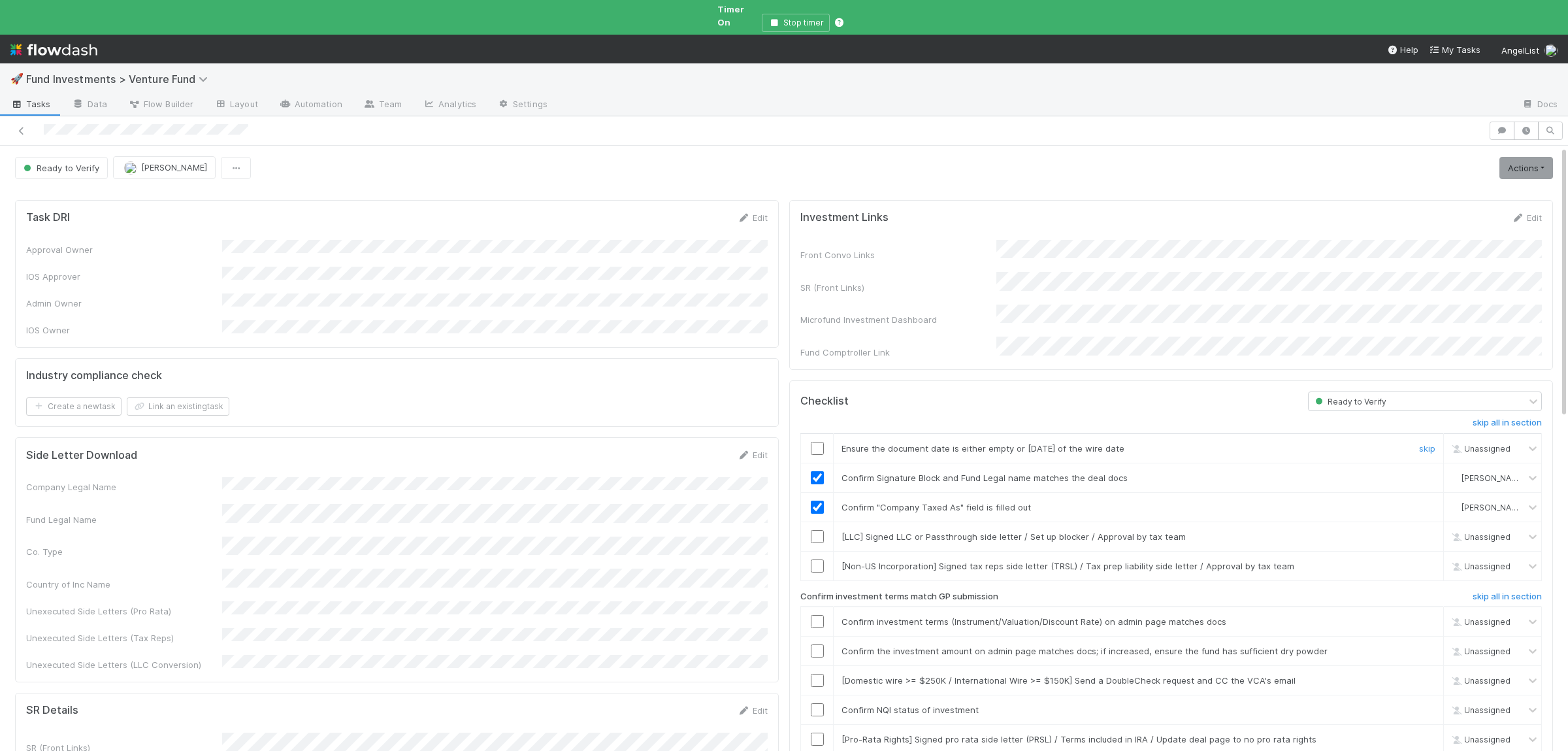
click at [820, 441] on input "checkbox" at bounding box center [817, 448] width 13 height 13
click at [818, 615] on input "checkbox" at bounding box center [817, 621] width 13 height 13
click at [823, 637] on td at bounding box center [817, 651] width 33 height 30
click at [822, 644] on input "checkbox" at bounding box center [817, 651] width 13 height 13
click at [810, 703] on input "checkbox" at bounding box center [817, 709] width 13 height 13
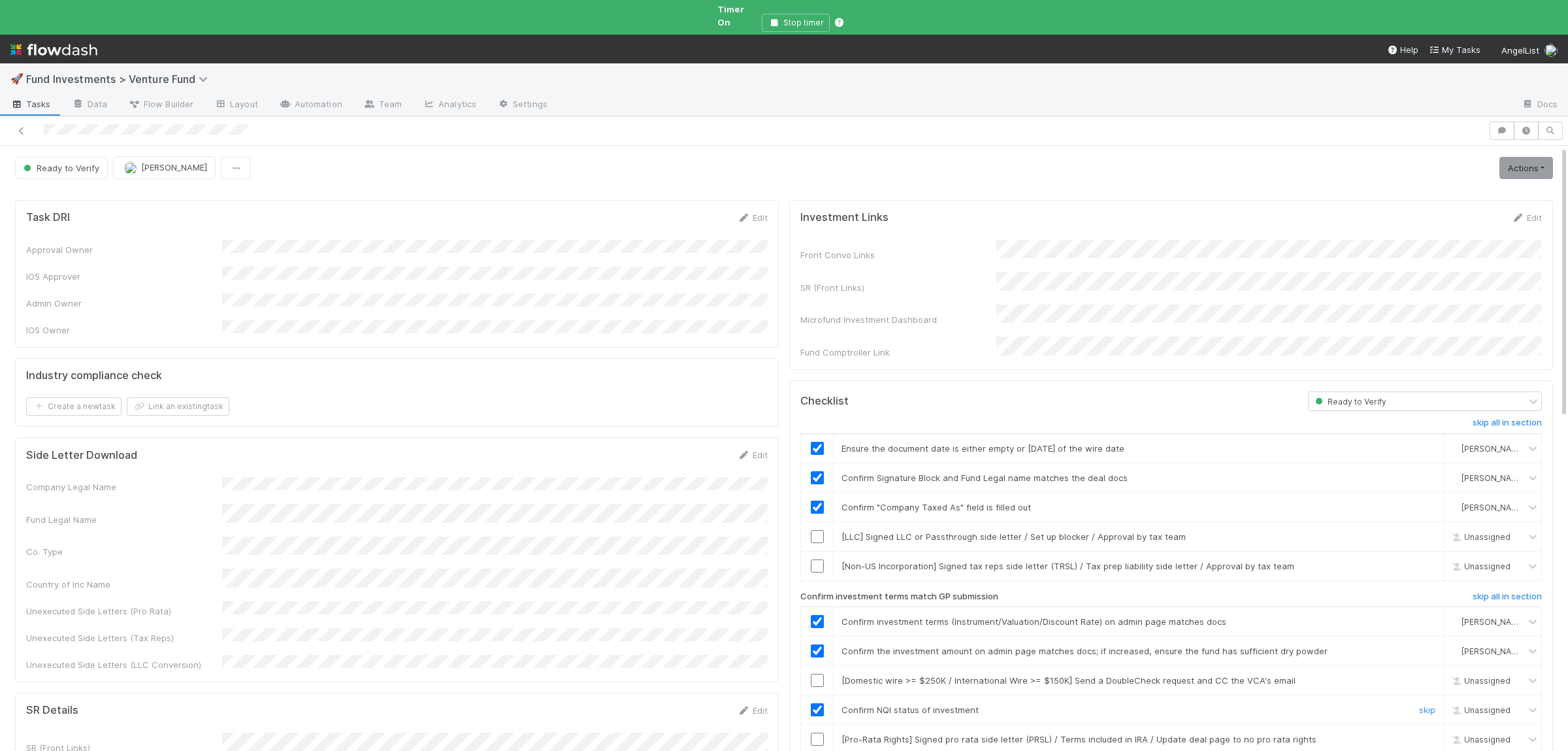
checkbox input "true"
click at [1515, 158] on link "Actions" at bounding box center [1526, 168] width 53 height 22
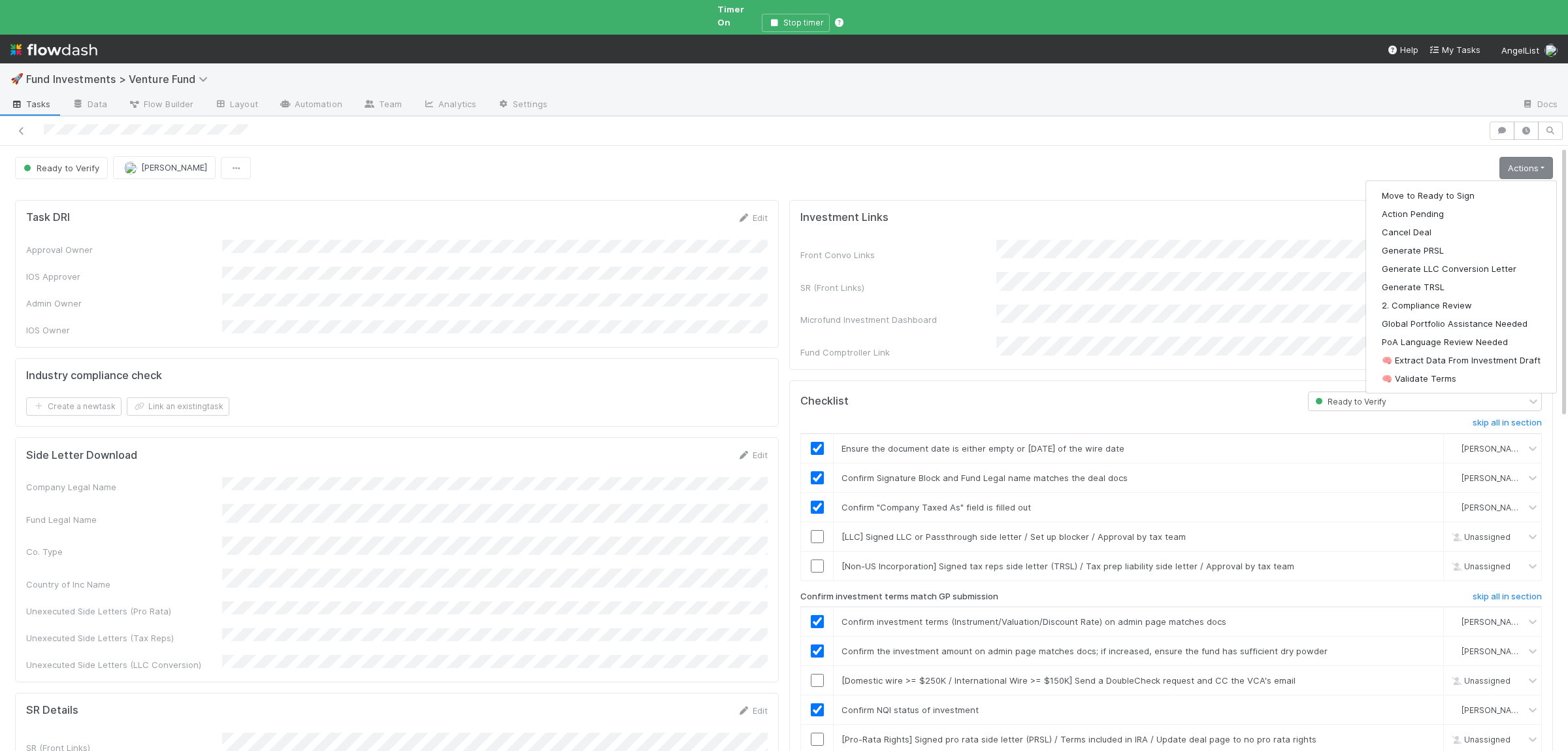
click at [1497, 180] on div "Move to Ready to Sign Action Pending Cancel Deal Generate PRSL Generate LLC Con…" at bounding box center [1461, 287] width 191 height 213
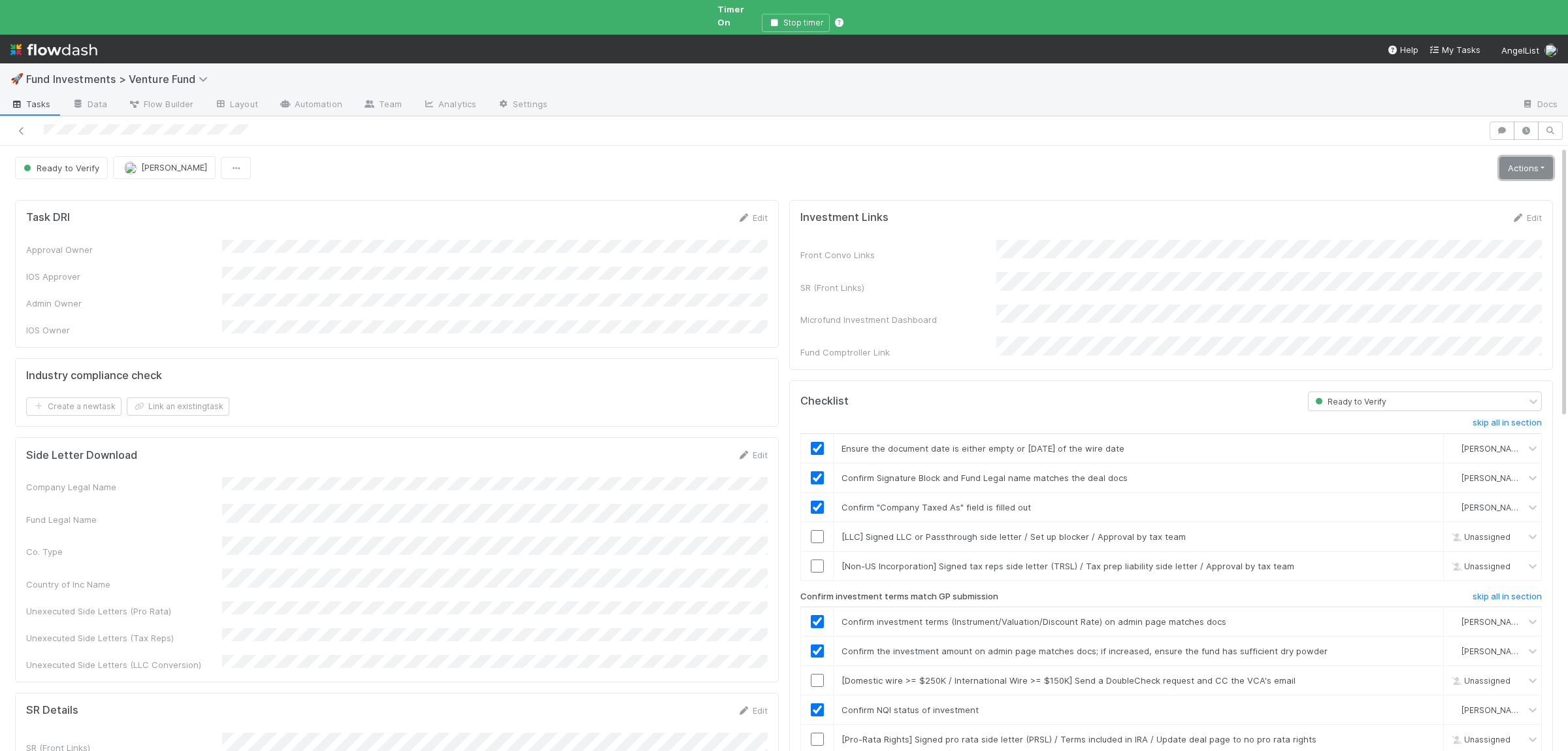
click at [1515, 163] on link "Actions" at bounding box center [1526, 168] width 53 height 22
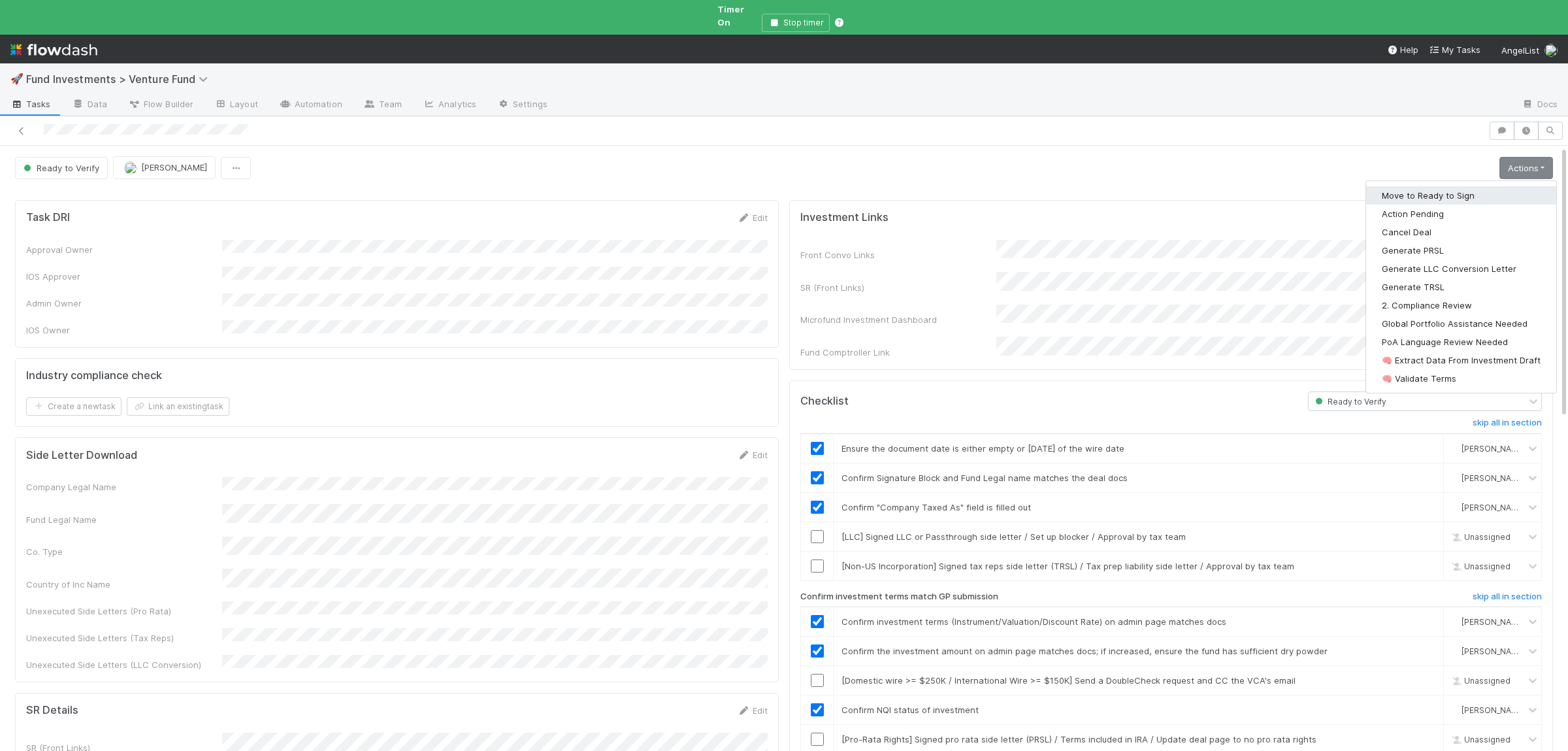
click at [1509, 187] on button "Move to Ready to Sign" at bounding box center [1461, 195] width 190 height 18
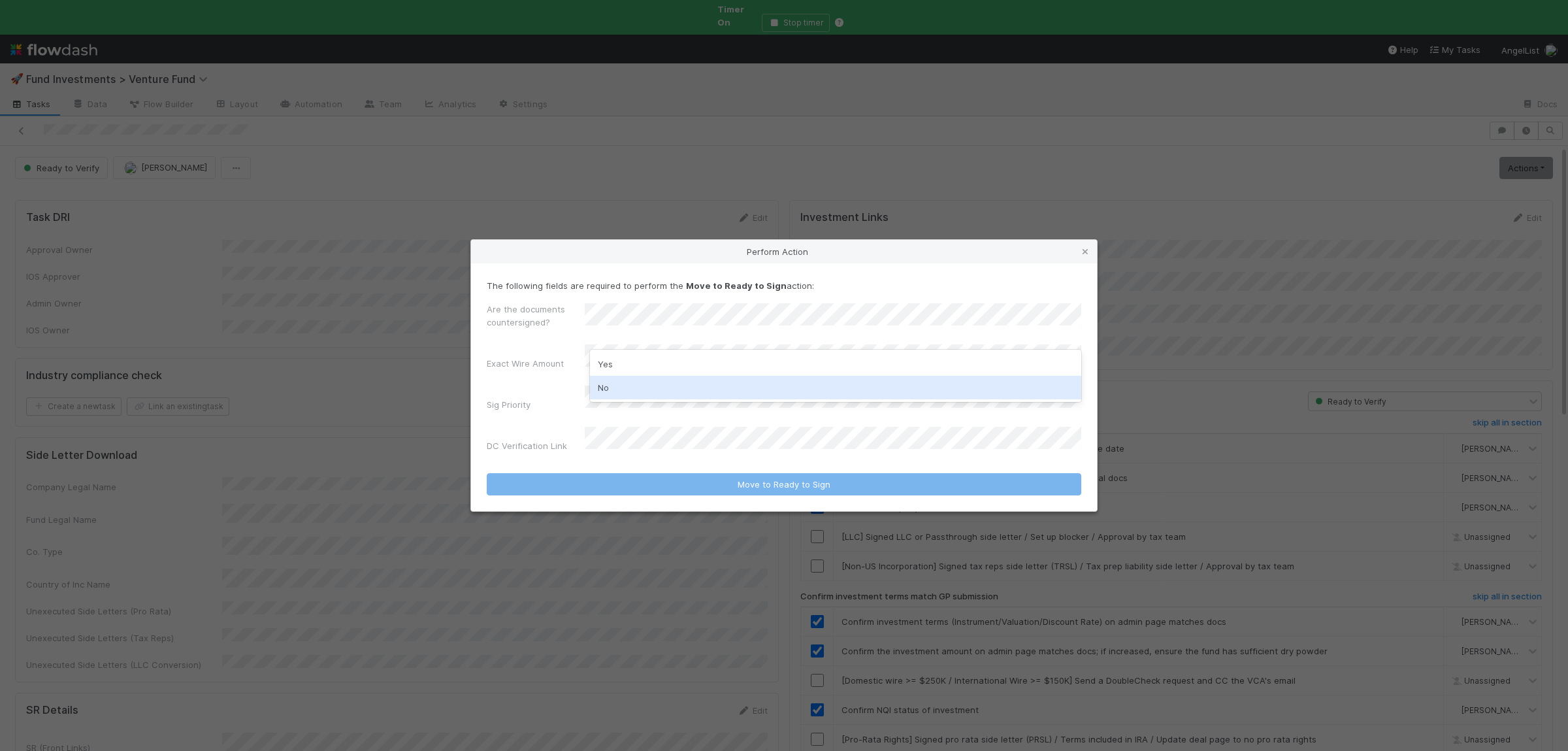
click at [623, 394] on div "No" at bounding box center [835, 387] width 491 height 24
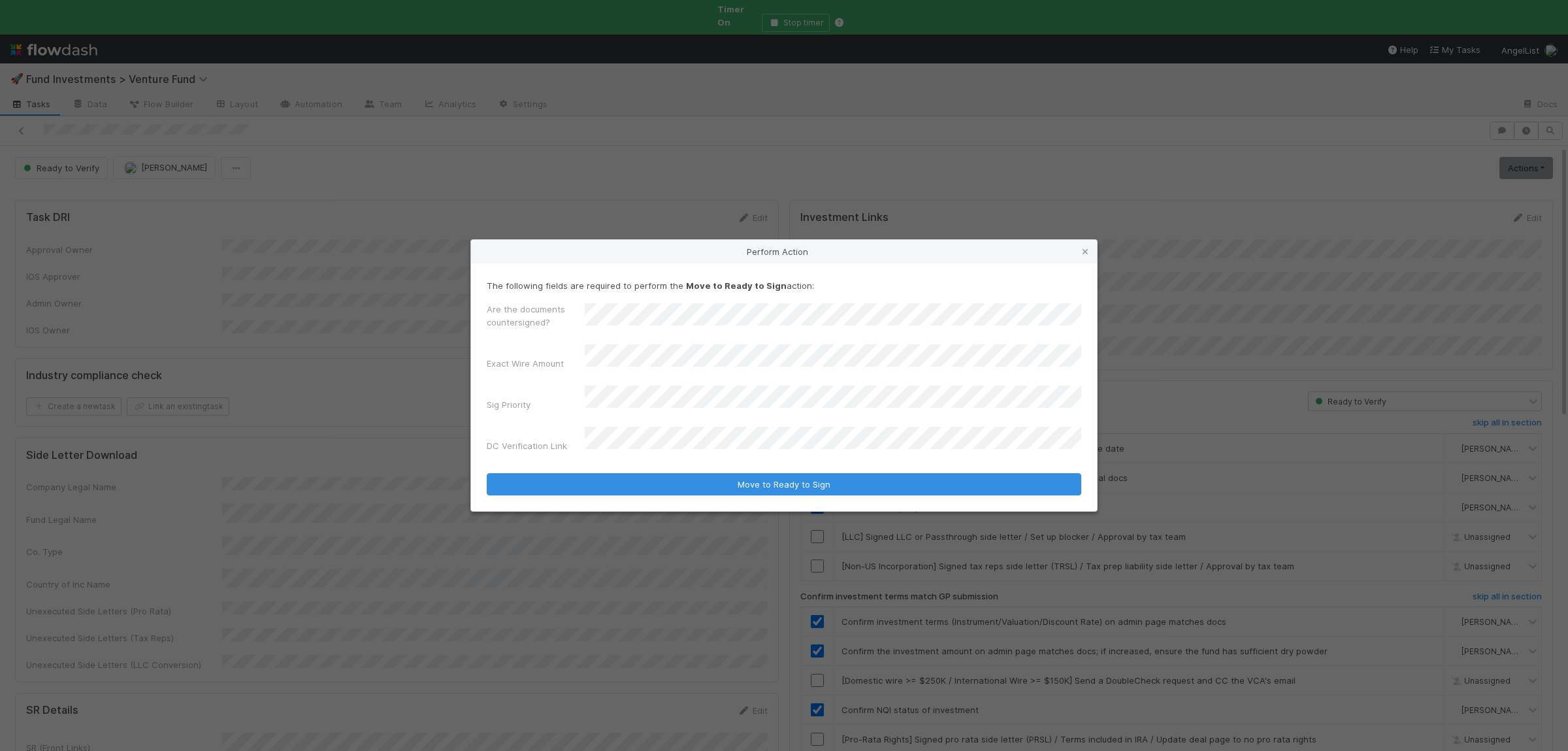
click at [636, 375] on div "Exact Wire Amount" at bounding box center [784, 359] width 595 height 31
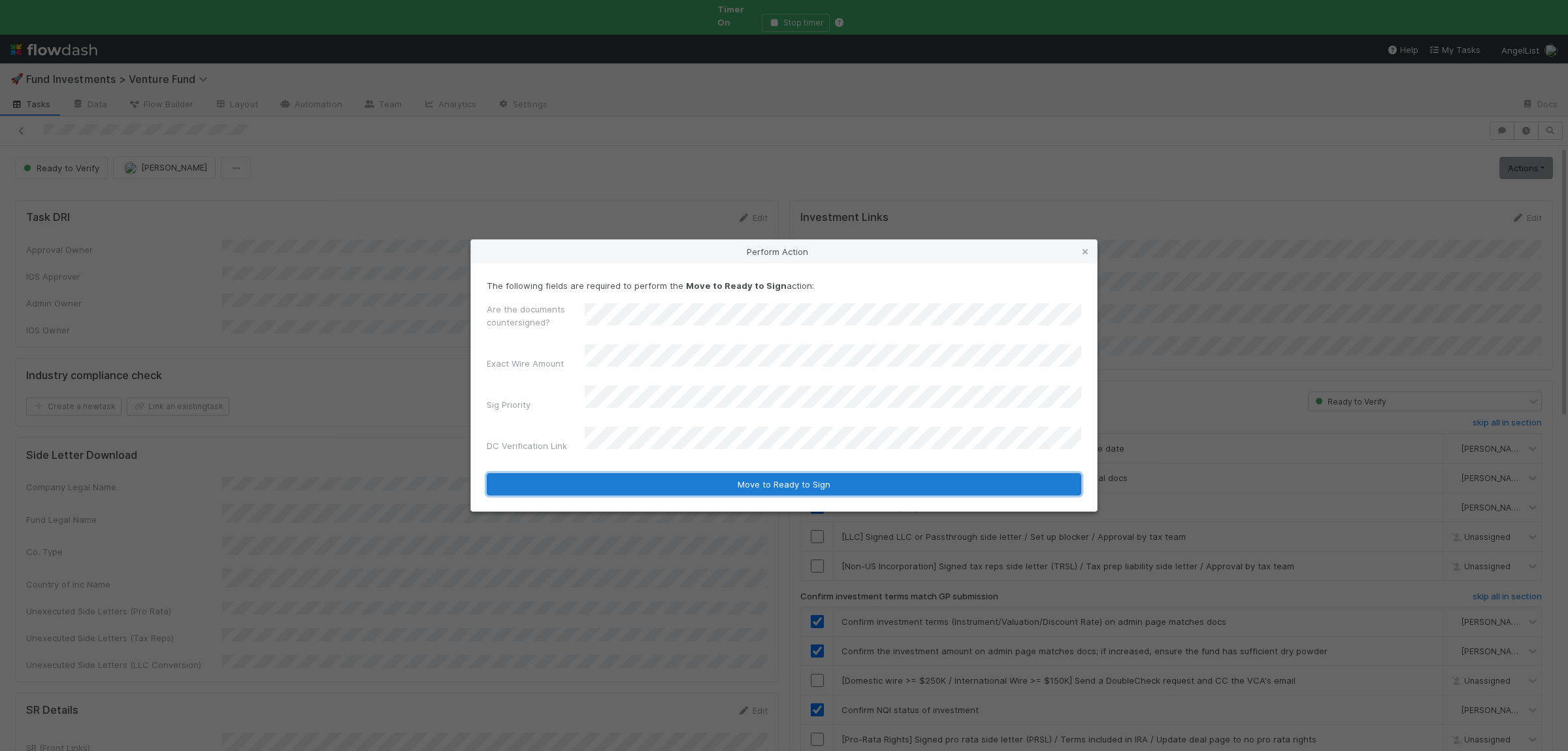
click at [732, 482] on button "Move to Ready to Sign" at bounding box center [784, 484] width 595 height 22
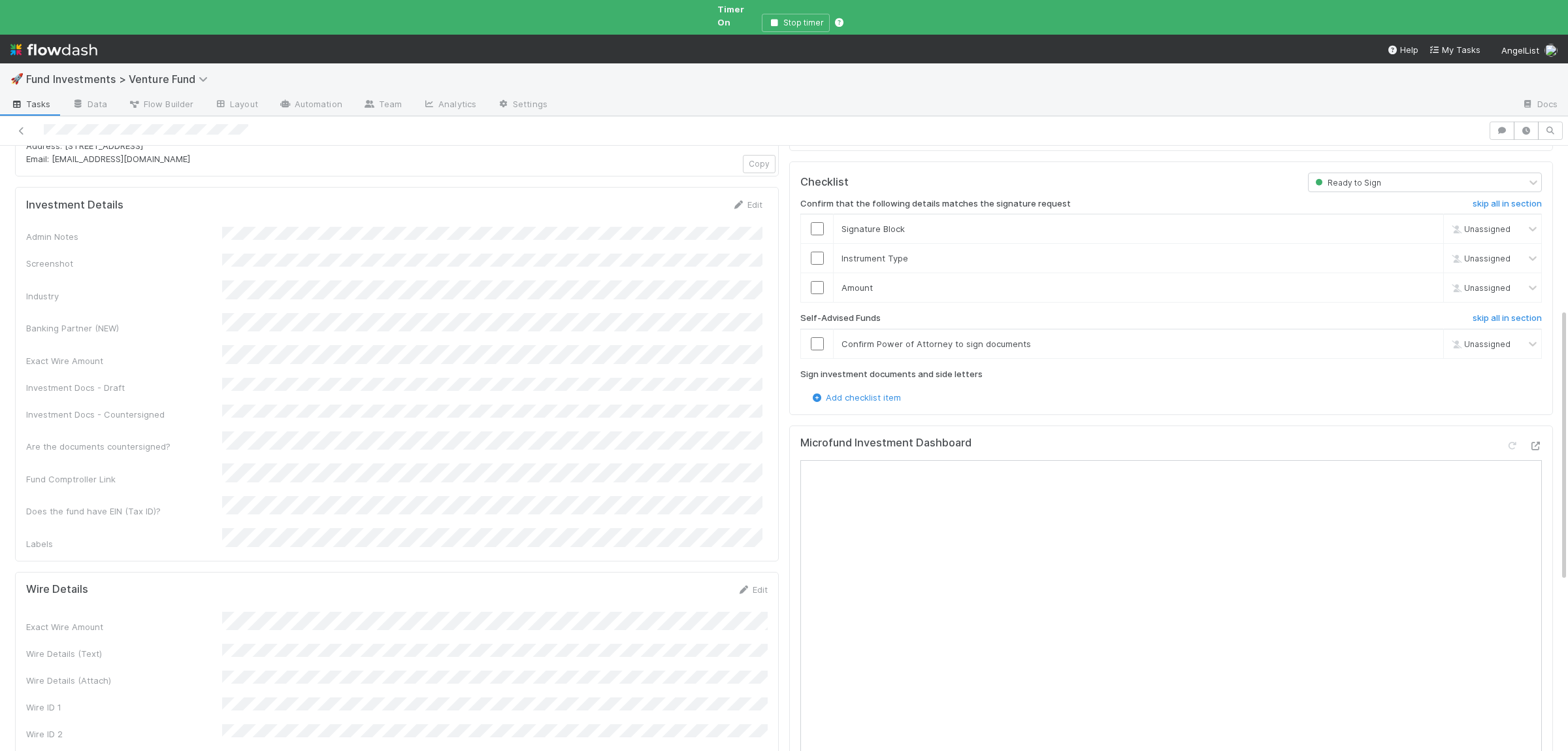
scroll to position [366, 0]
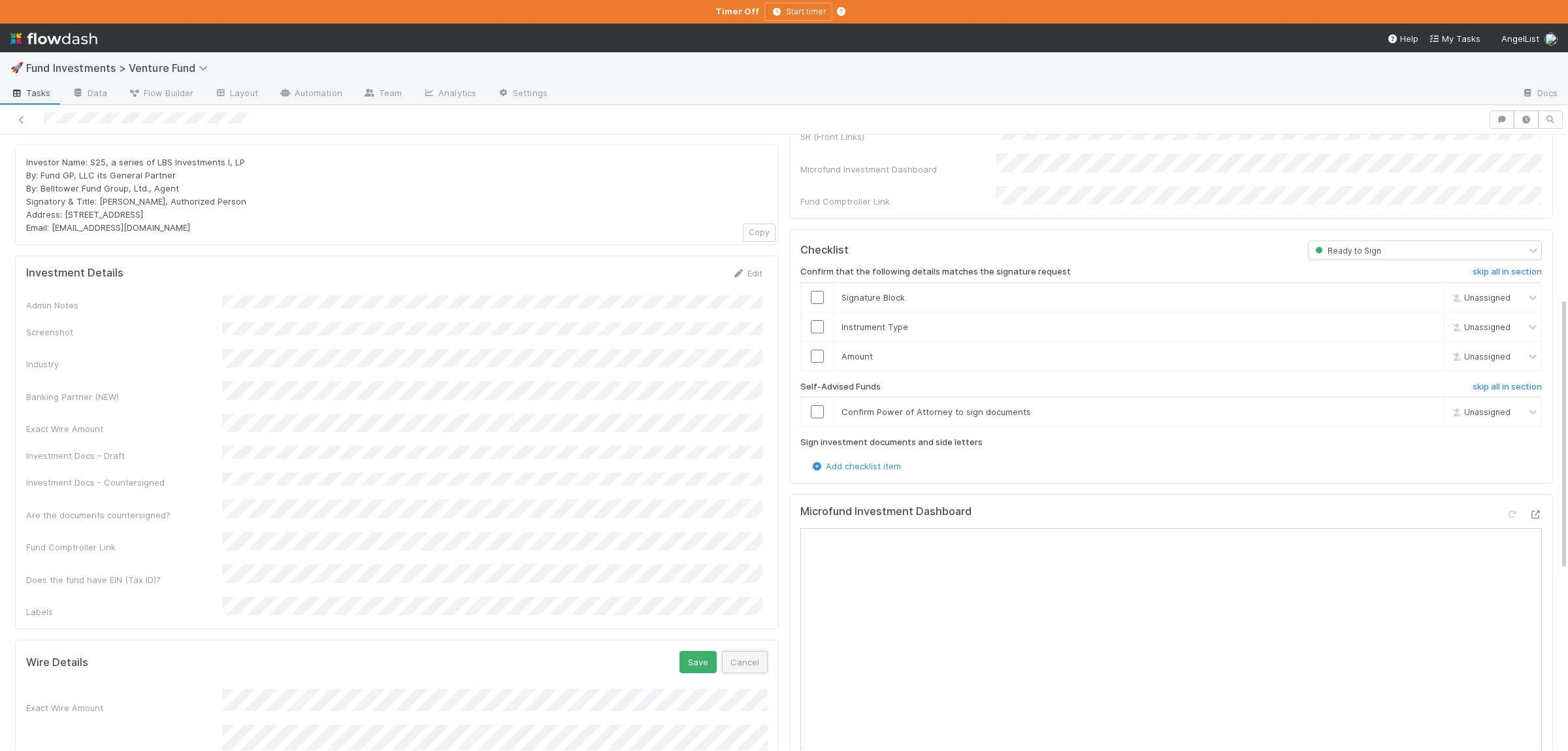
click at [761, 651] on button "Cancel" at bounding box center [744, 662] width 45 height 22
click at [328, 375] on div "Admin Notes Screenshot Industry Banking Partner (NEW) Exact Wire Amount Investm…" at bounding box center [393, 457] width 736 height 324
click at [1541, 120] on button "button" at bounding box center [1550, 119] width 25 height 18
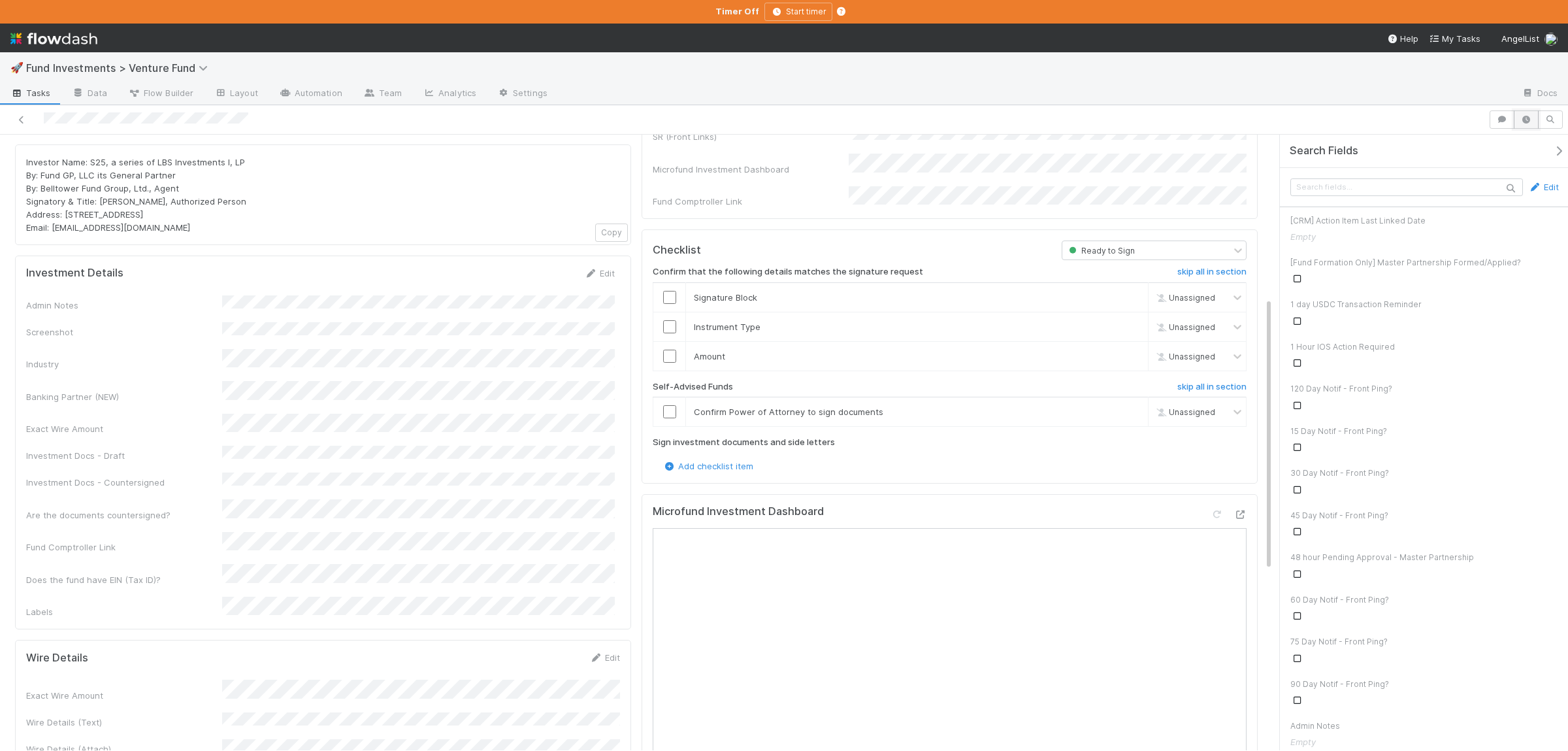
click at [1533, 121] on button "button" at bounding box center [1526, 119] width 25 height 18
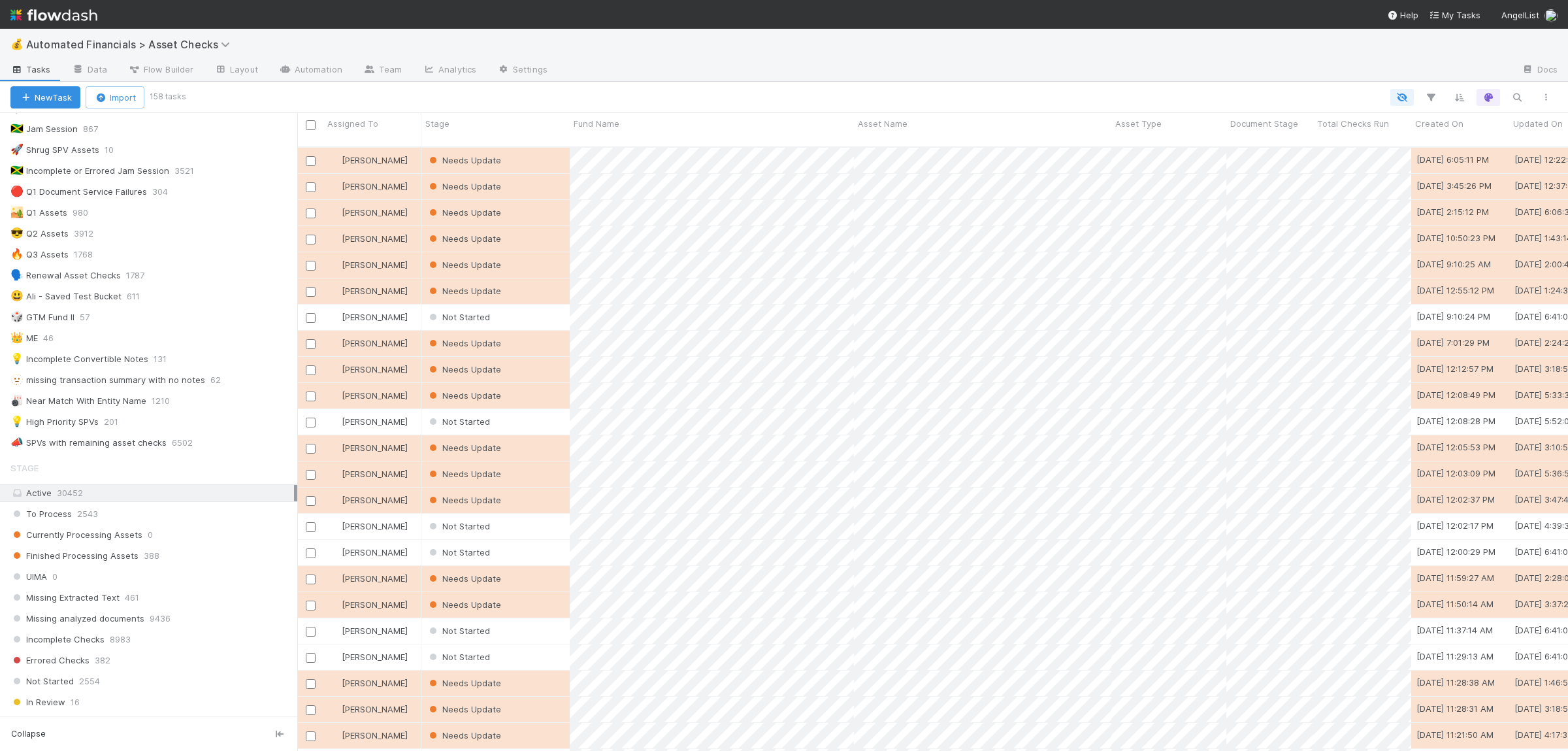
scroll to position [383, 0]
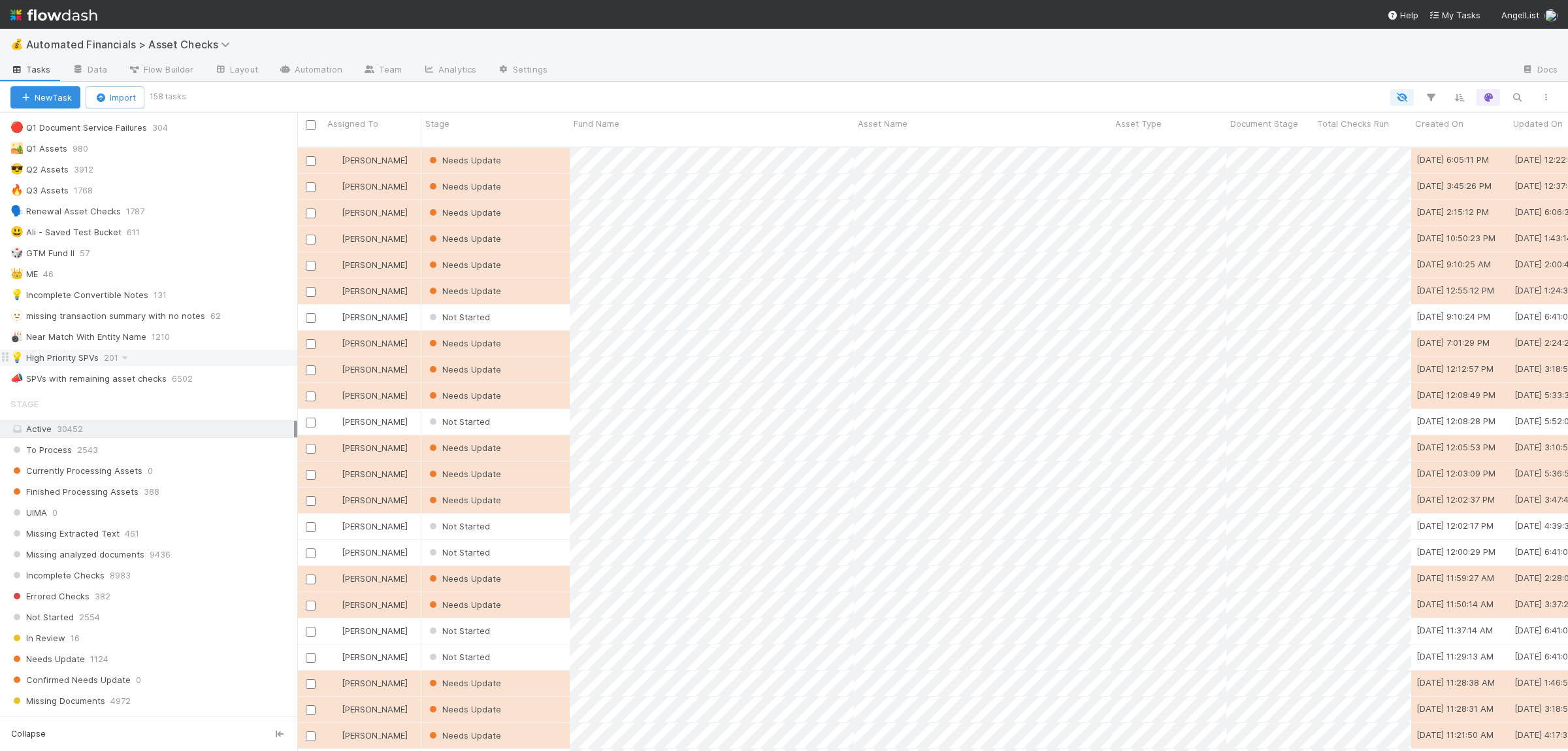
click at [104, 366] on div "💡 High Priority SPVs 201" at bounding box center [154, 357] width 287 height 16
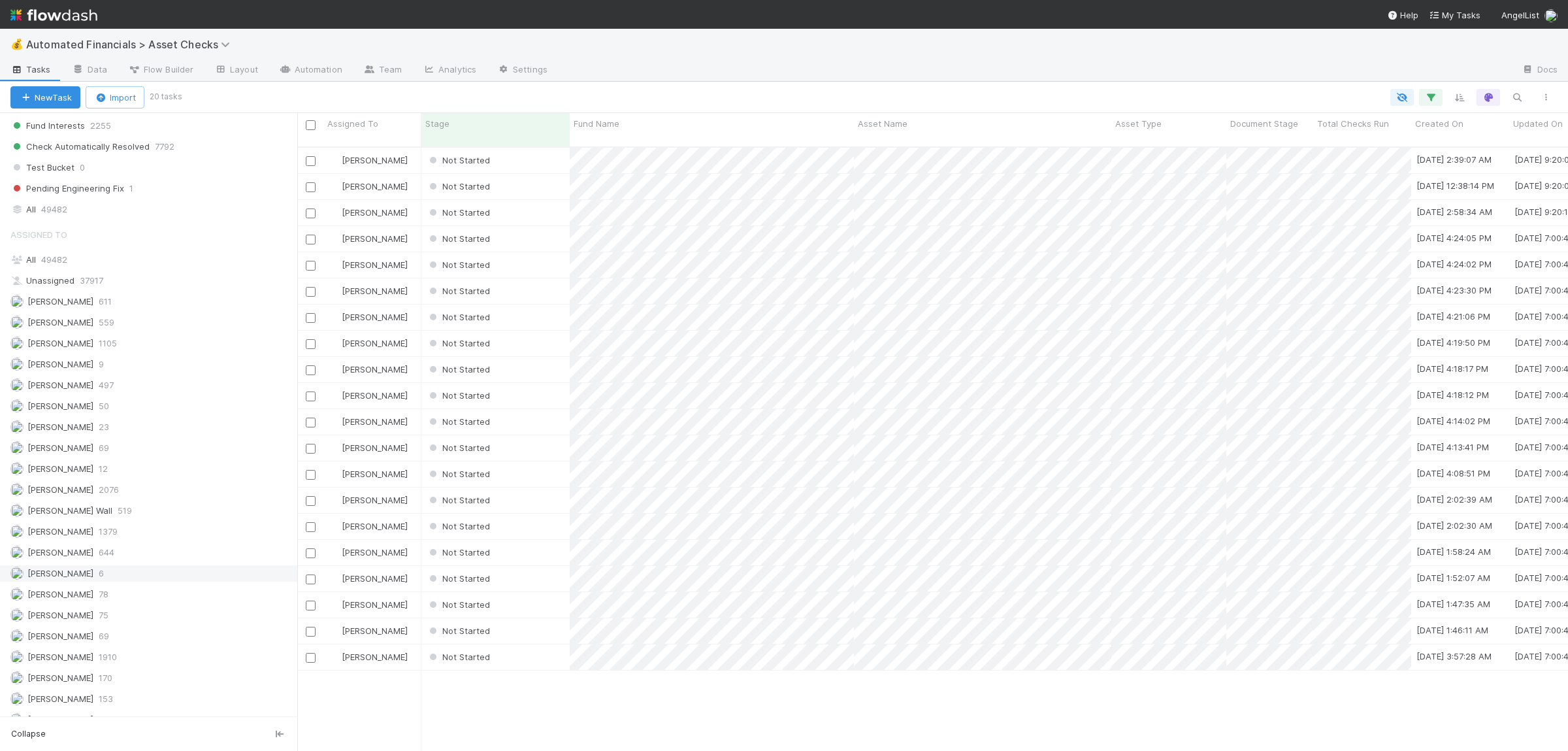
scroll to position [1166, 0]
click at [139, 236] on div "Ali Al Khatib 611" at bounding box center [152, 244] width 284 height 16
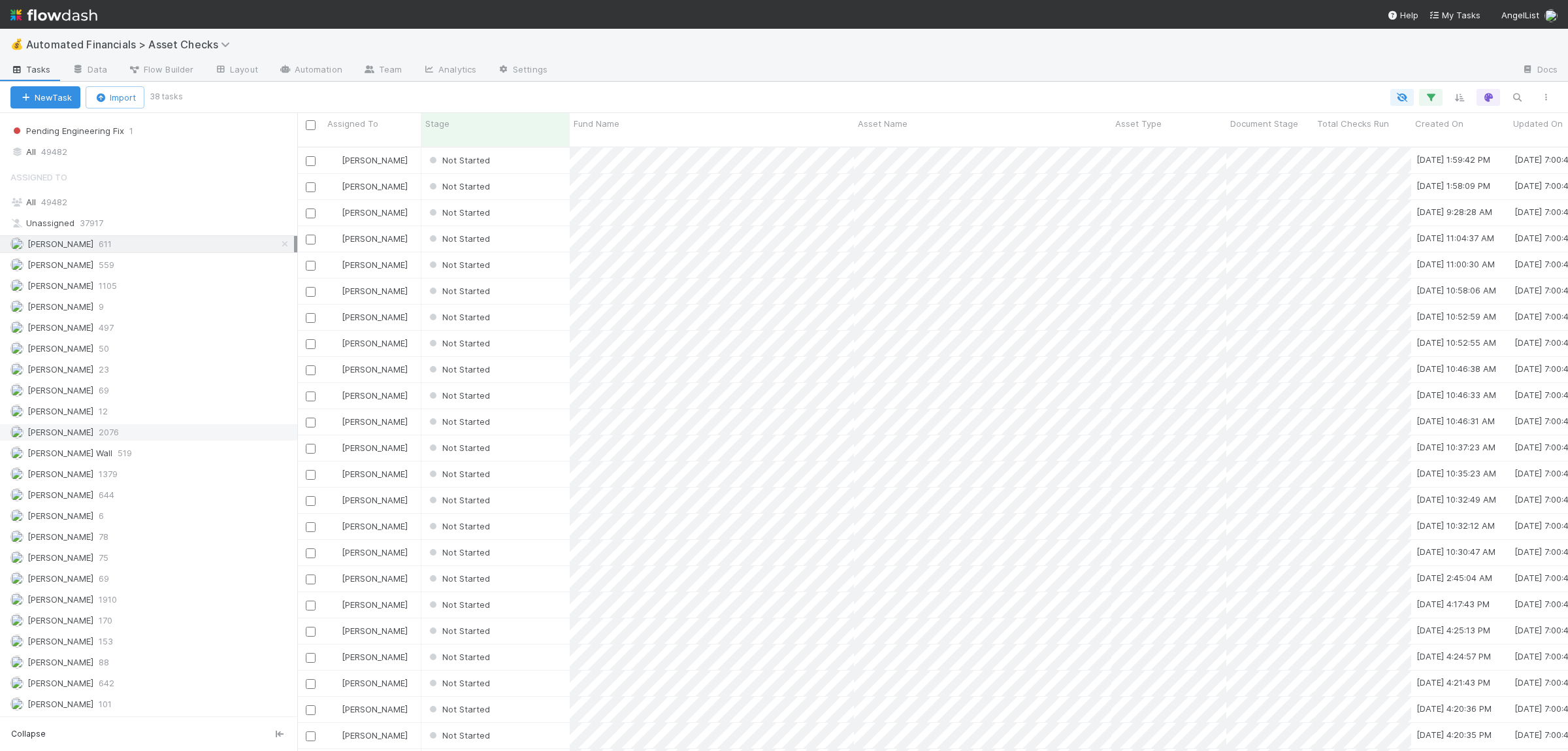
scroll to position [615, 1270]
click at [154, 320] on div "Chloe Hammett 497" at bounding box center [152, 328] width 284 height 16
click at [215, 257] on div "Andre Fredrick 559" at bounding box center [152, 265] width 284 height 16
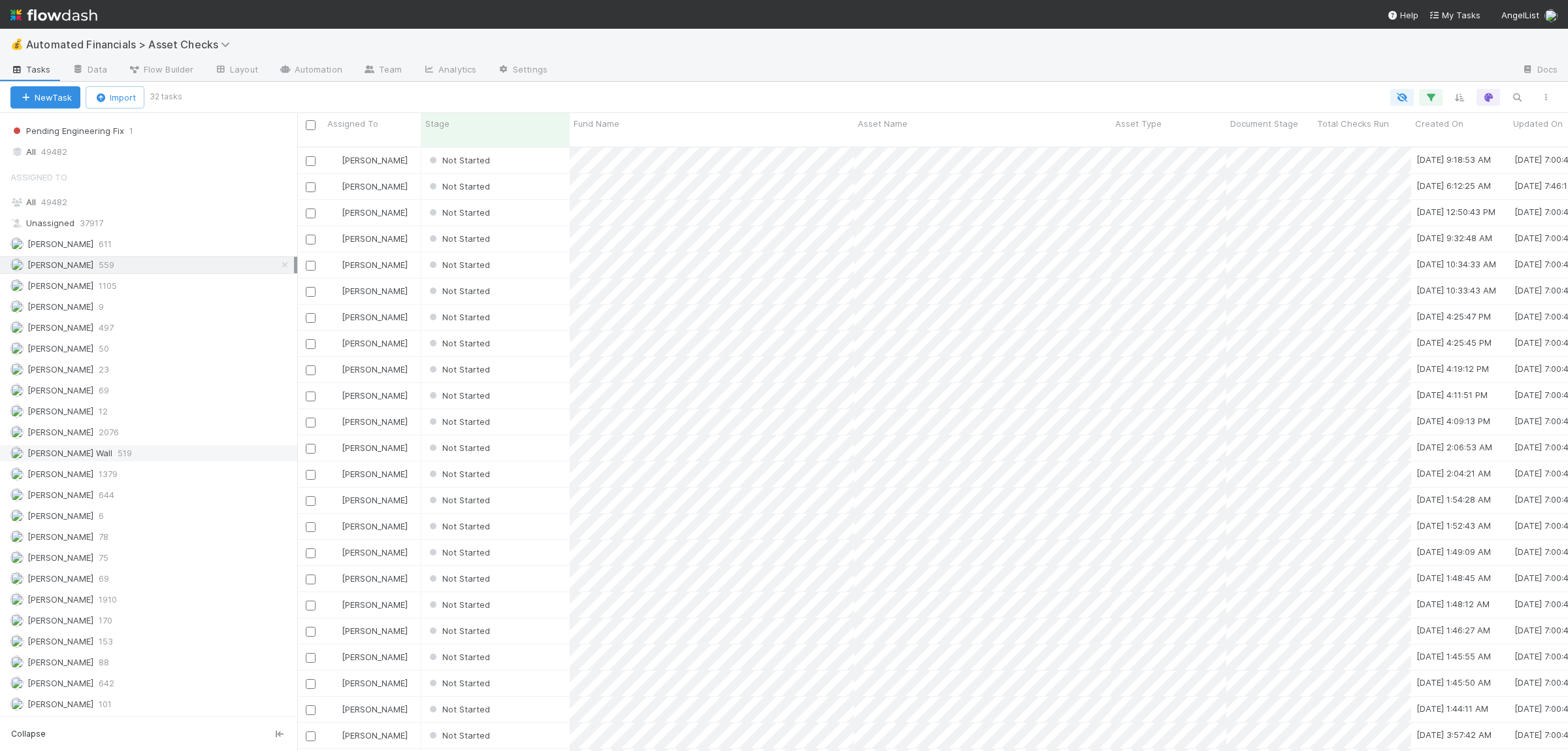
click at [171, 452] on div "Kennedy Wall 519" at bounding box center [152, 453] width 284 height 16
click at [186, 487] on div "Nate Richards 644" at bounding box center [152, 495] width 284 height 16
click at [130, 680] on div "Susan Tang 642" at bounding box center [152, 683] width 284 height 16
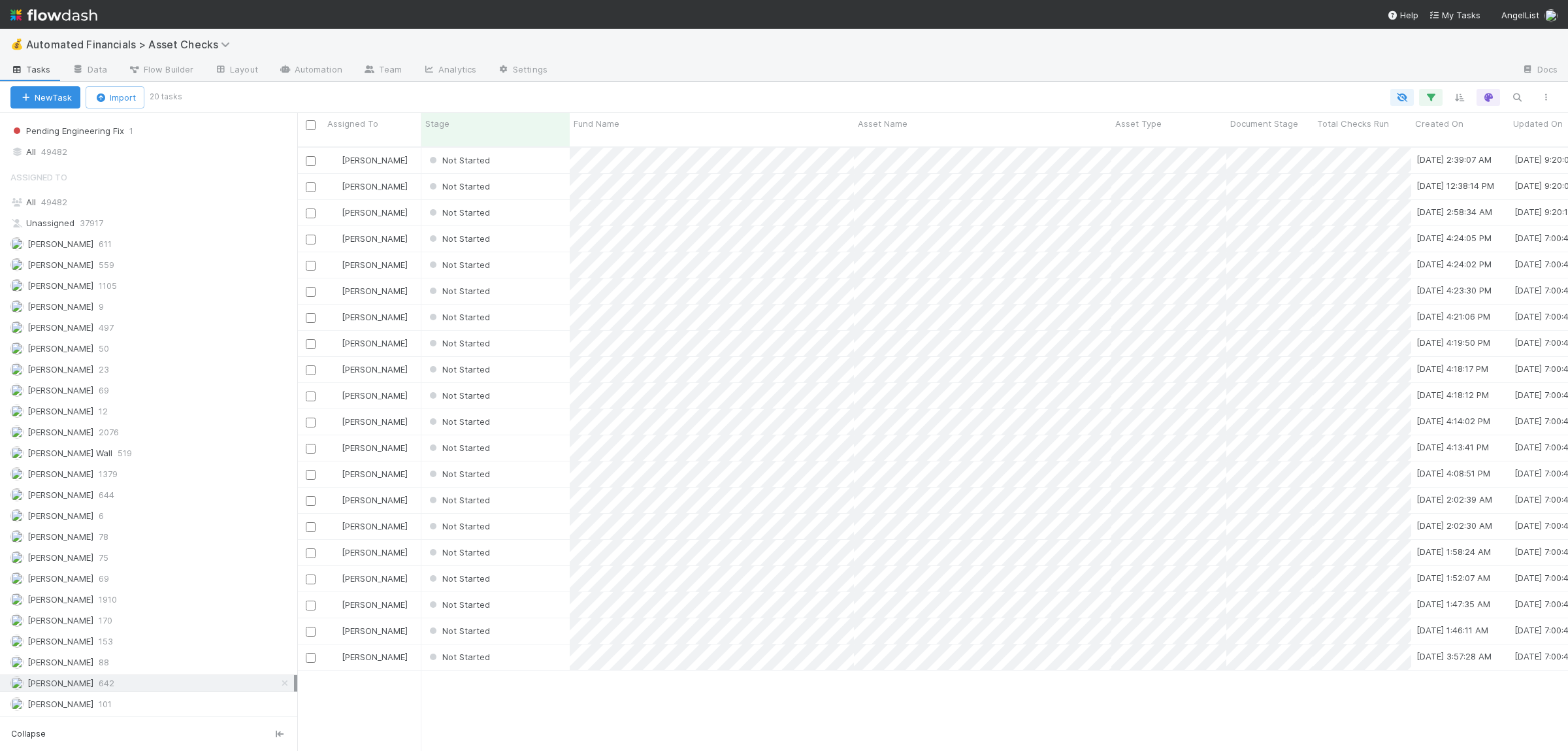
scroll to position [615, 1270]
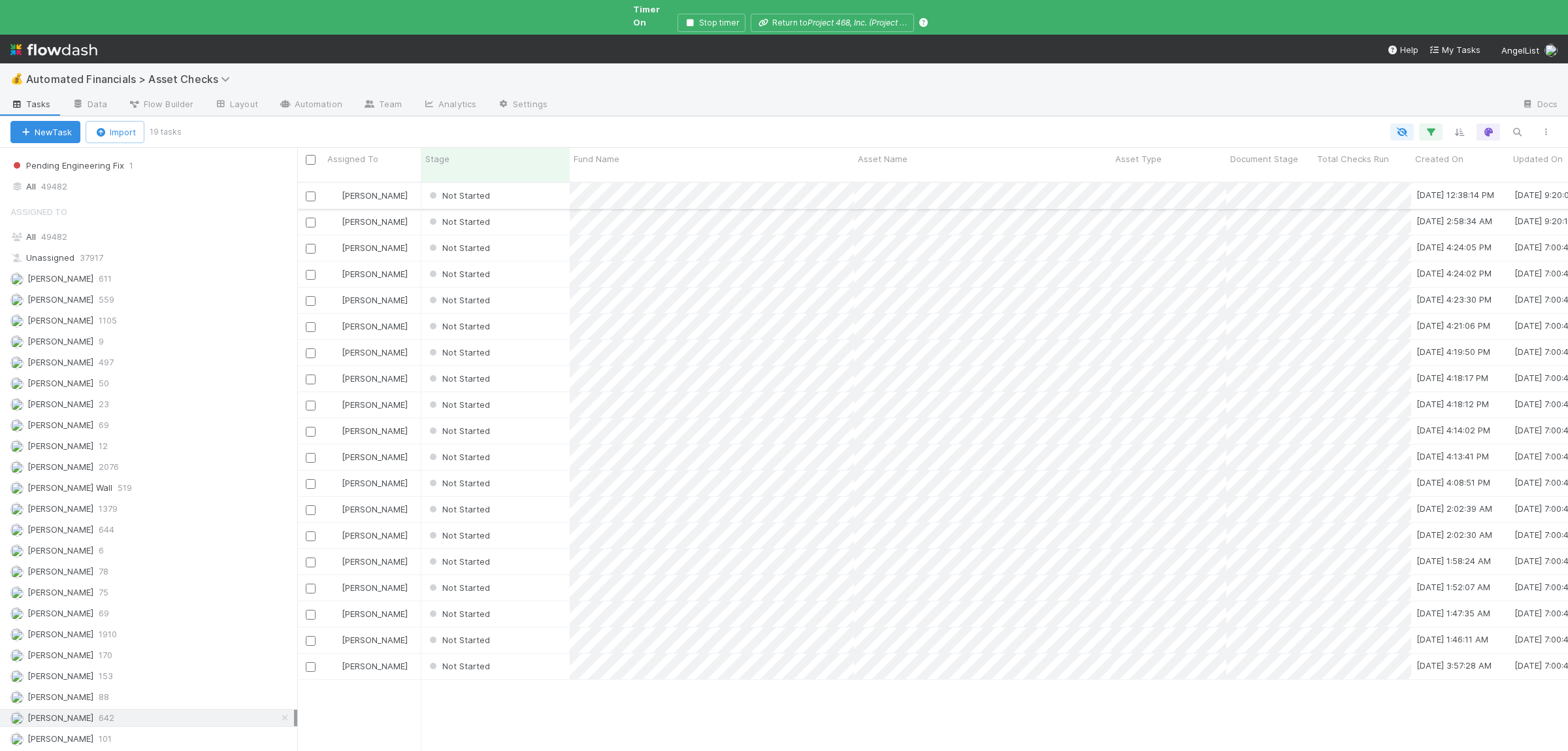
click at [536, 183] on div "Not Started" at bounding box center [495, 195] width 148 height 26
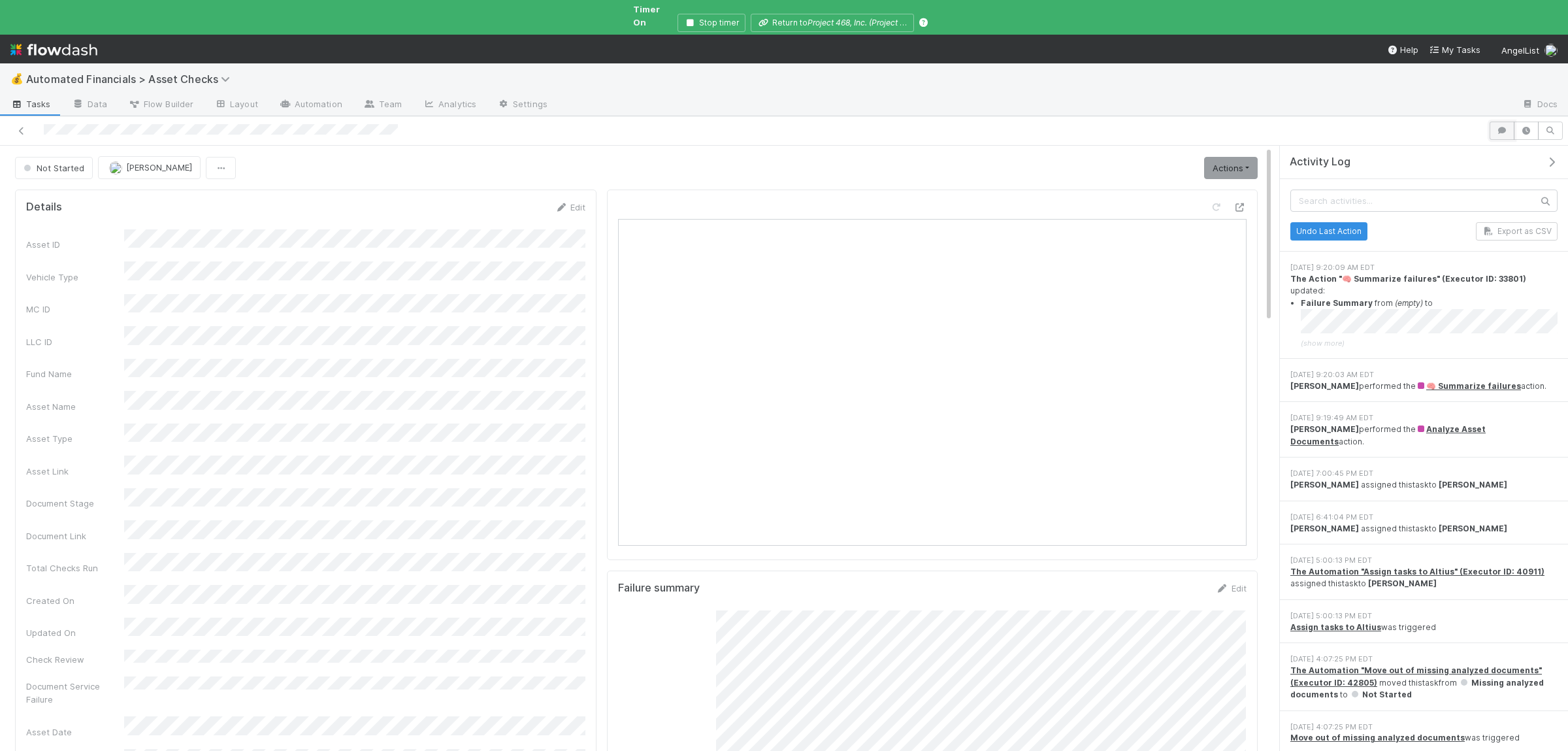
click at [1501, 127] on icon "button" at bounding box center [1501, 131] width 13 height 8
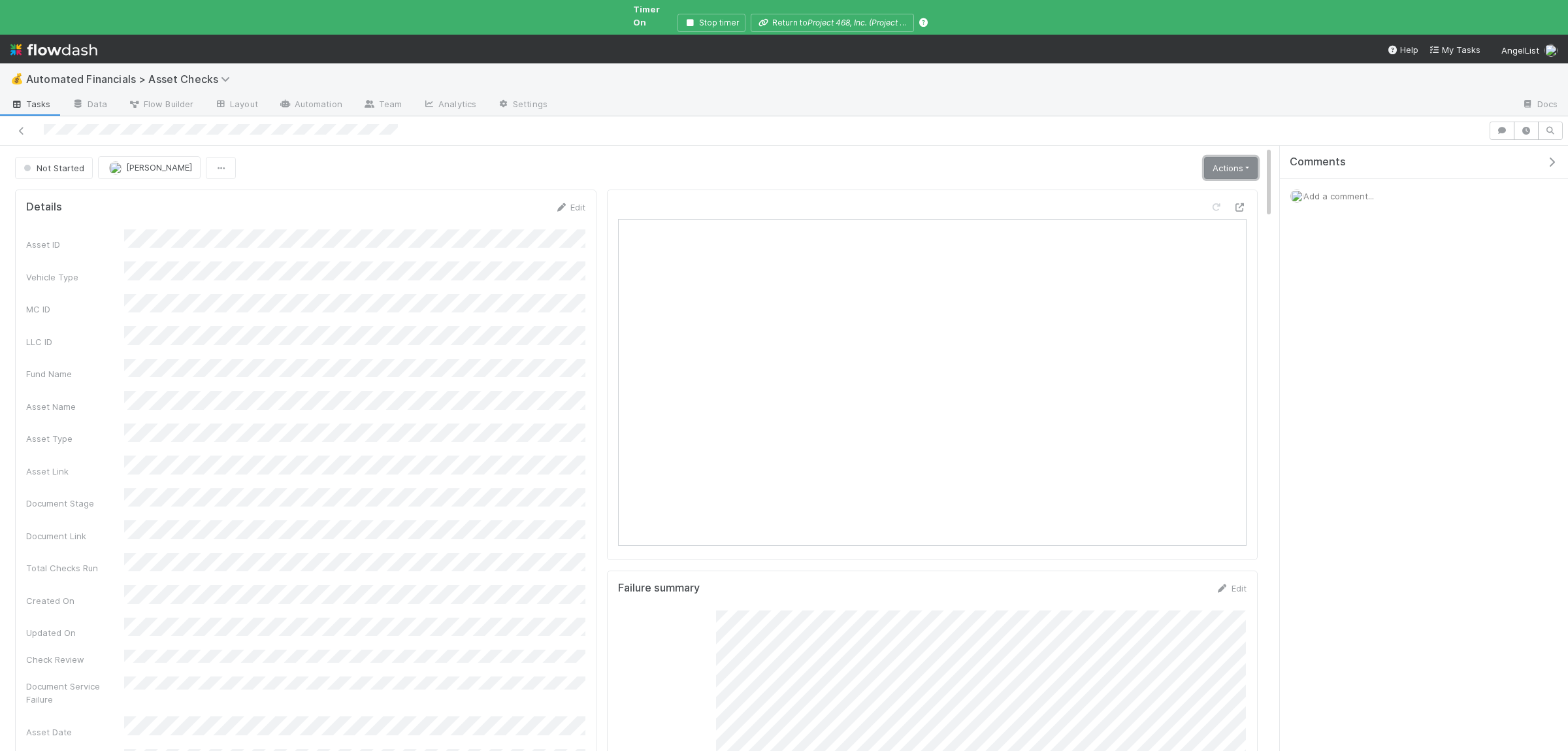
click at [1226, 157] on link "Actions" at bounding box center [1230, 168] width 53 height 22
click at [1171, 259] on button "Escalate" at bounding box center [1190, 268] width 139 height 18
click at [1352, 190] on span "Add a comment..." at bounding box center [1338, 195] width 71 height 10
click at [1354, 391] on button "Add Comment" at bounding box center [1338, 397] width 76 height 22
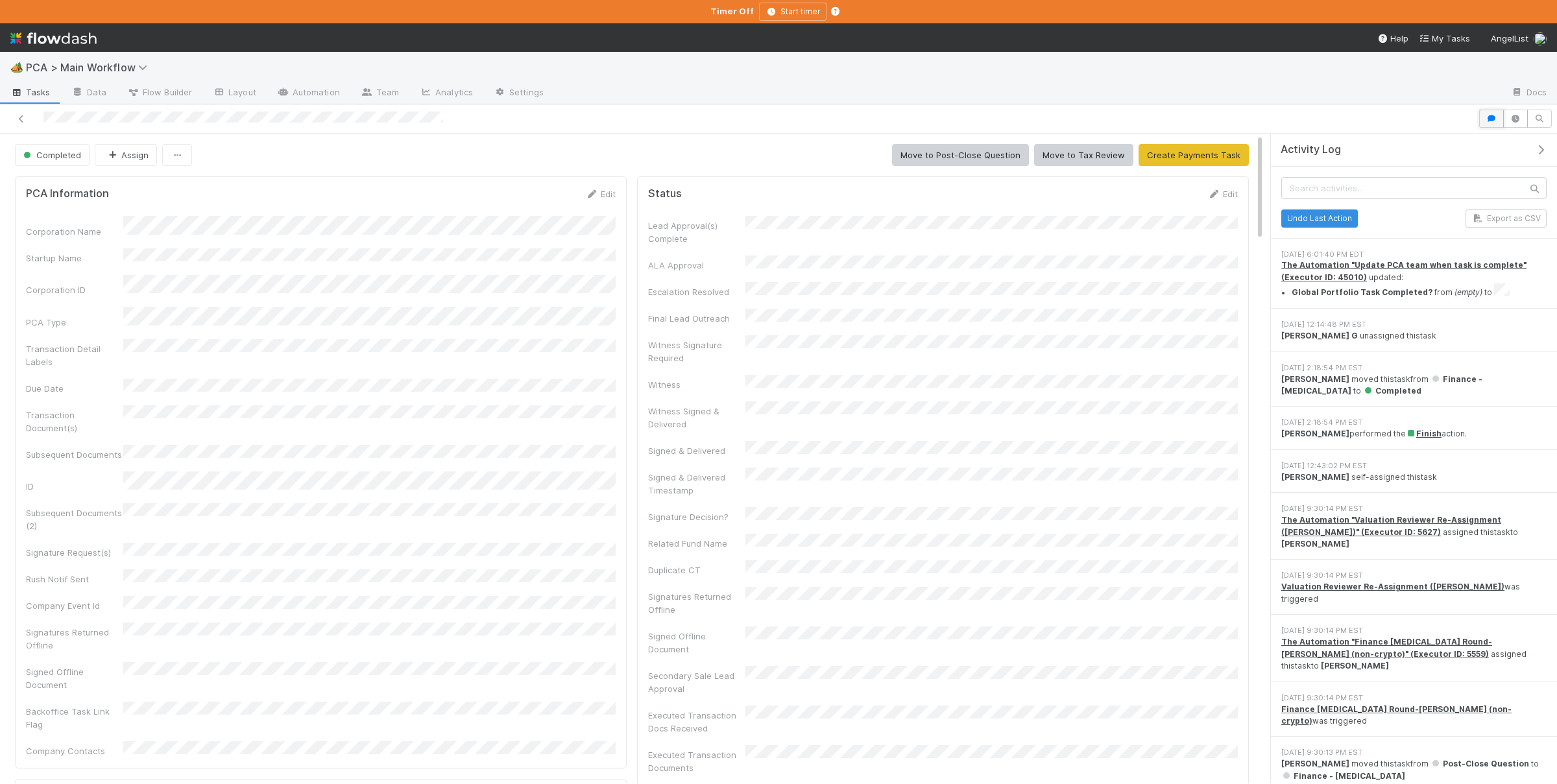
click at [1498, 117] on button "button" at bounding box center [1492, 118] width 25 height 18
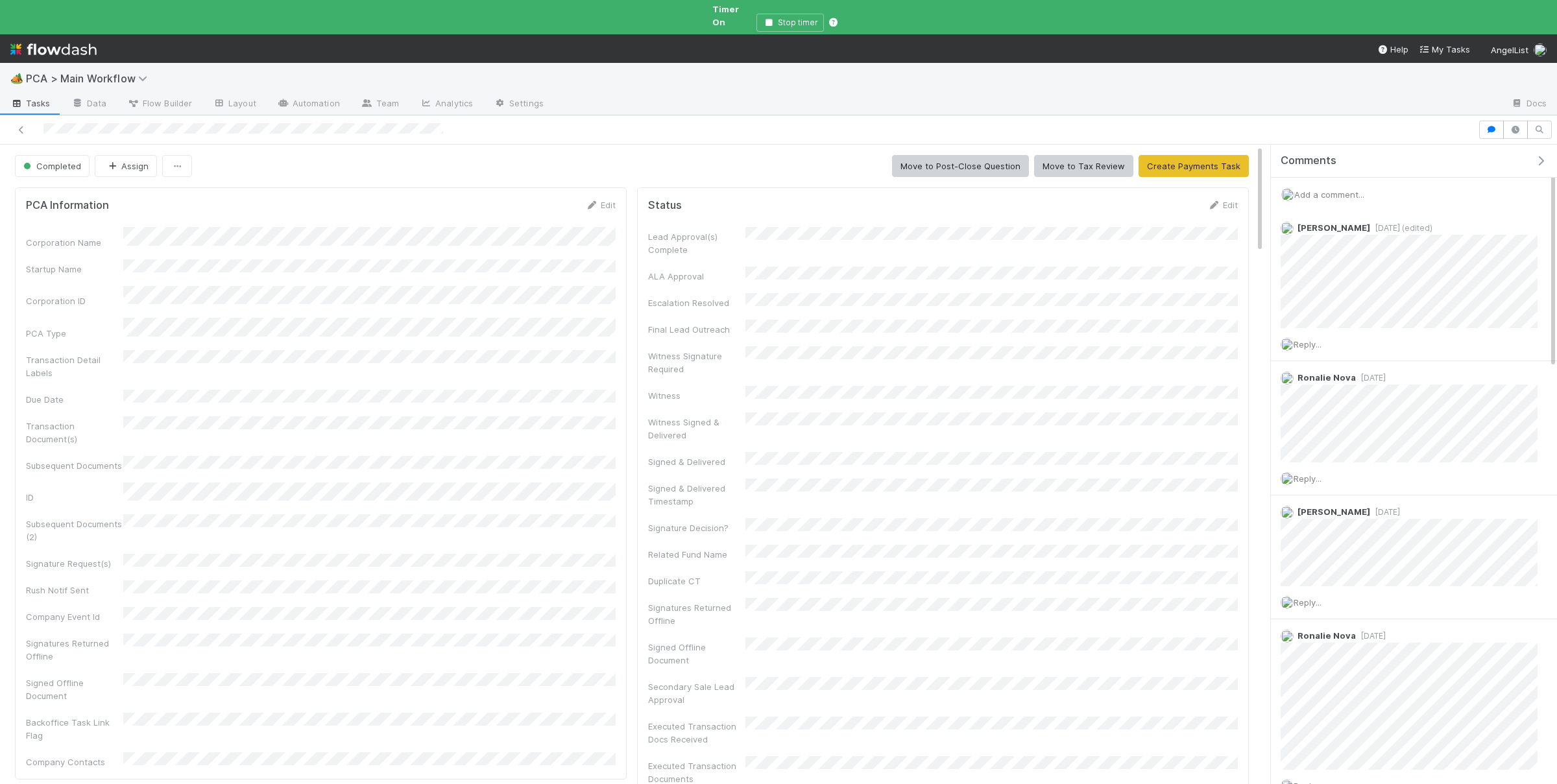
click at [1334, 189] on span "Add a comment..." at bounding box center [1329, 194] width 70 height 10
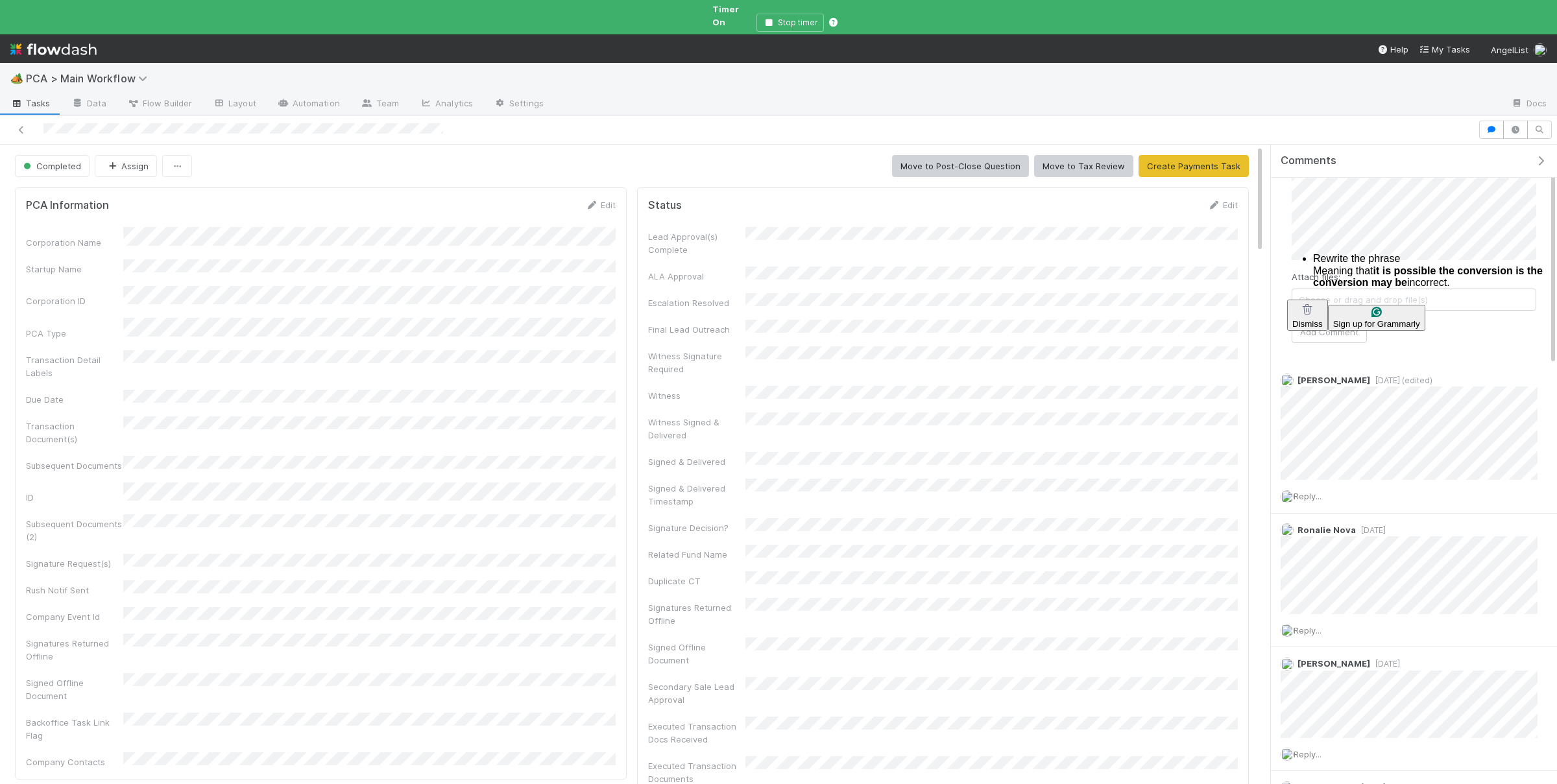
click at [1370, 275] on html "🏕️ PCA > Main Workflow Tasks Data Flow Builder Layout Automation Team Analytics…" at bounding box center [778, 392] width 1557 height 784
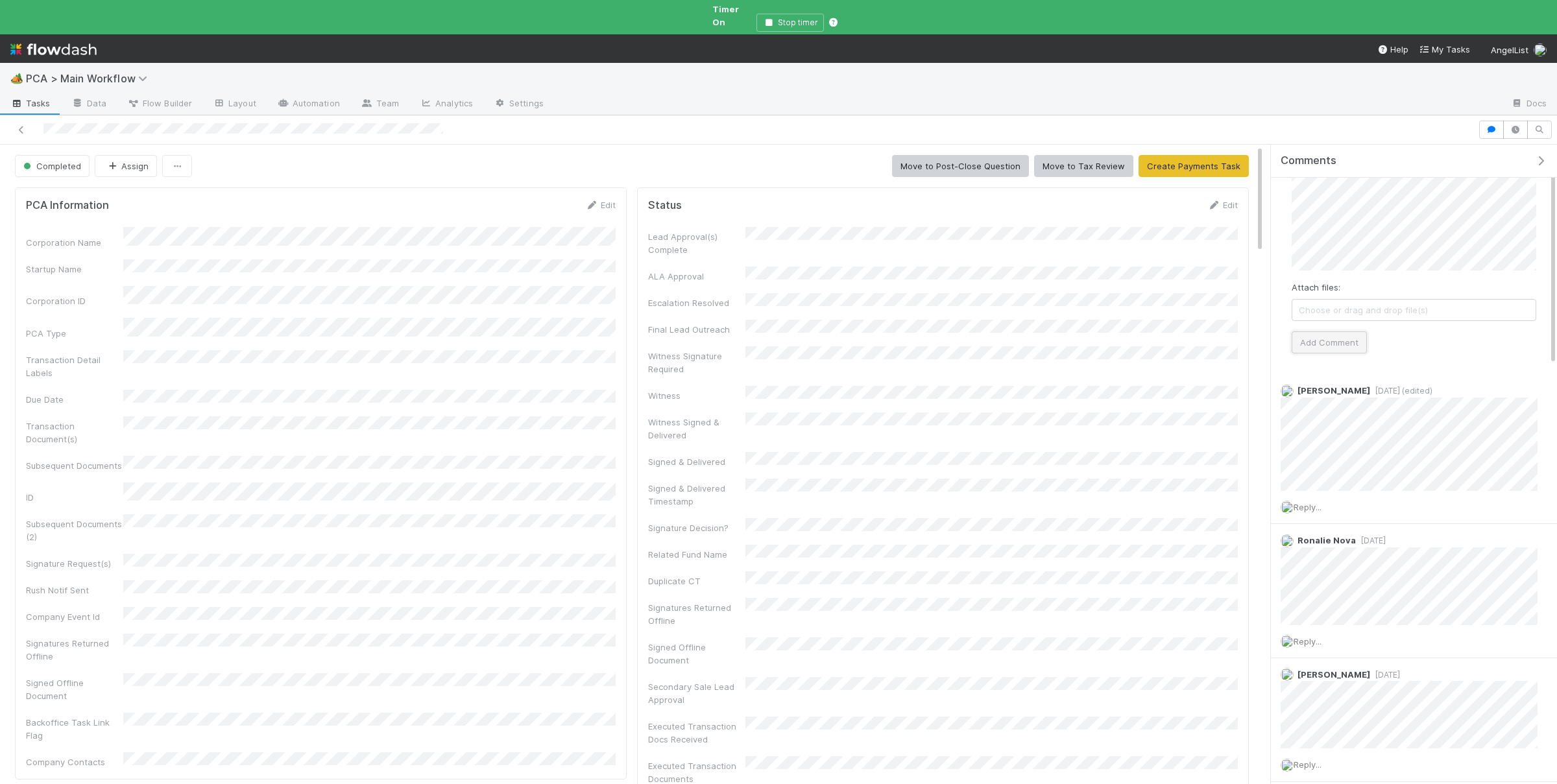
click at [1319, 331] on button "Add Comment" at bounding box center [1329, 342] width 75 height 22
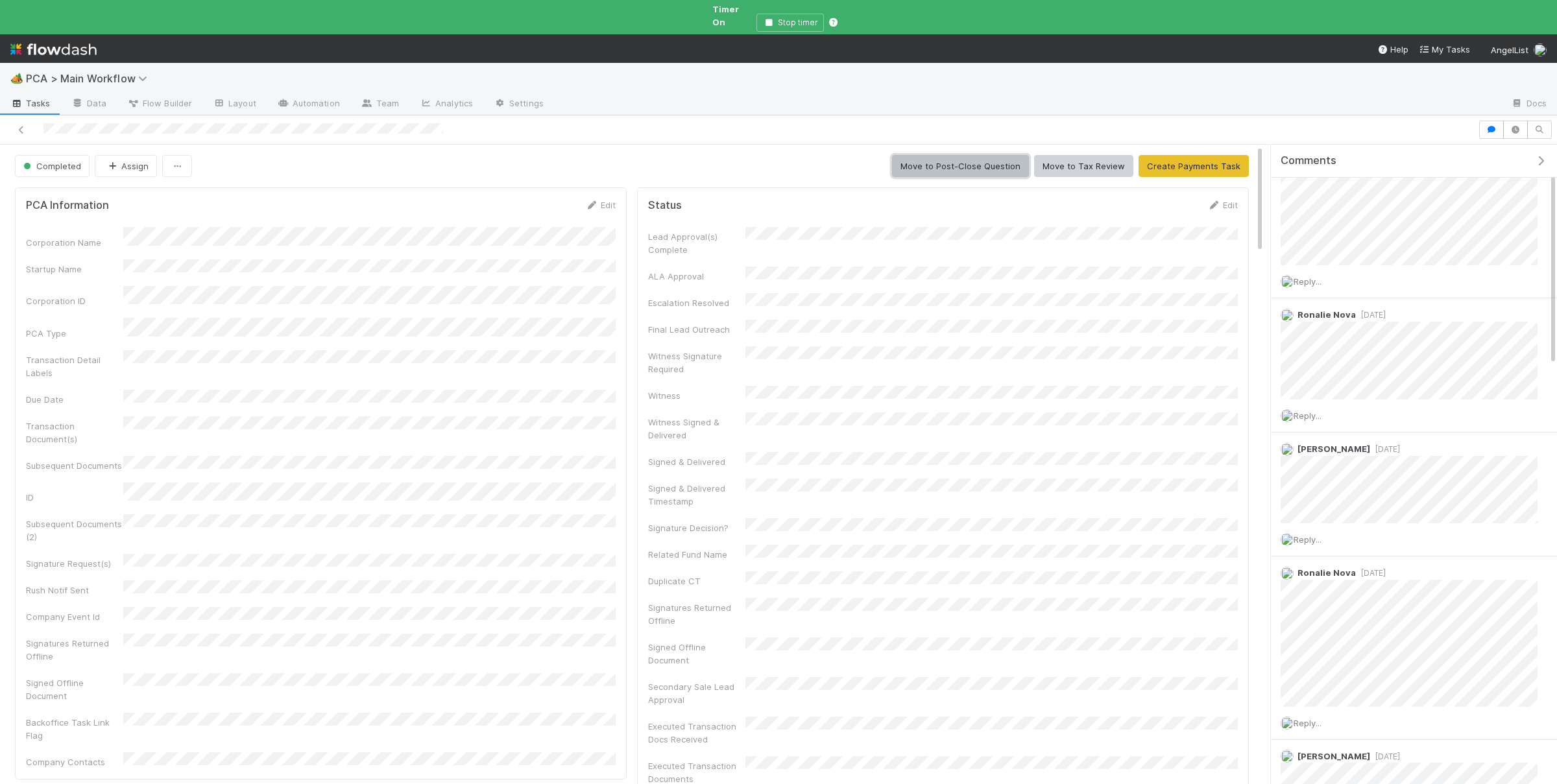
click at [975, 159] on button "Move to Post-Close Question" at bounding box center [960, 166] width 137 height 22
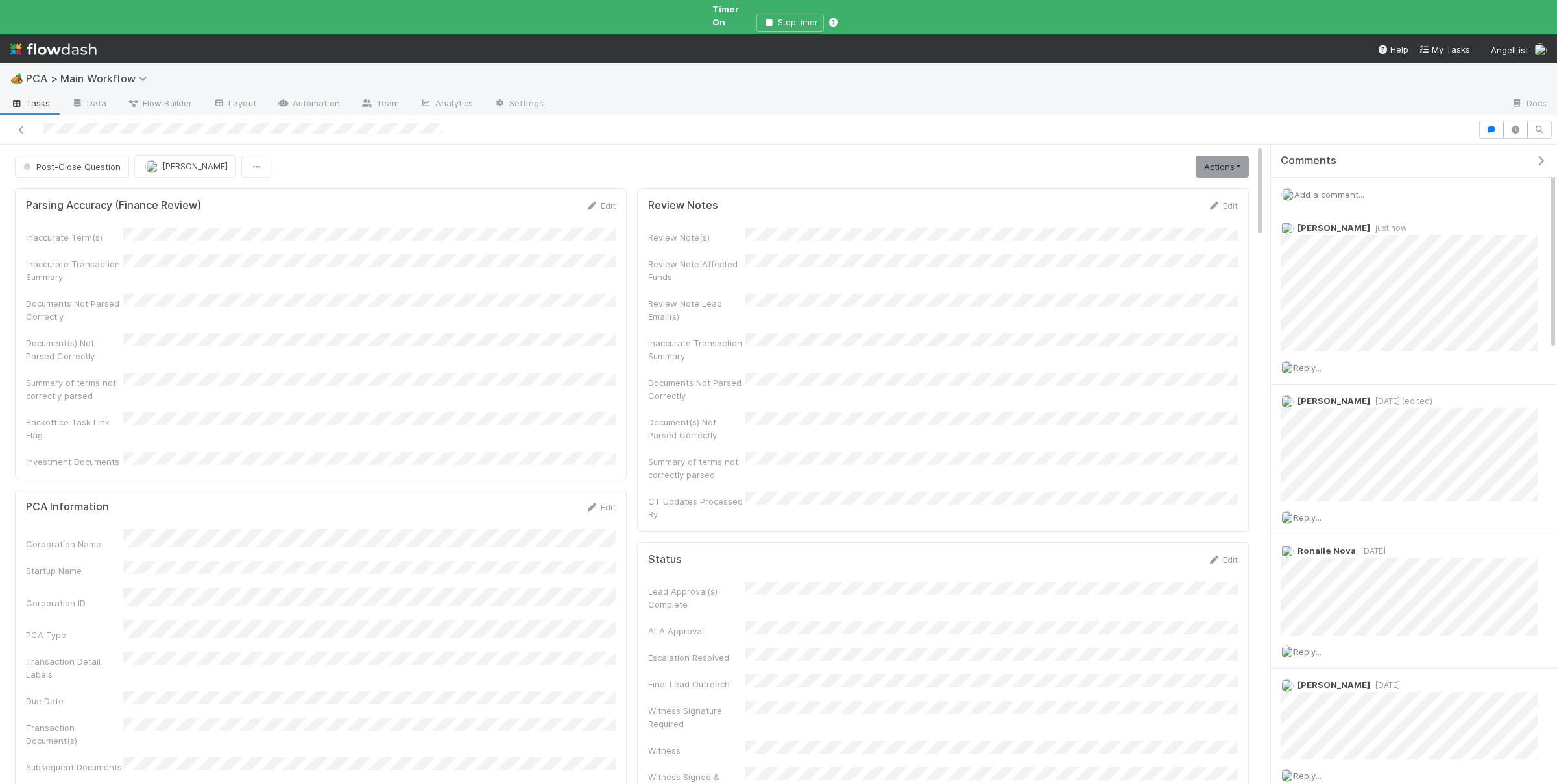
scroll to position [866, 0]
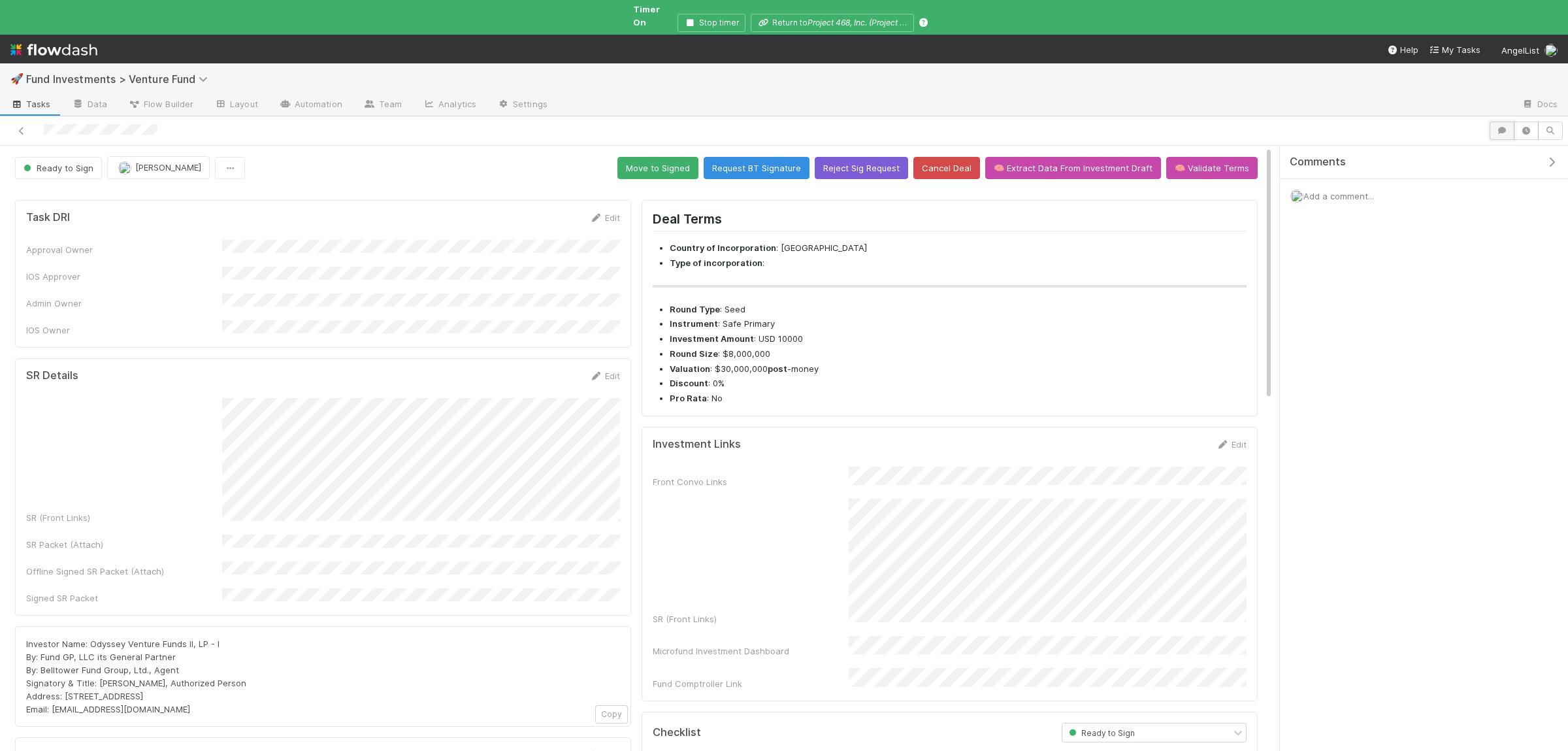
click at [1495, 124] on button "button" at bounding box center [1502, 130] width 25 height 18
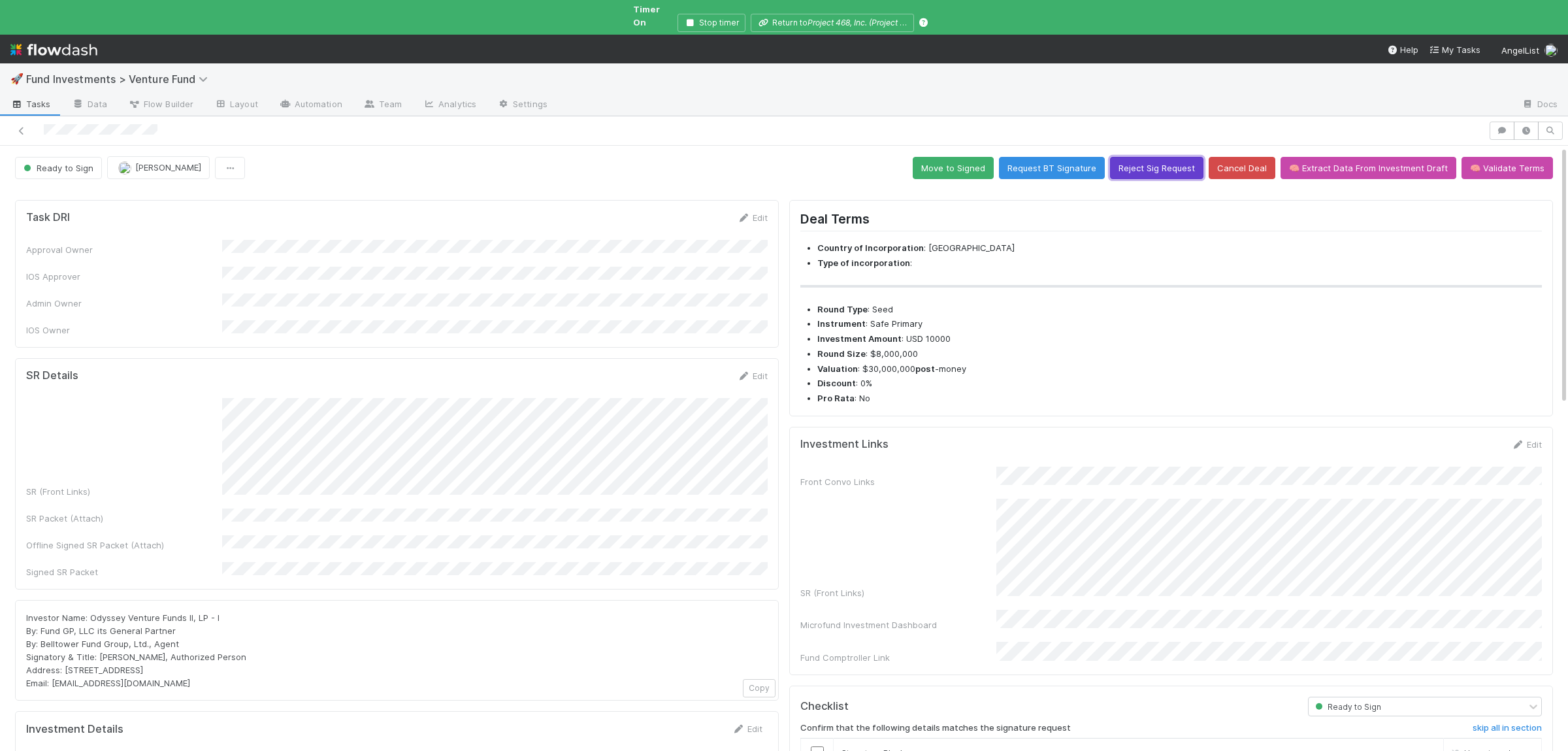
click at [1179, 157] on button "Reject Sig Request" at bounding box center [1156, 168] width 93 height 22
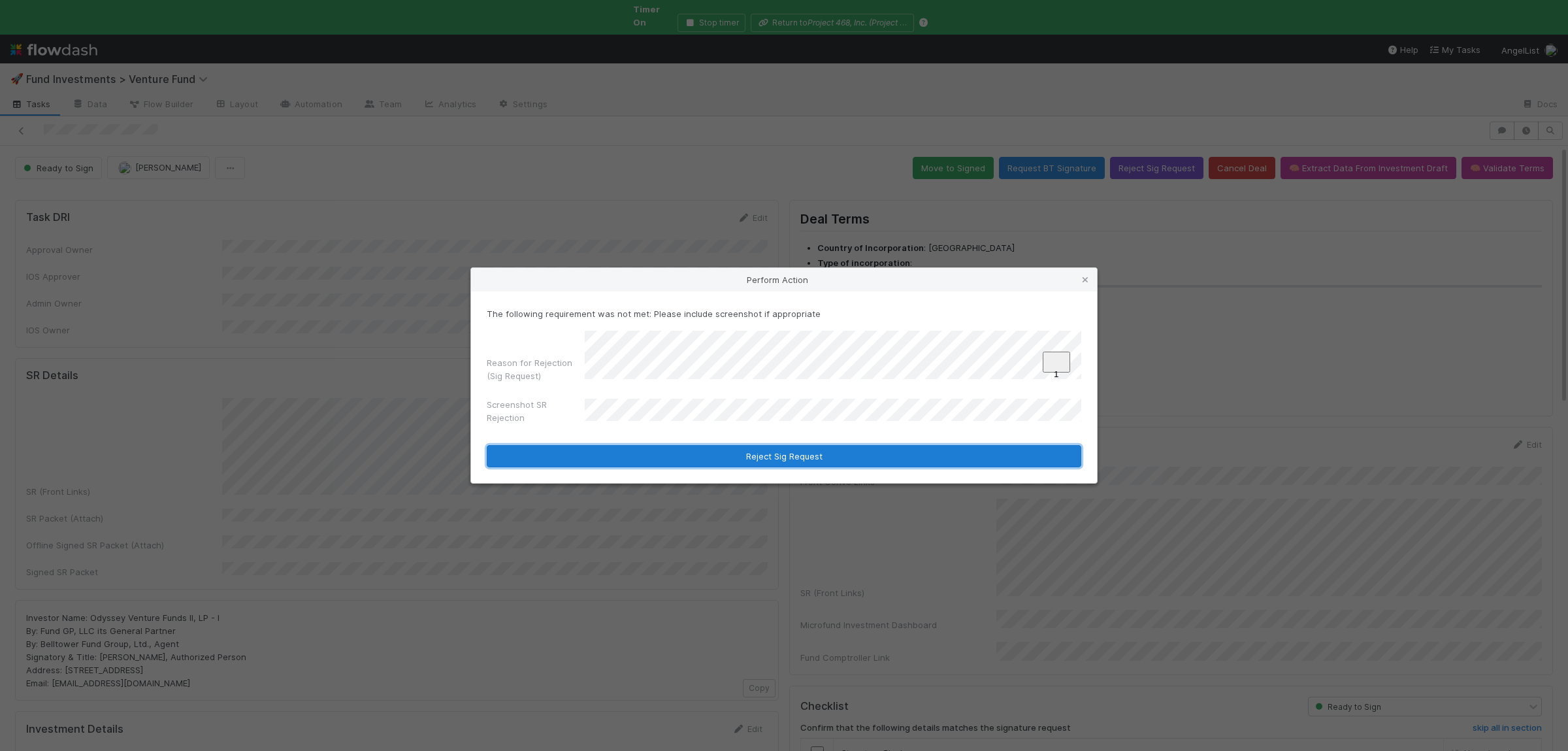
click at [817, 446] on button "Reject Sig Request" at bounding box center [784, 456] width 595 height 22
